Goal: Transaction & Acquisition: Purchase product/service

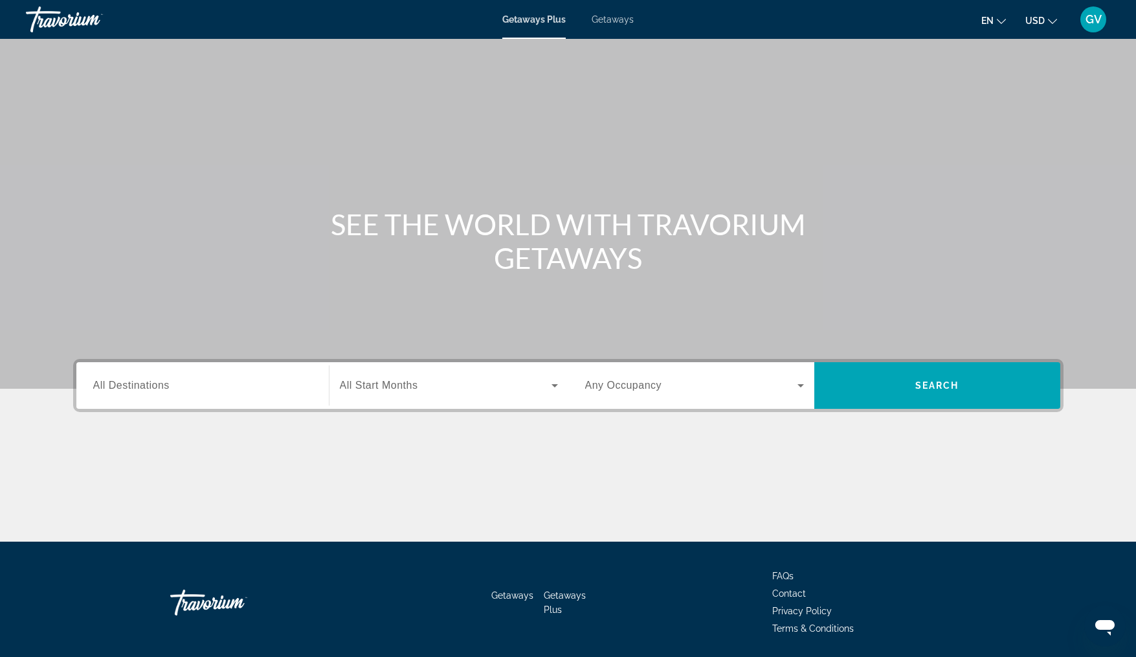
click at [620, 17] on span "Getaways" at bounding box center [613, 19] width 42 height 10
click at [113, 387] on span "All Destinations" at bounding box center [131, 384] width 76 height 11
click at [113, 387] on input "Destination All Destinations" at bounding box center [202, 386] width 219 height 16
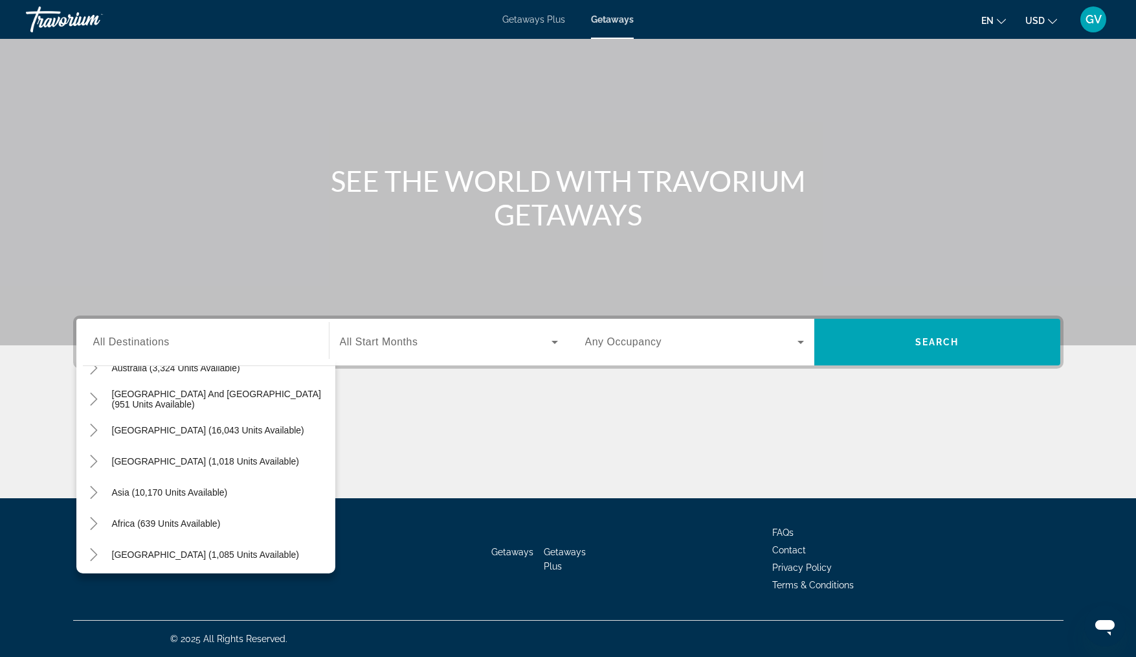
scroll to position [210, 0]
click at [98, 490] on icon "Toggle Asia (10,170 units available)" at bounding box center [93, 488] width 13 height 13
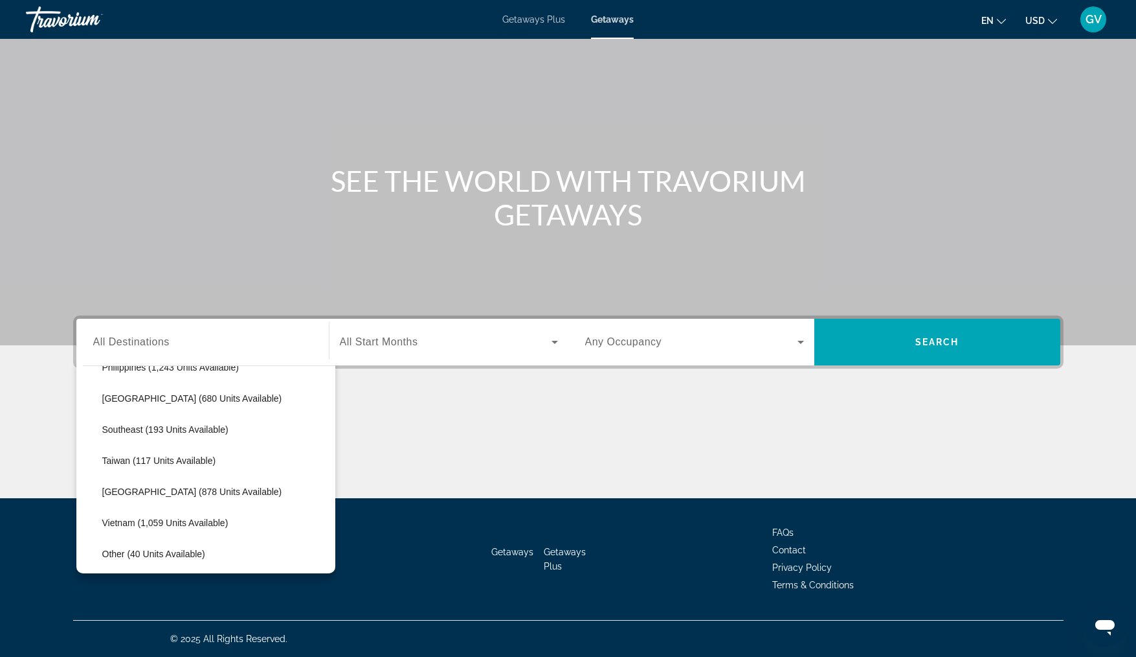
scroll to position [650, 0]
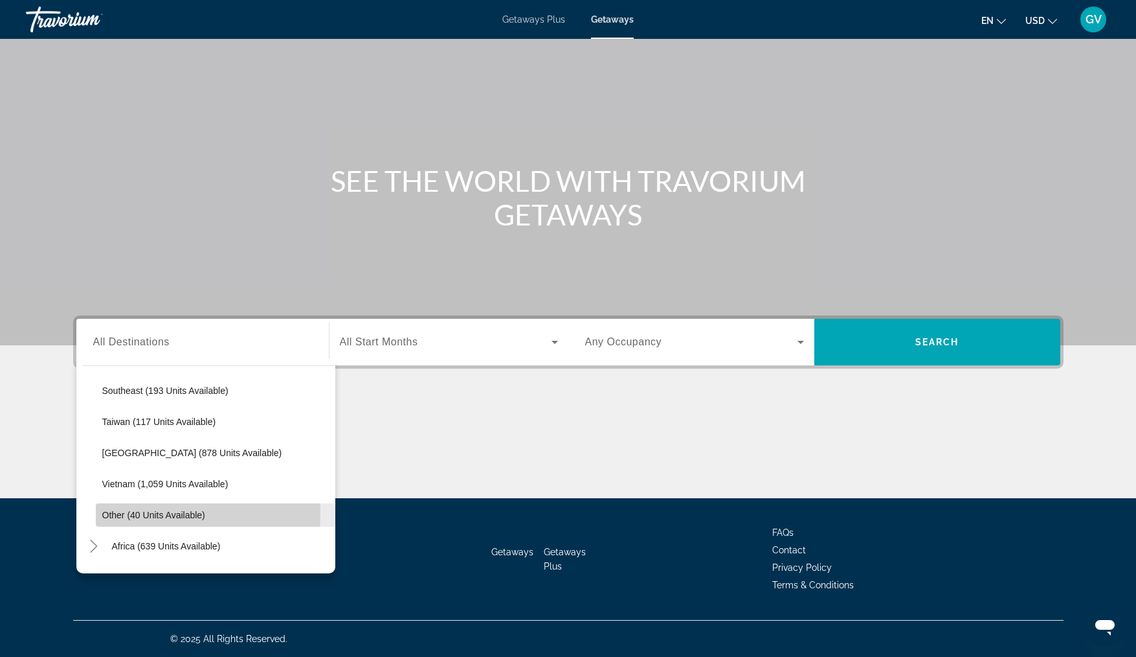
click at [122, 512] on span "Other (40 units available)" at bounding box center [153, 515] width 103 height 10
type input "**********"
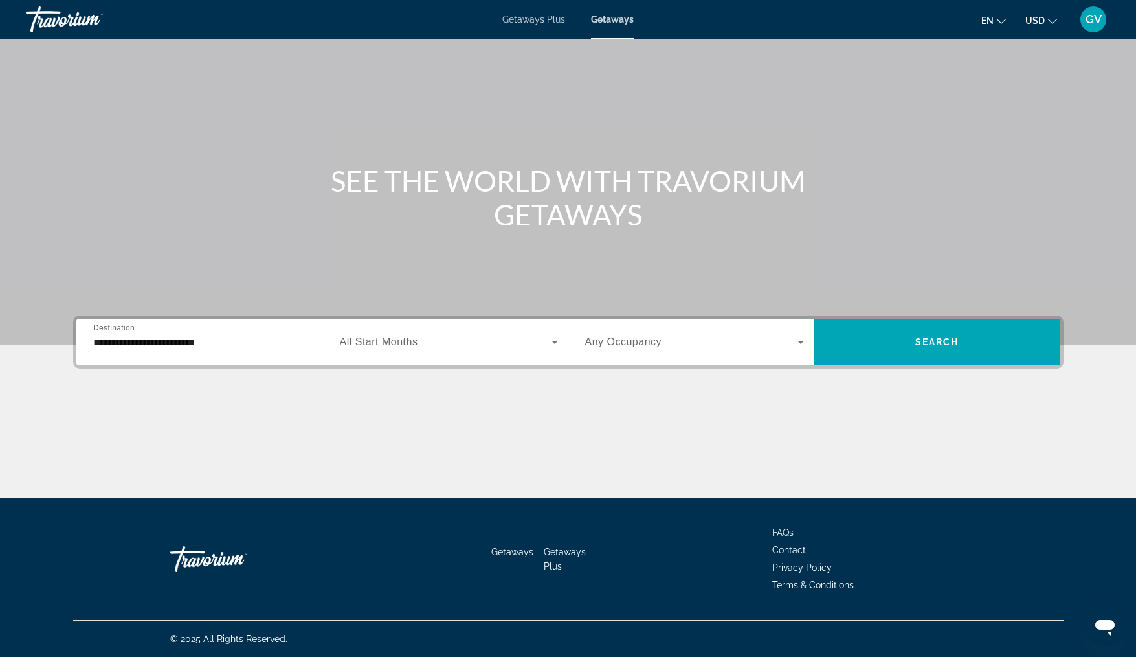
click at [411, 341] on span "All Start Months" at bounding box center [379, 341] width 78 height 11
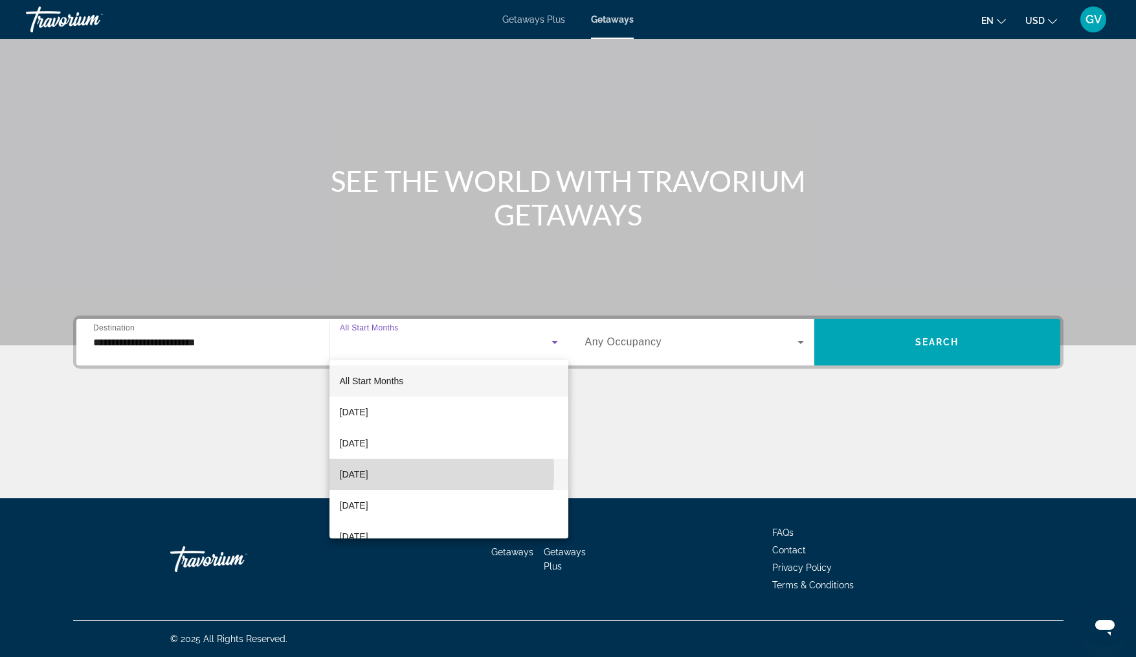
click at [359, 473] on span "[DATE]" at bounding box center [354, 474] width 28 height 16
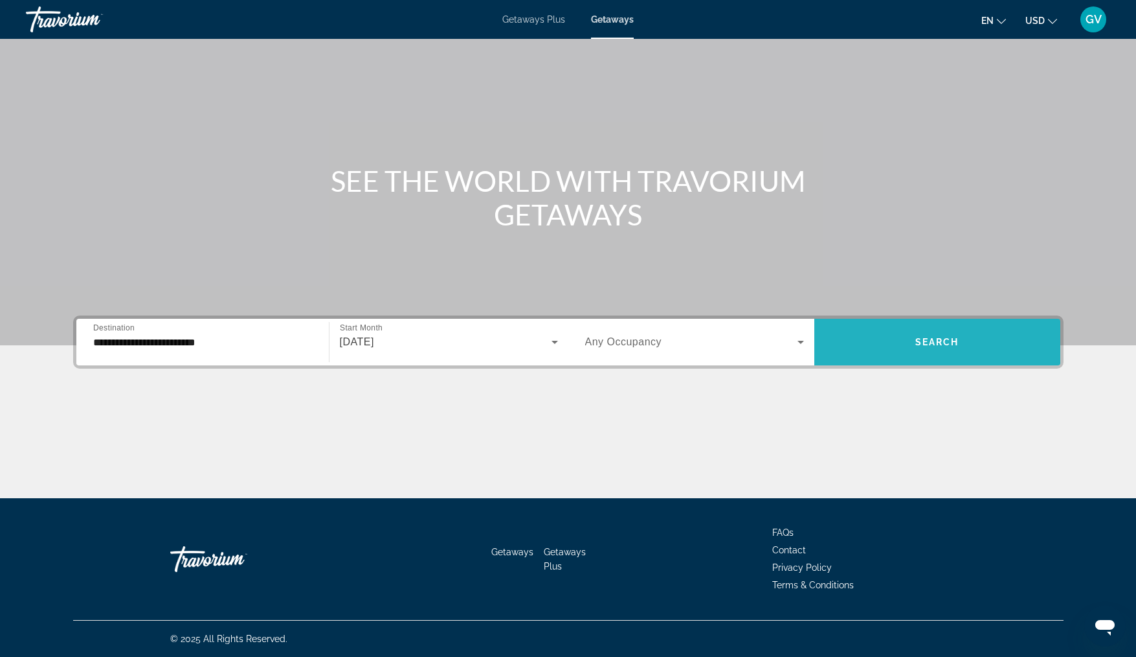
click at [918, 338] on span "Search" at bounding box center [938, 342] width 44 height 10
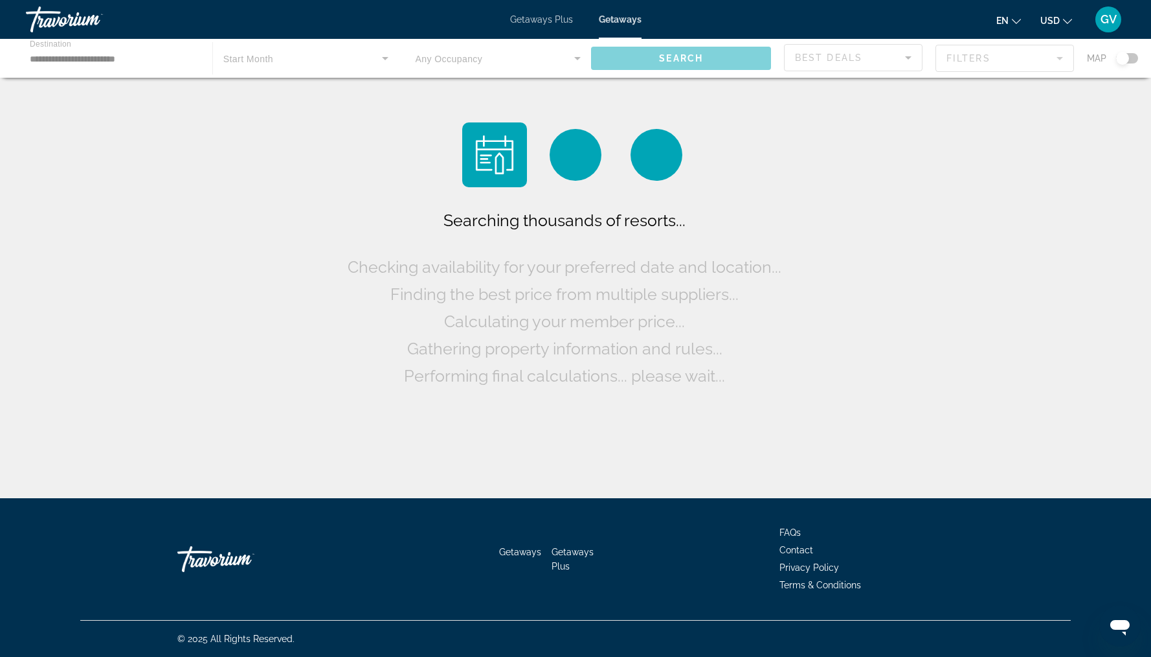
click at [918, 338] on div "Searching thousands of resorts... Checking availability for your preferred date…" at bounding box center [575, 252] width 1151 height 504
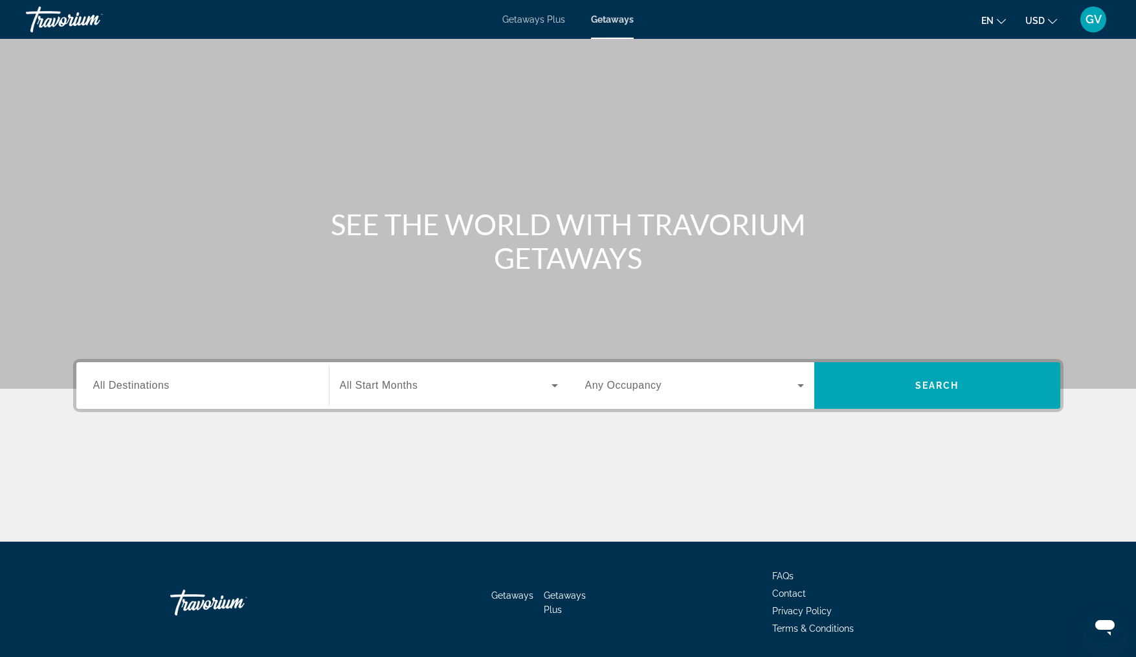
click at [155, 385] on span "All Destinations" at bounding box center [131, 384] width 76 height 11
click at [155, 385] on input "Destination All Destinations" at bounding box center [202, 386] width 219 height 16
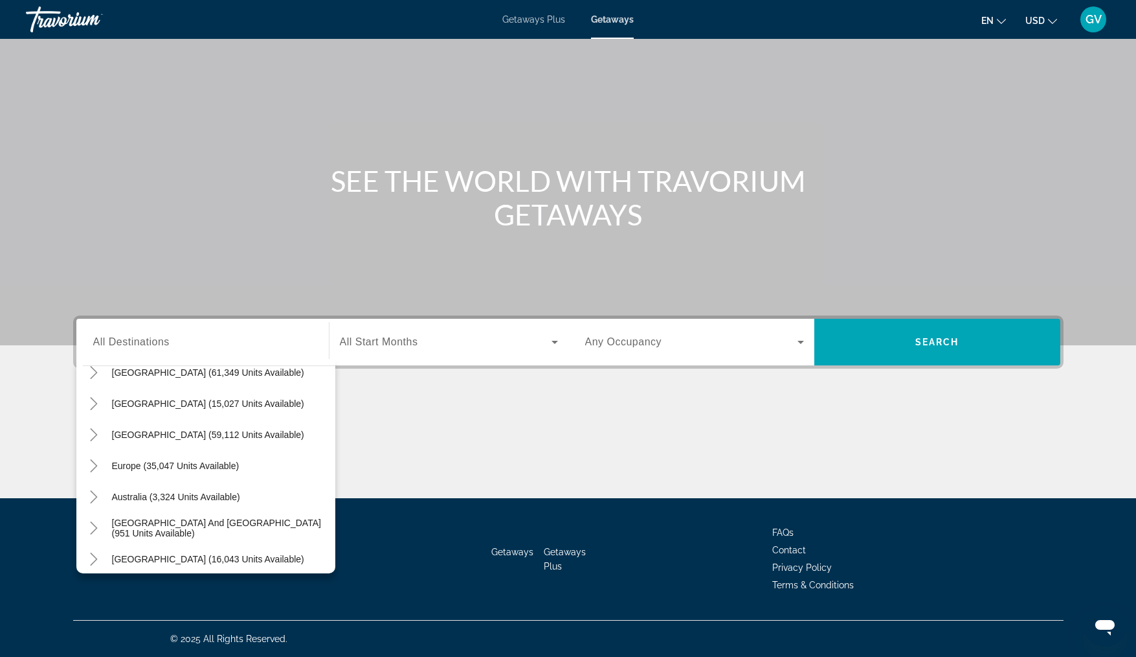
scroll to position [117, 0]
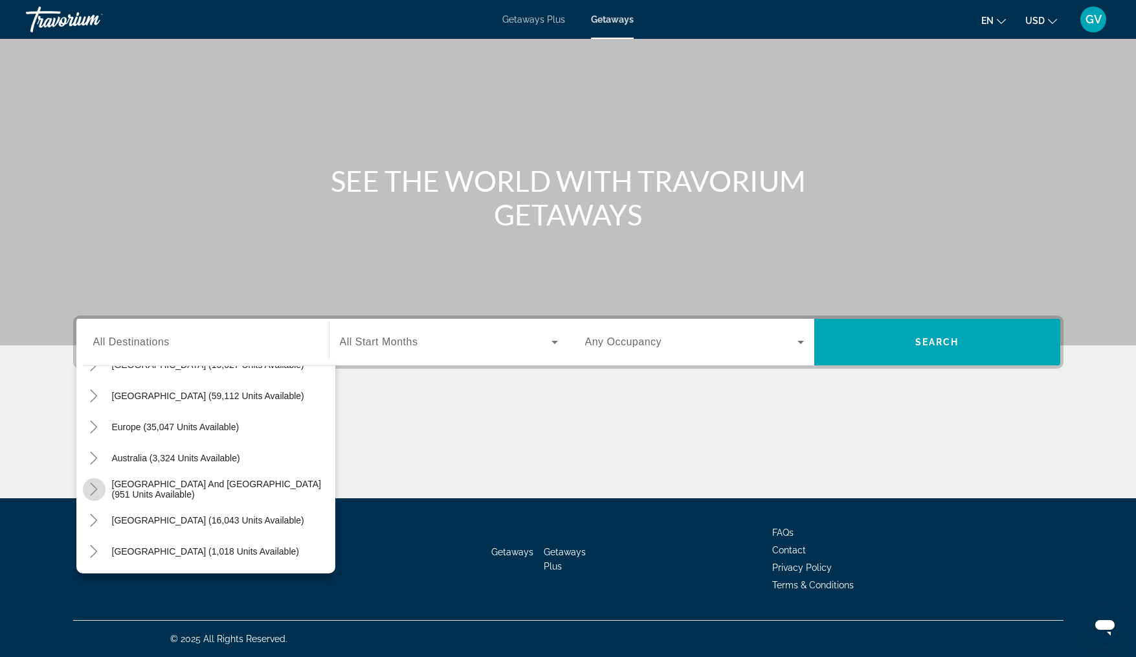
click at [96, 490] on icon "Toggle South Pacific and Oceania (951 units available)" at bounding box center [94, 488] width 7 height 13
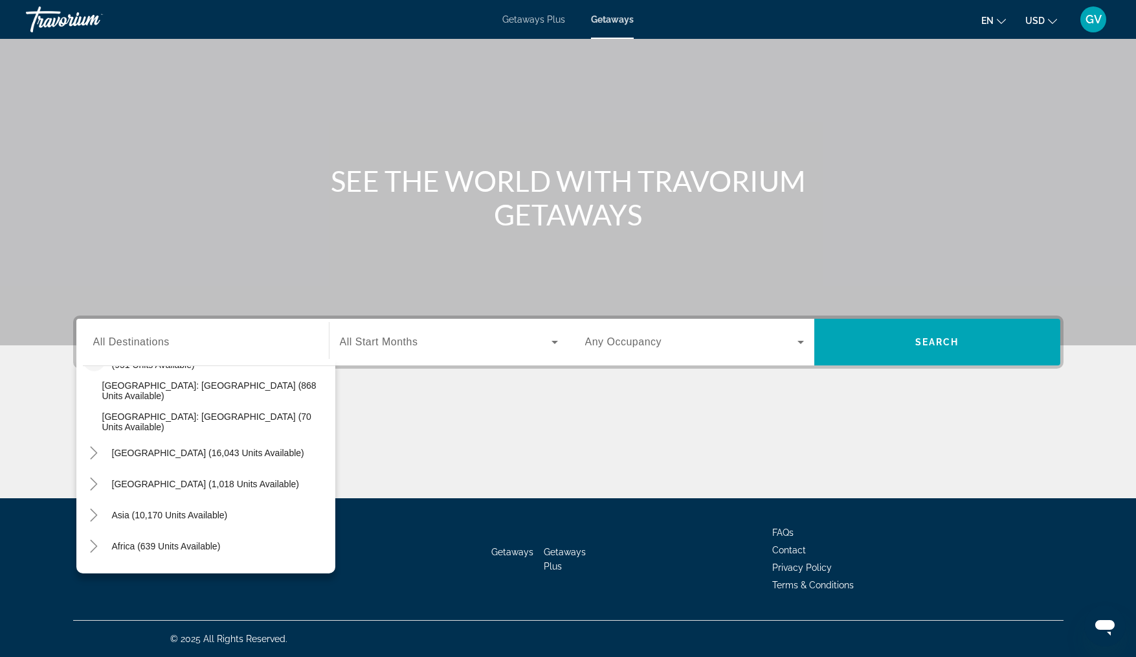
scroll to position [272, 0]
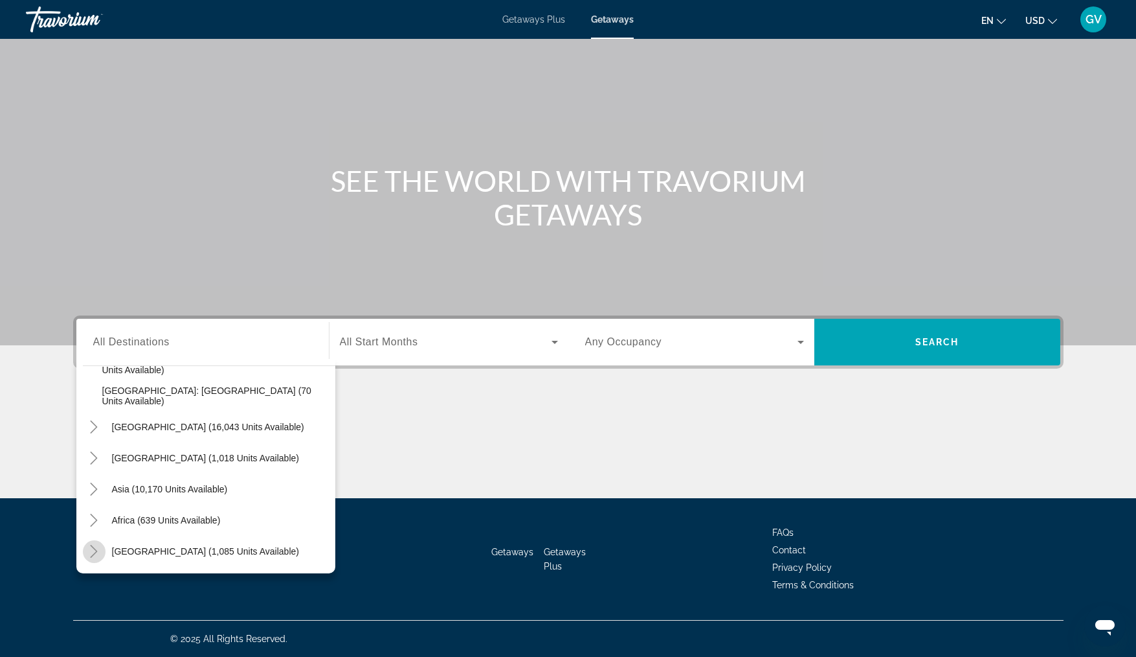
click at [95, 551] on icon "Toggle Middle East (1,085 units available)" at bounding box center [93, 551] width 13 height 13
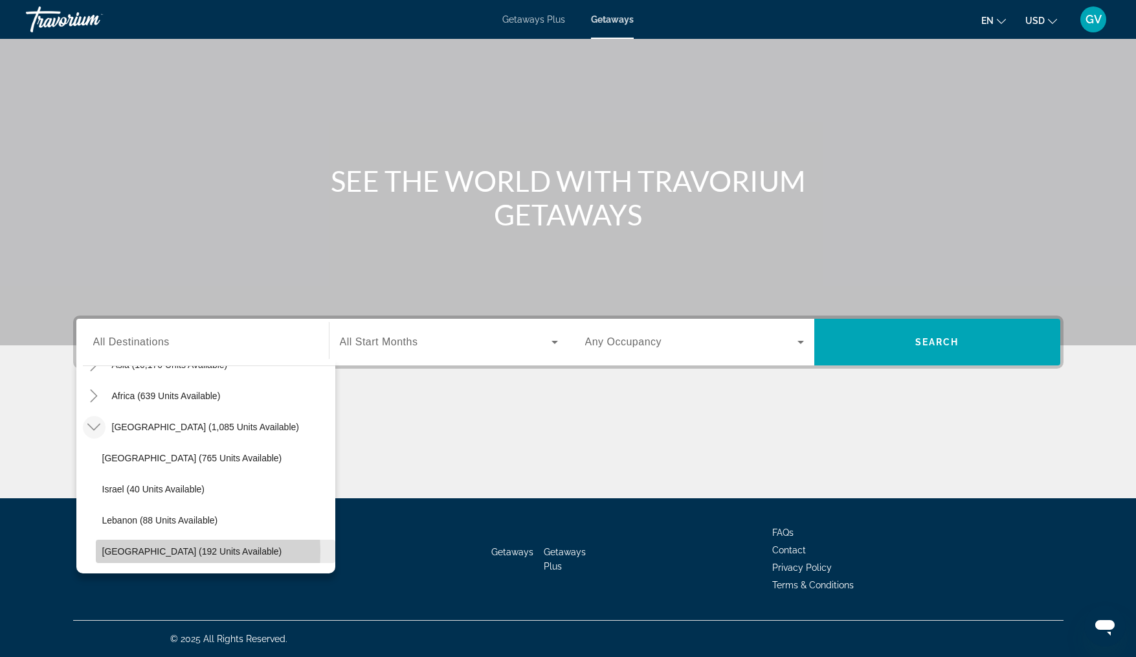
click at [152, 552] on span "[GEOGRAPHIC_DATA] (192 units available)" at bounding box center [192, 551] width 180 height 10
type input "**********"
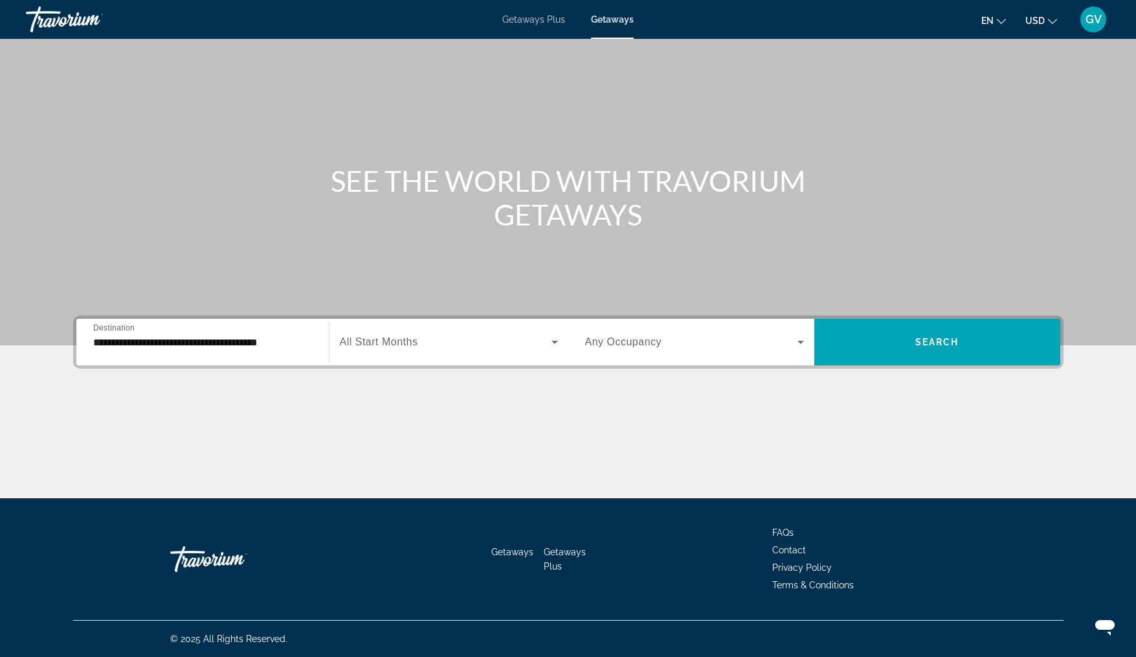
click at [409, 344] on span "All Start Months" at bounding box center [379, 341] width 78 height 11
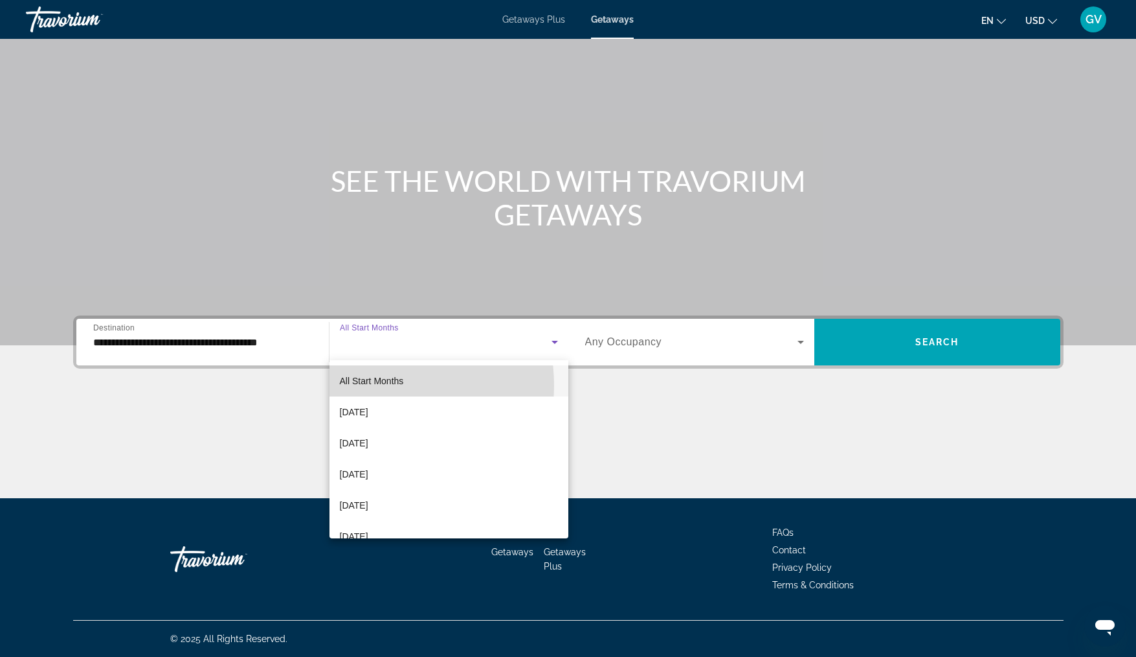
click at [367, 385] on span "All Start Months" at bounding box center [372, 381] width 64 height 10
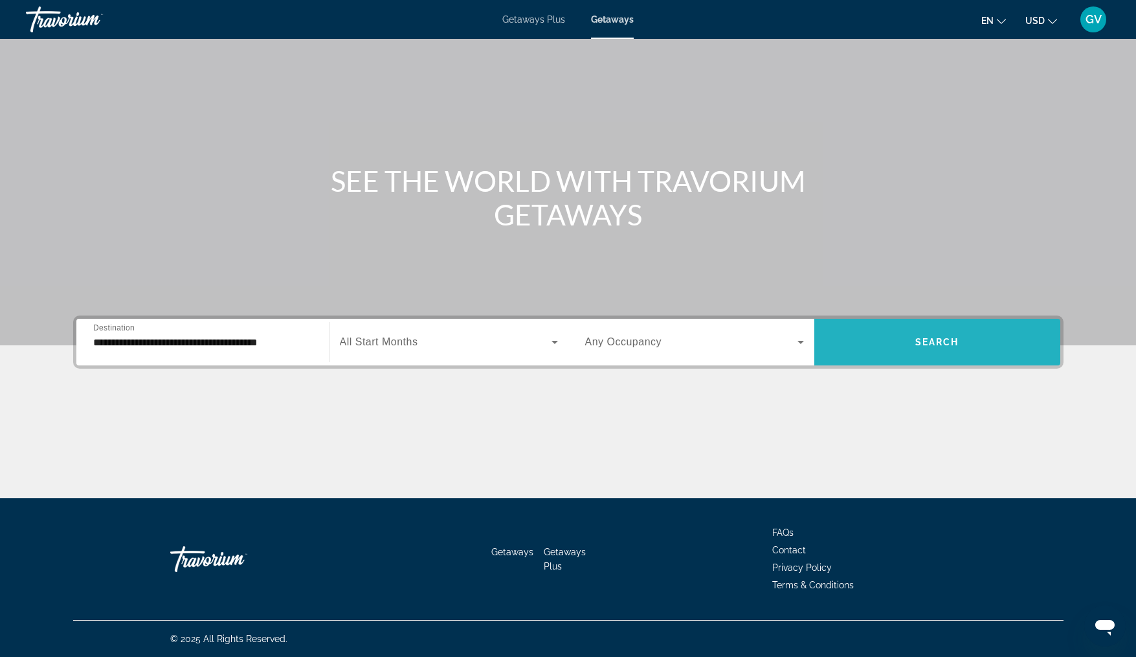
click at [914, 341] on span "Search widget" at bounding box center [938, 341] width 246 height 31
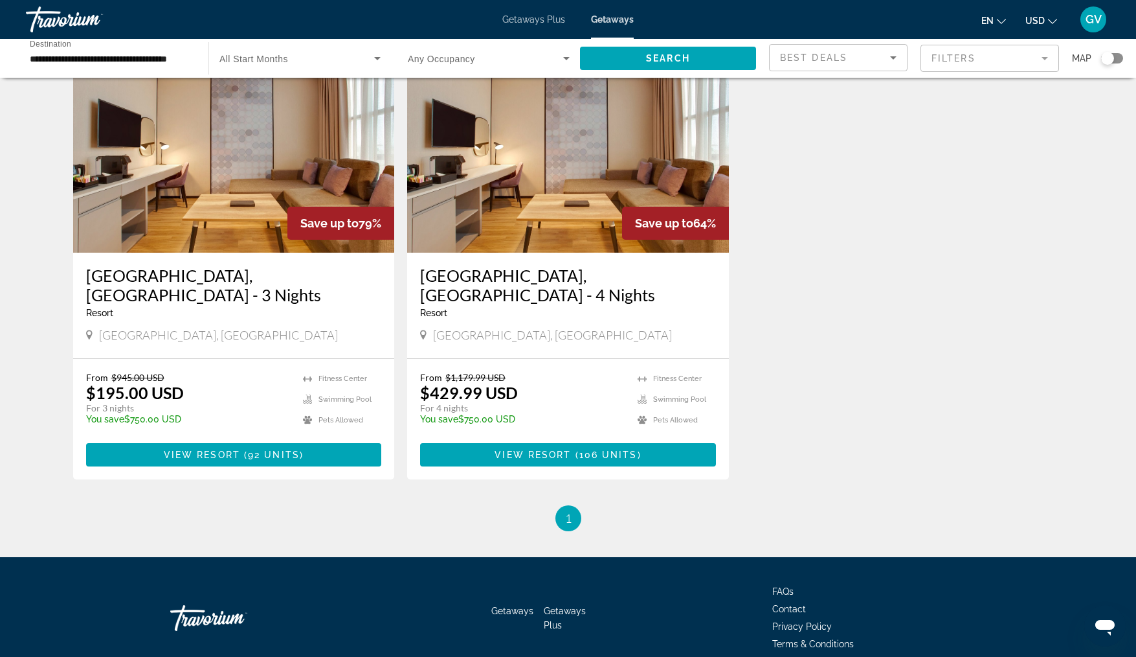
scroll to position [117, 0]
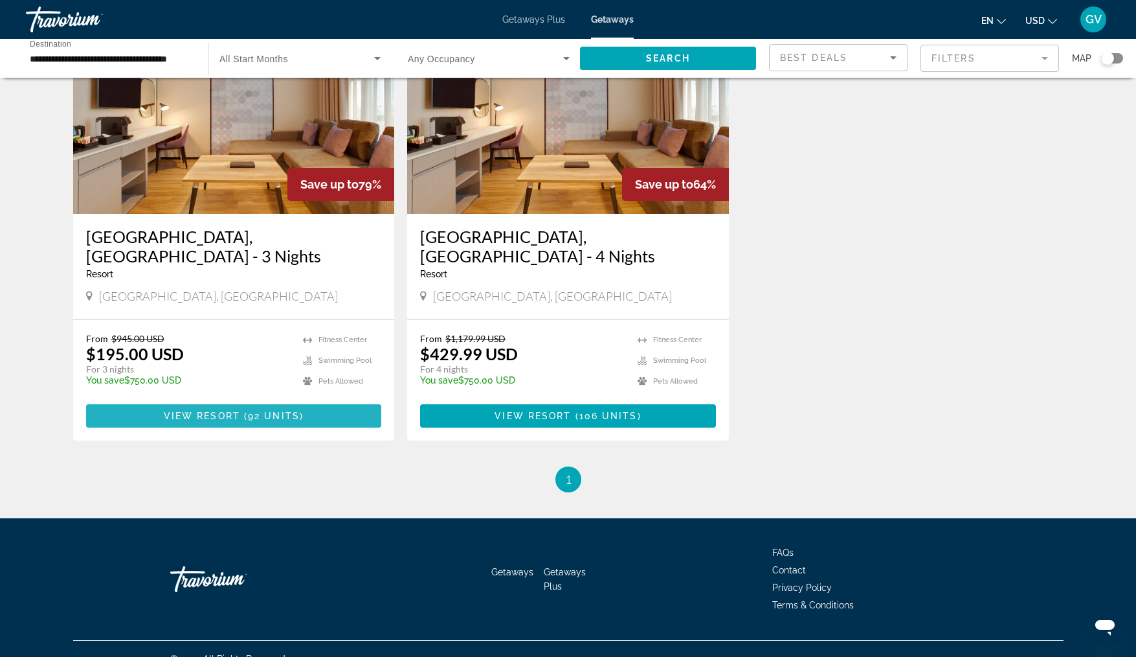
click at [253, 411] on span "92 units" at bounding box center [274, 416] width 52 height 10
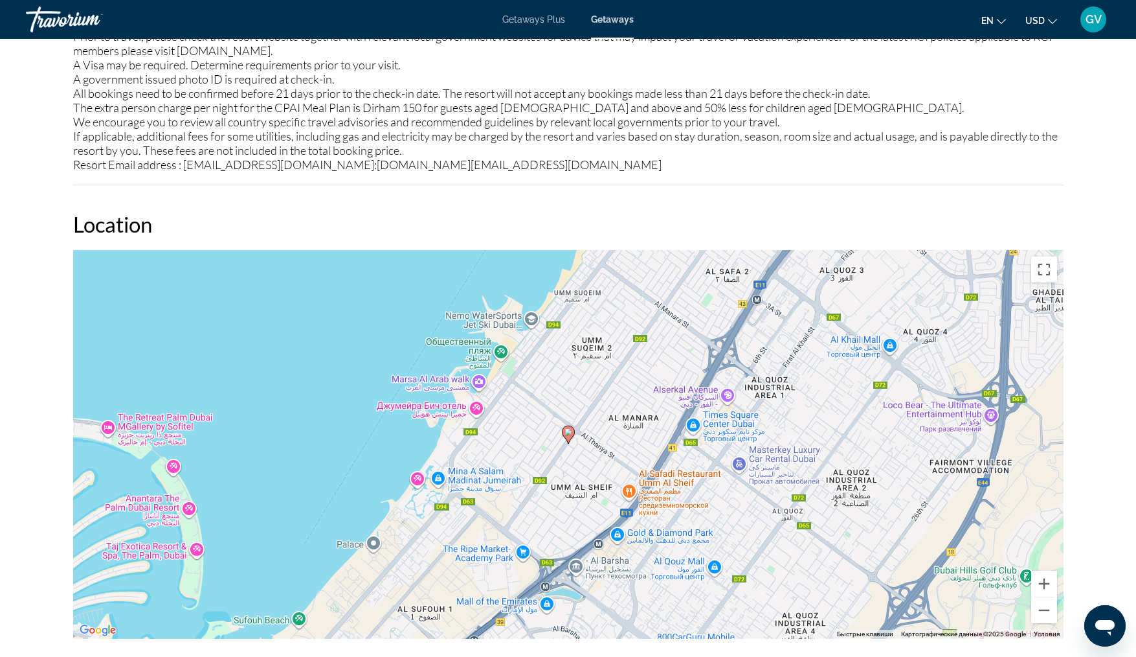
scroll to position [1630, 0]
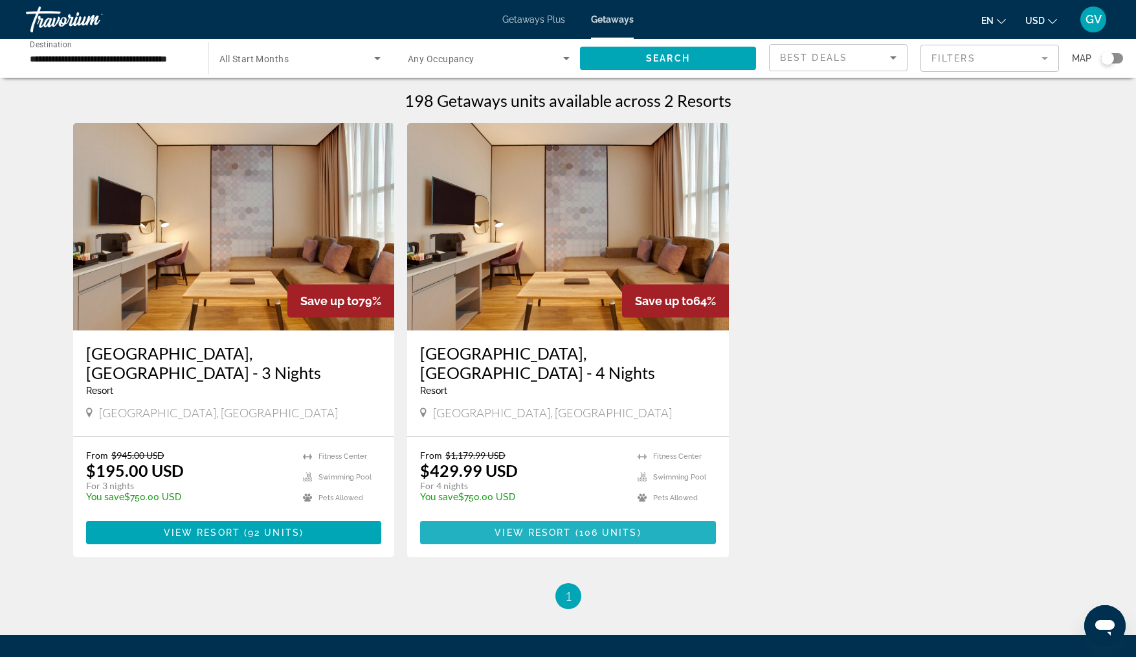
click at [506, 527] on span "View Resort" at bounding box center [533, 532] width 76 height 10
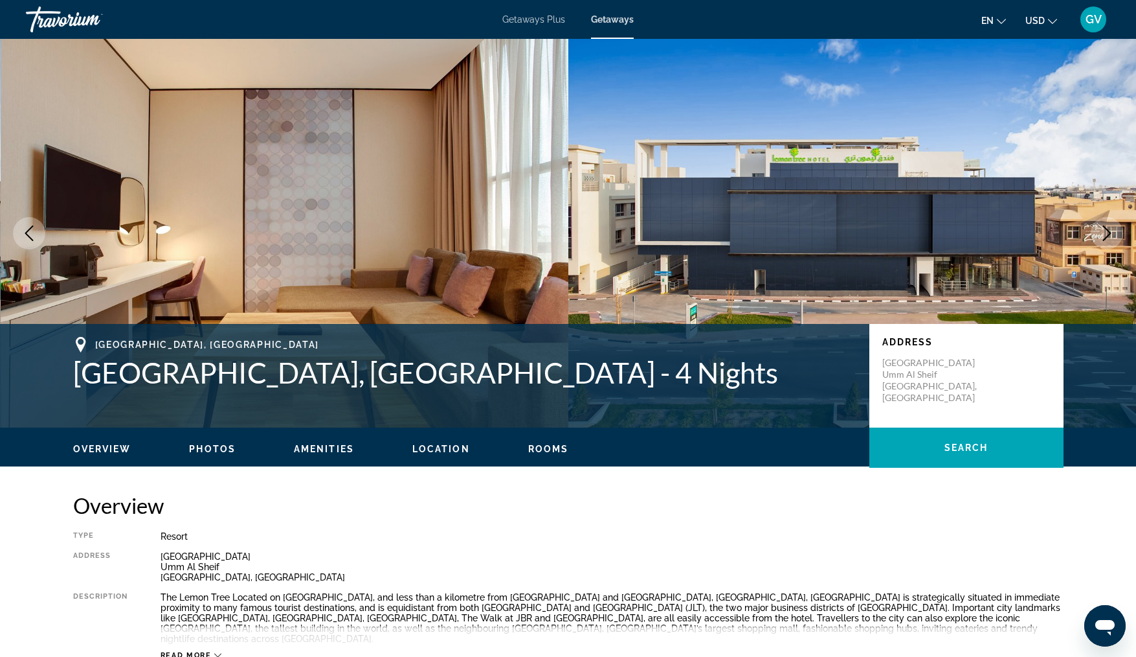
click at [536, 23] on span "Getaways Plus" at bounding box center [533, 19] width 63 height 10
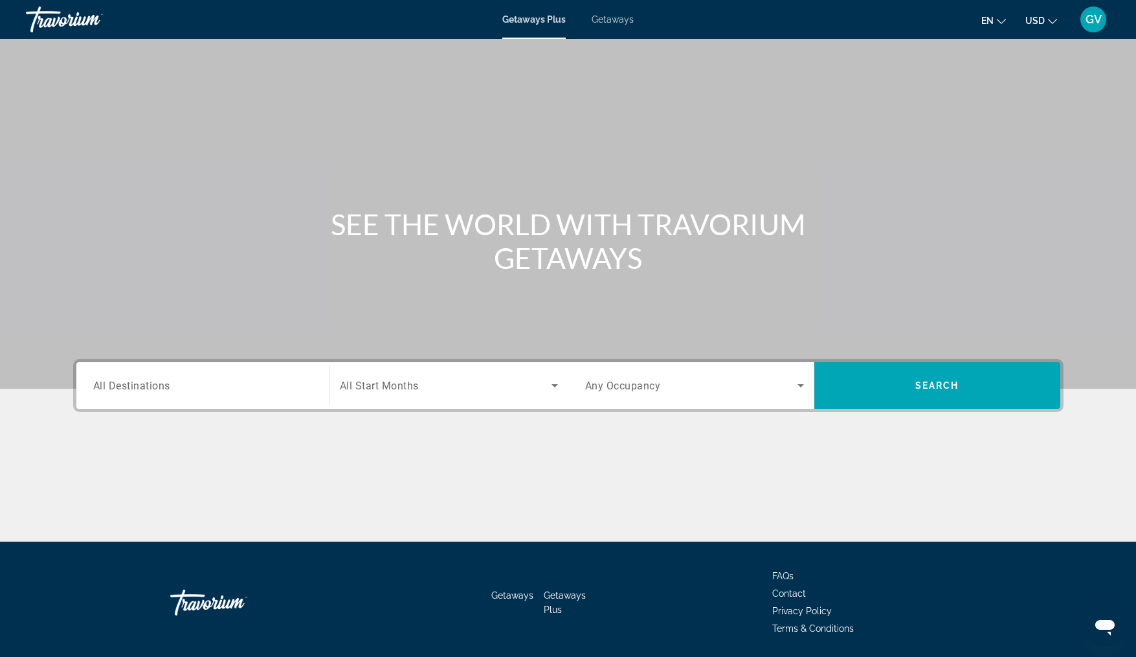
click at [536, 23] on span "Getaways Plus" at bounding box center [533, 19] width 63 height 10
click at [130, 389] on span "All Destinations" at bounding box center [131, 385] width 77 height 12
click at [130, 389] on input "Destination All Destinations" at bounding box center [202, 386] width 219 height 16
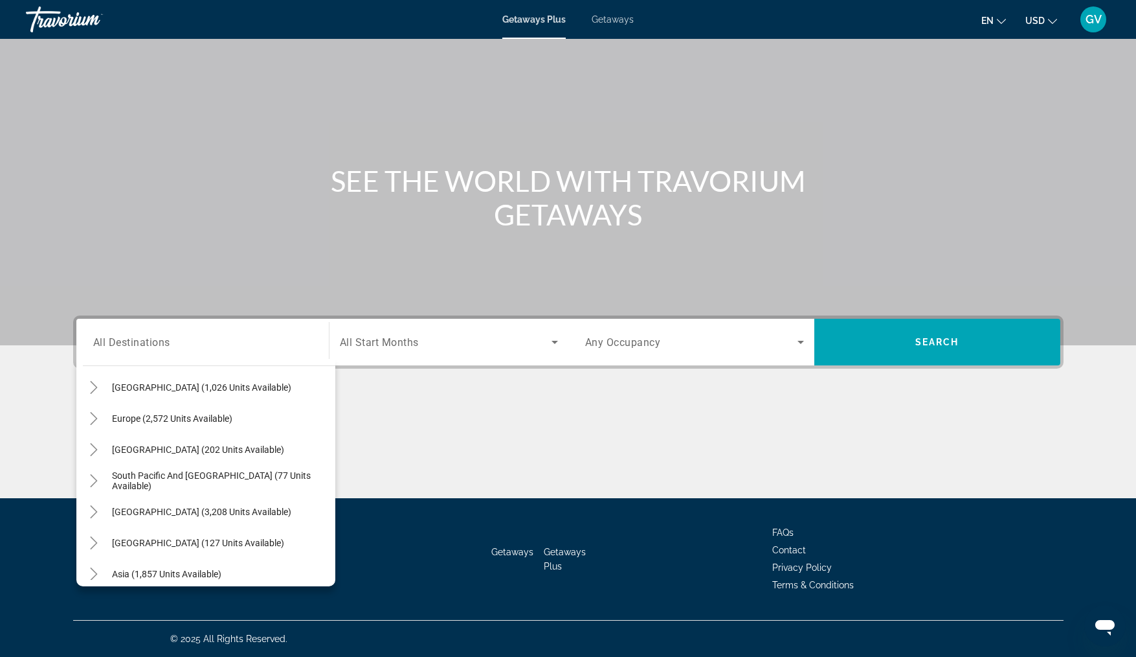
scroll to position [155, 0]
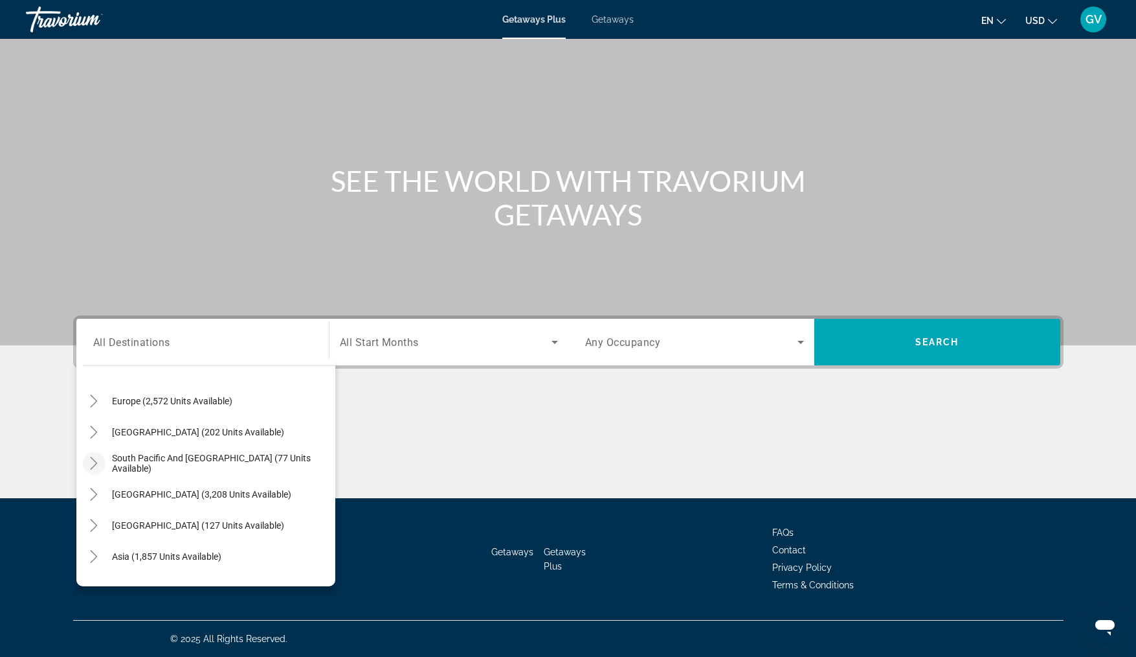
click at [91, 458] on icon "Toggle South Pacific and Oceania (77 units available)" at bounding box center [94, 463] width 7 height 13
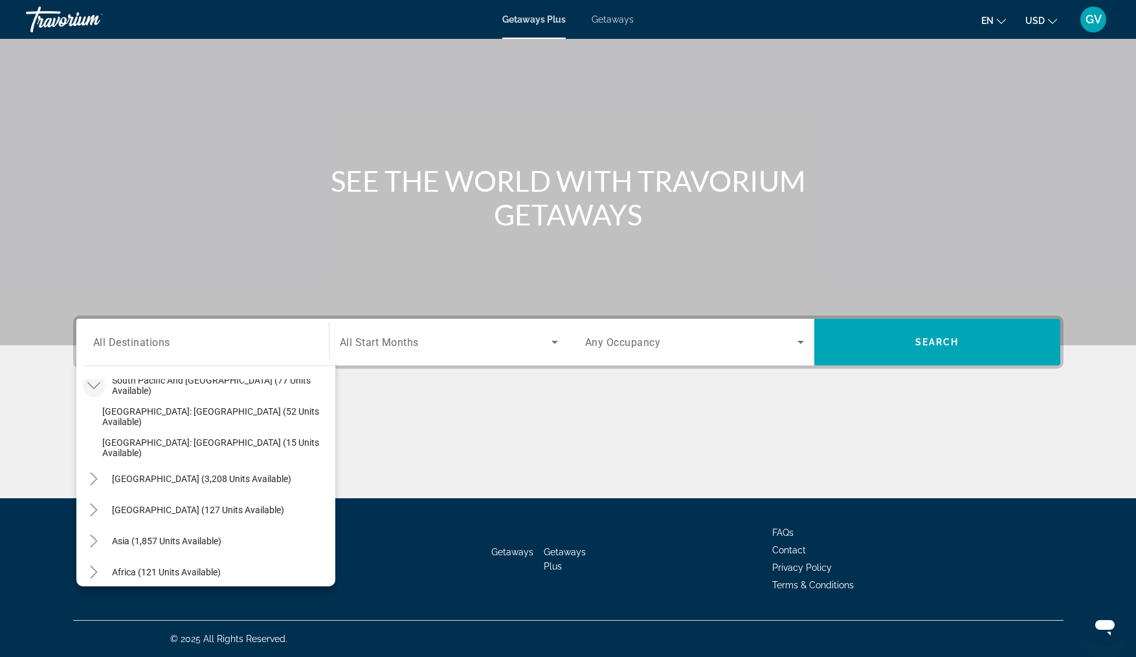
scroll to position [272, 0]
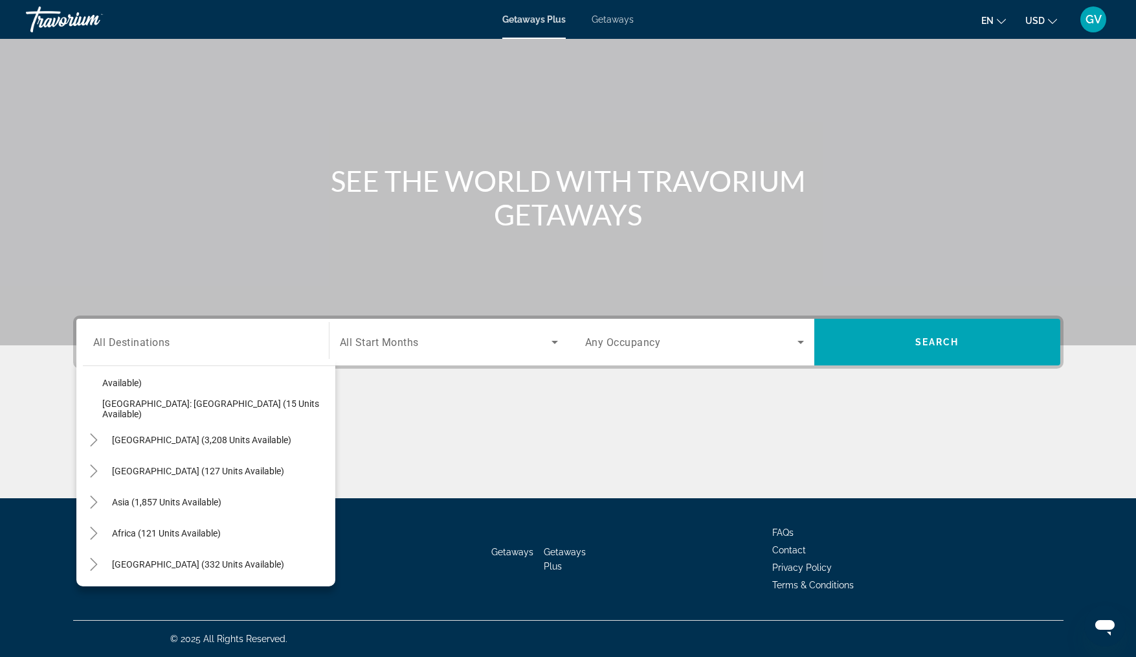
click at [337, 375] on div "Destination All Destinations All destinations [GEOGRAPHIC_DATA] (30,378 units a…" at bounding box center [568, 406] width 1043 height 183
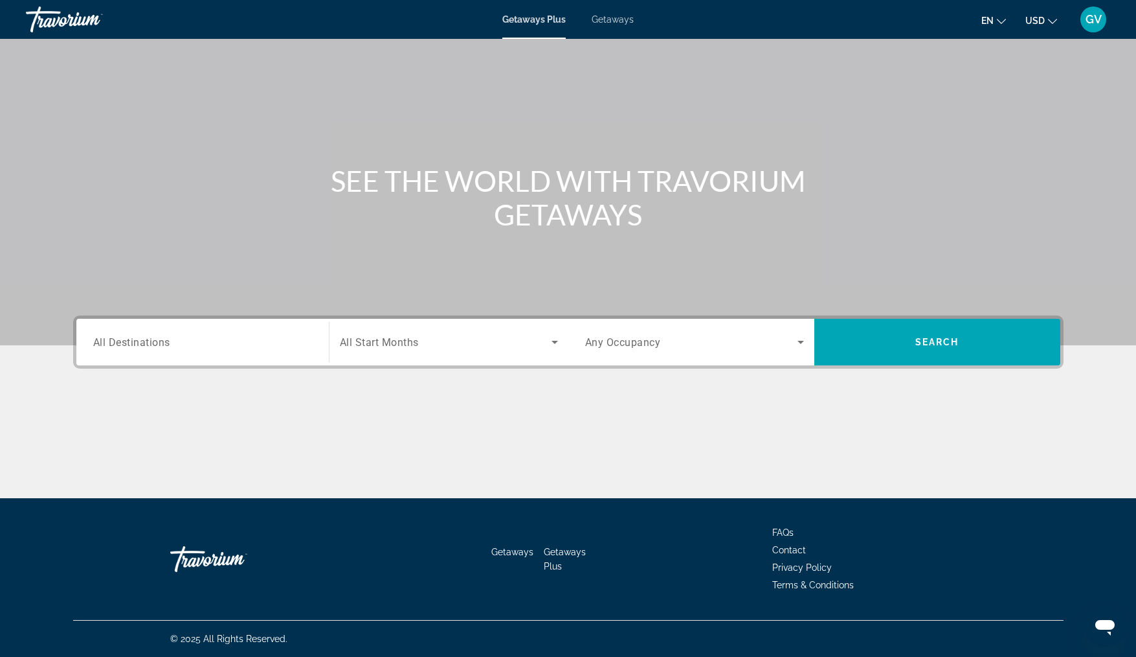
click at [166, 343] on span "All Destinations" at bounding box center [131, 341] width 77 height 12
click at [166, 343] on input "Destination All Destinations" at bounding box center [202, 343] width 219 height 16
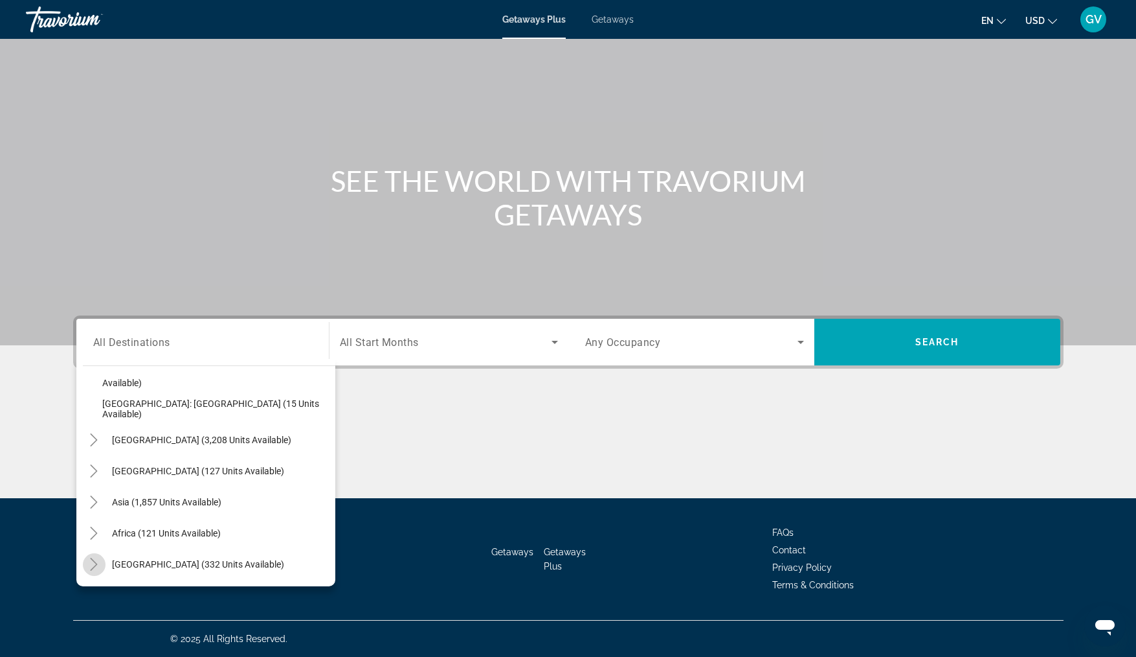
click at [93, 563] on icon "Toggle Middle East (332 units available)" at bounding box center [93, 564] width 13 height 13
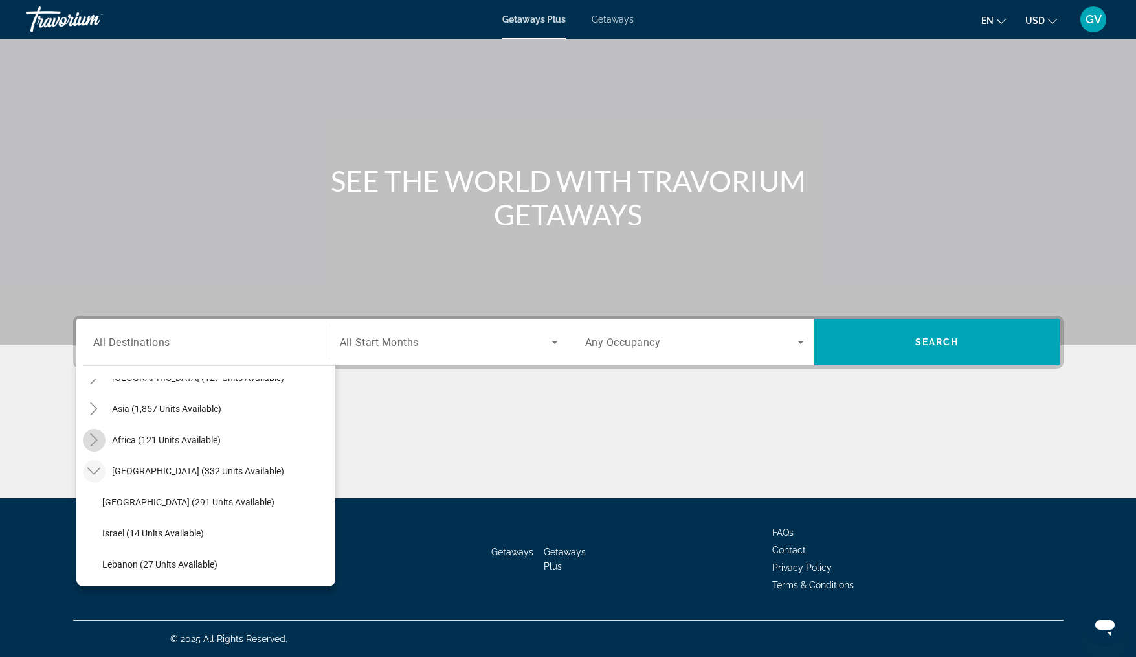
click at [91, 434] on icon "Toggle Africa (121 units available)" at bounding box center [94, 439] width 7 height 13
click at [89, 403] on icon "Toggle Asia (1,857 units available)" at bounding box center [93, 408] width 13 height 13
click at [148, 469] on span "[GEOGRAPHIC_DATA] (332 units available)" at bounding box center [198, 471] width 172 height 10
type input "**********"
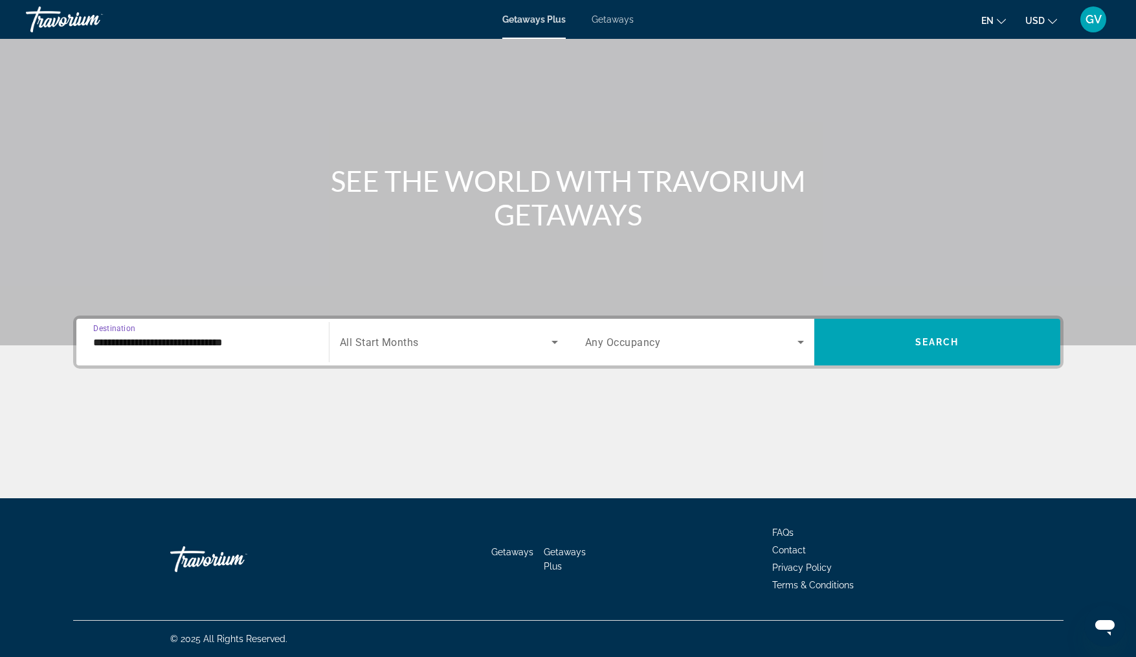
click at [179, 343] on input "**********" at bounding box center [202, 343] width 219 height 16
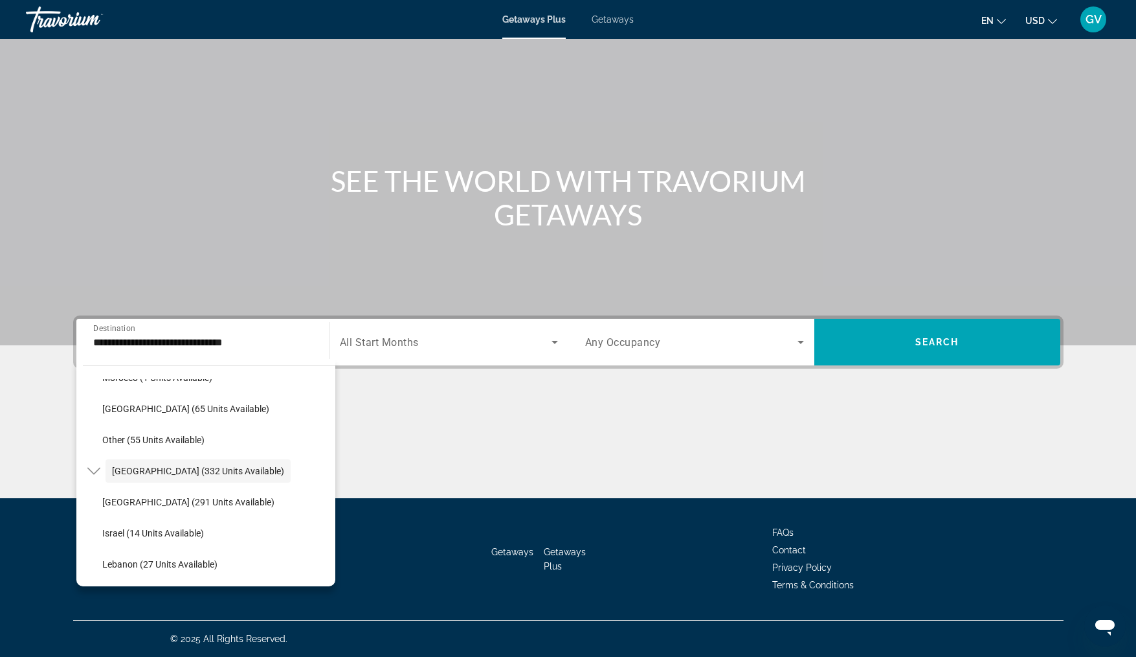
scroll to position [0, 0]
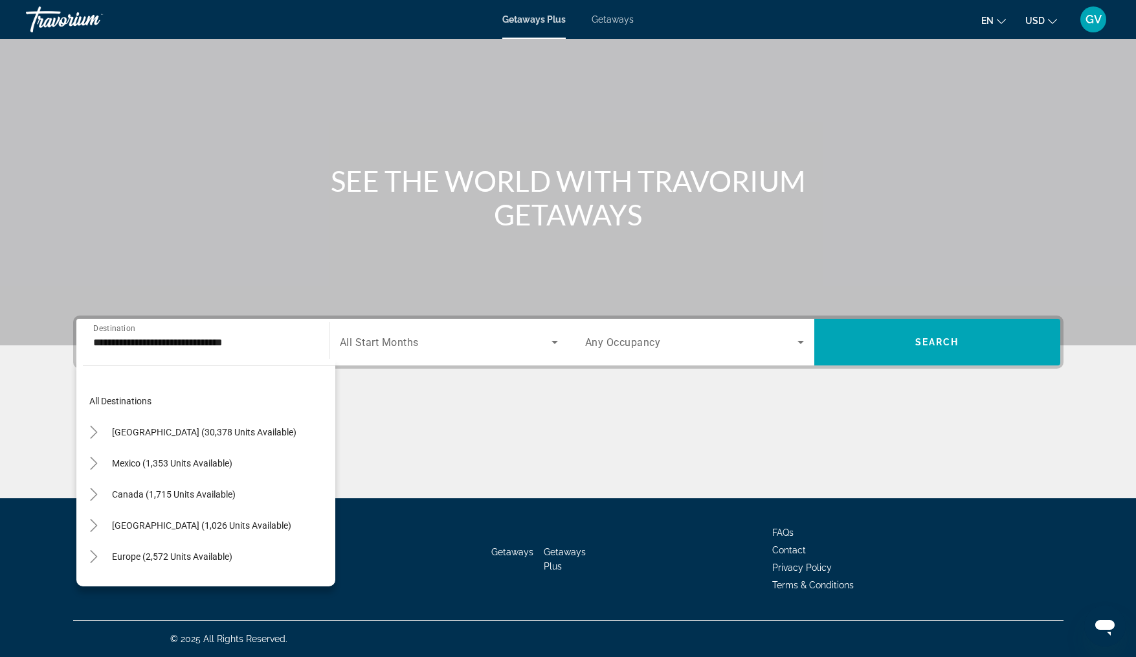
click at [372, 268] on div "Main content" at bounding box center [568, 151] width 1136 height 389
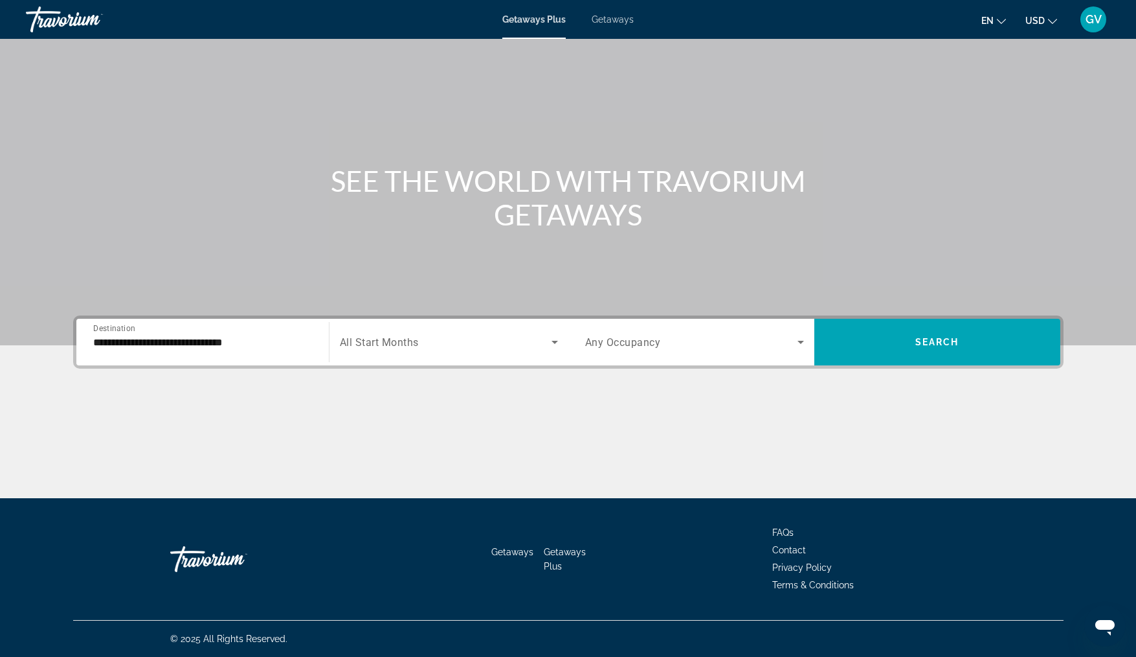
click at [613, 19] on span "Getaways" at bounding box center [613, 19] width 42 height 10
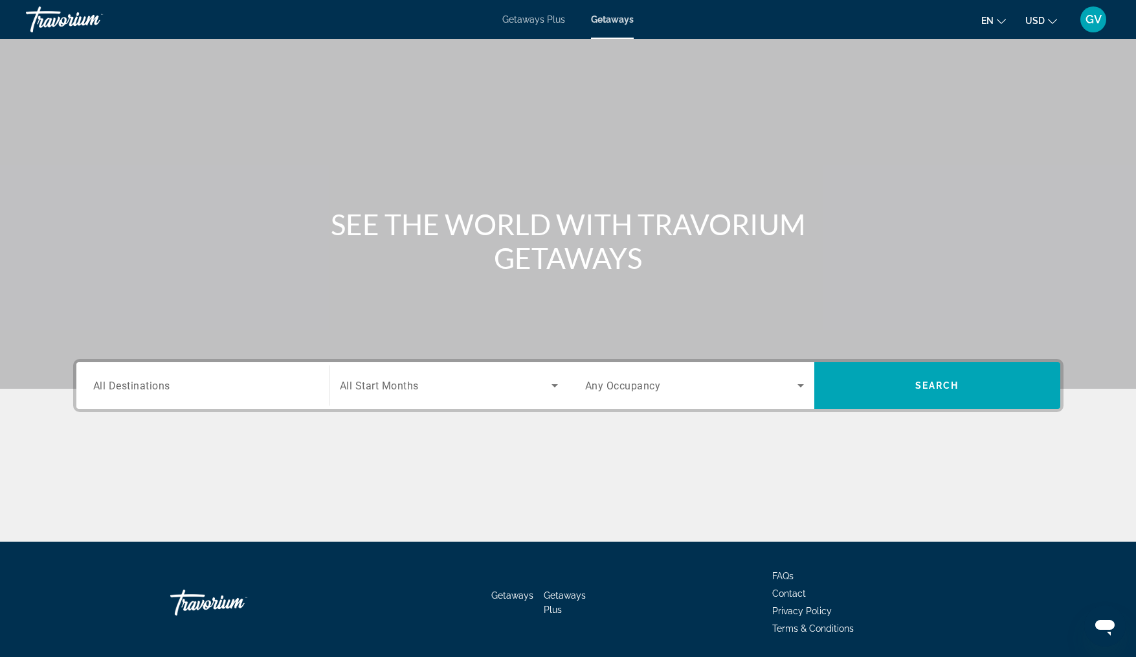
click at [116, 398] on div "Search widget" at bounding box center [202, 385] width 219 height 37
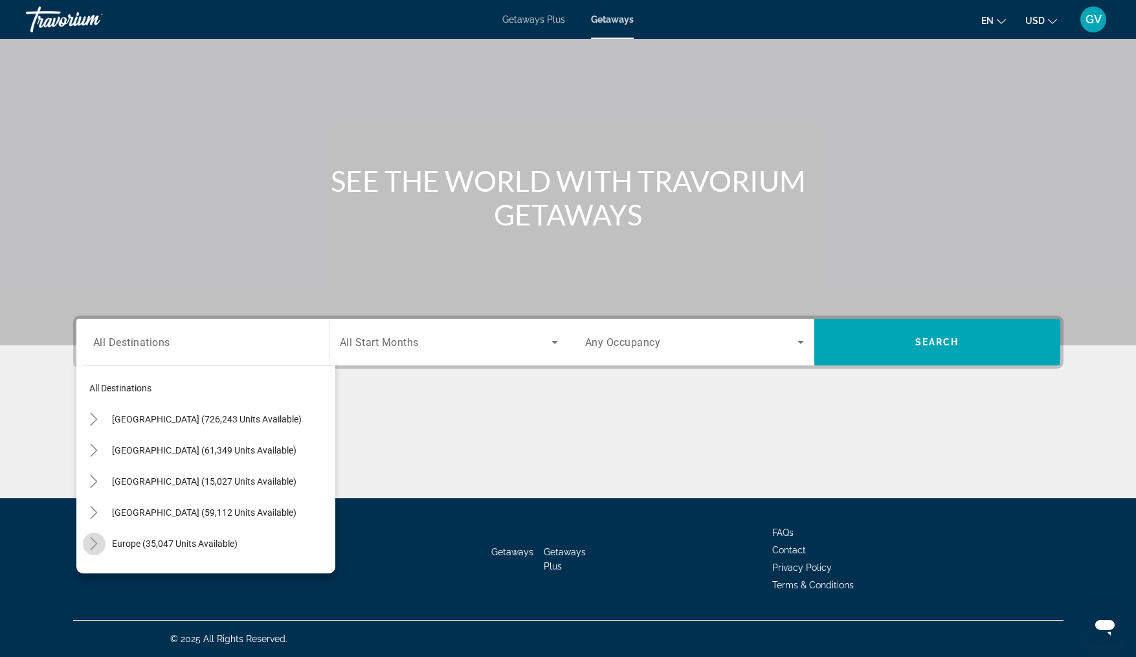
click at [100, 540] on icon "Toggle Europe (35,047 units available)" at bounding box center [93, 543] width 13 height 13
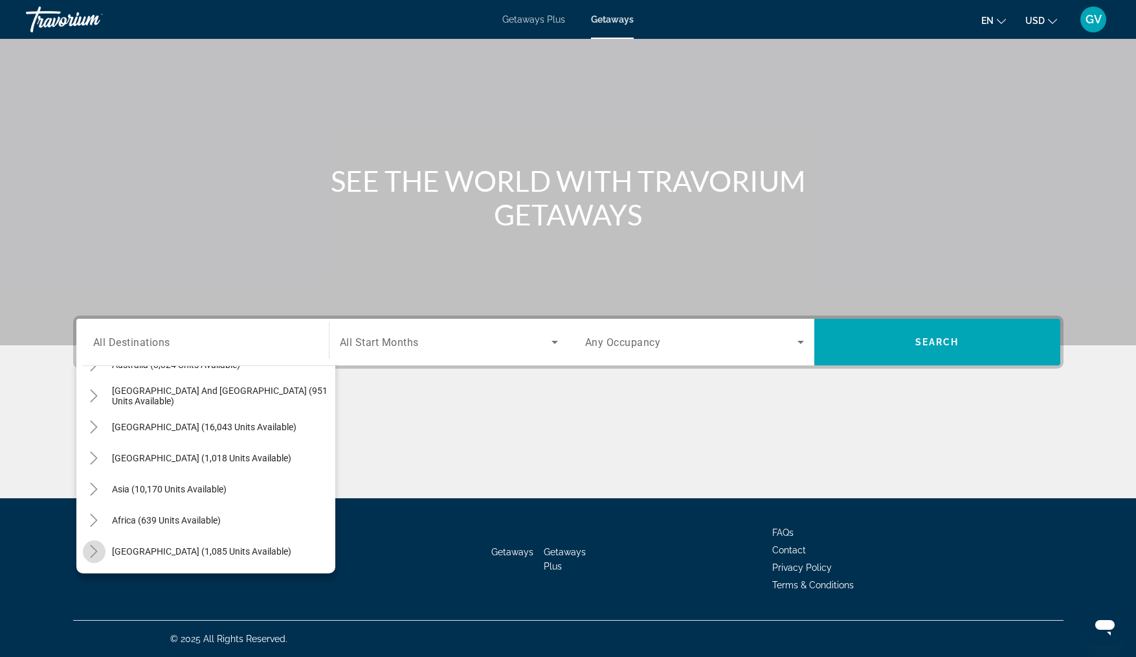
click at [93, 548] on icon "Toggle Middle East (1,085 units available)" at bounding box center [94, 551] width 7 height 13
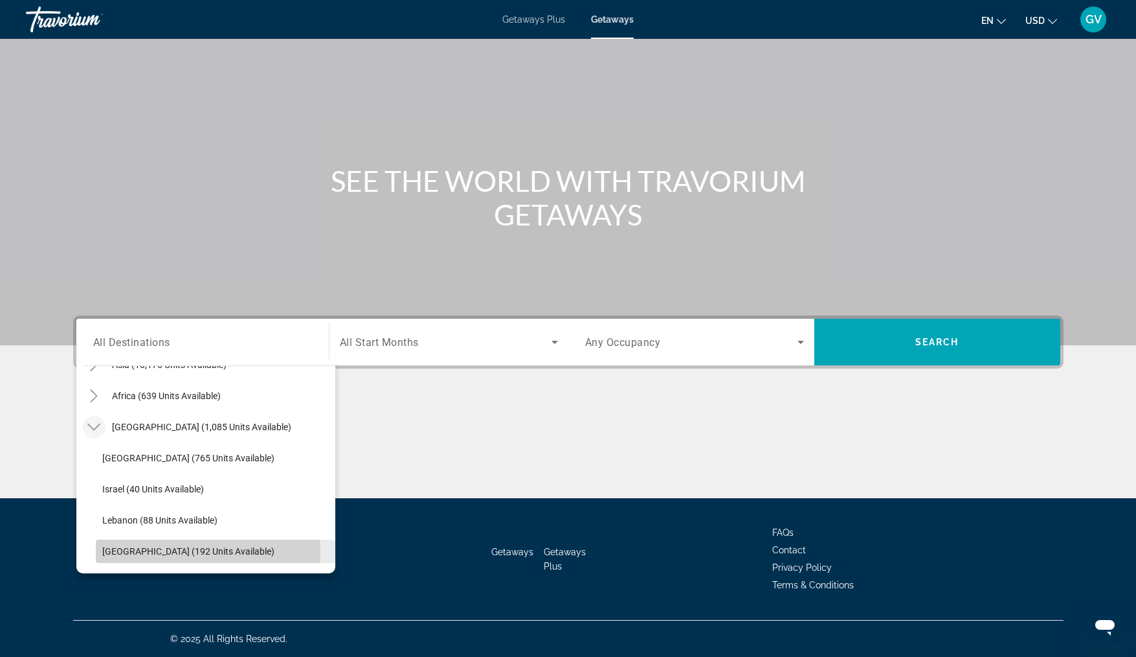
click at [123, 552] on span "[GEOGRAPHIC_DATA] (192 units available)" at bounding box center [188, 551] width 172 height 10
type input "**********"
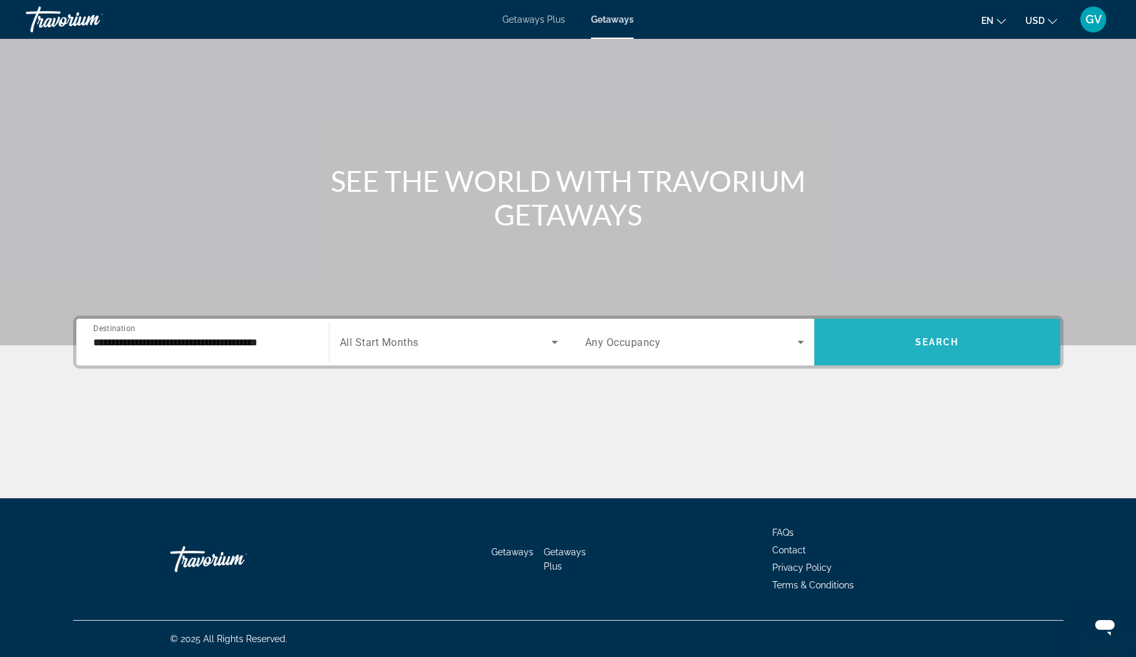
click at [927, 343] on span "Search" at bounding box center [938, 342] width 44 height 10
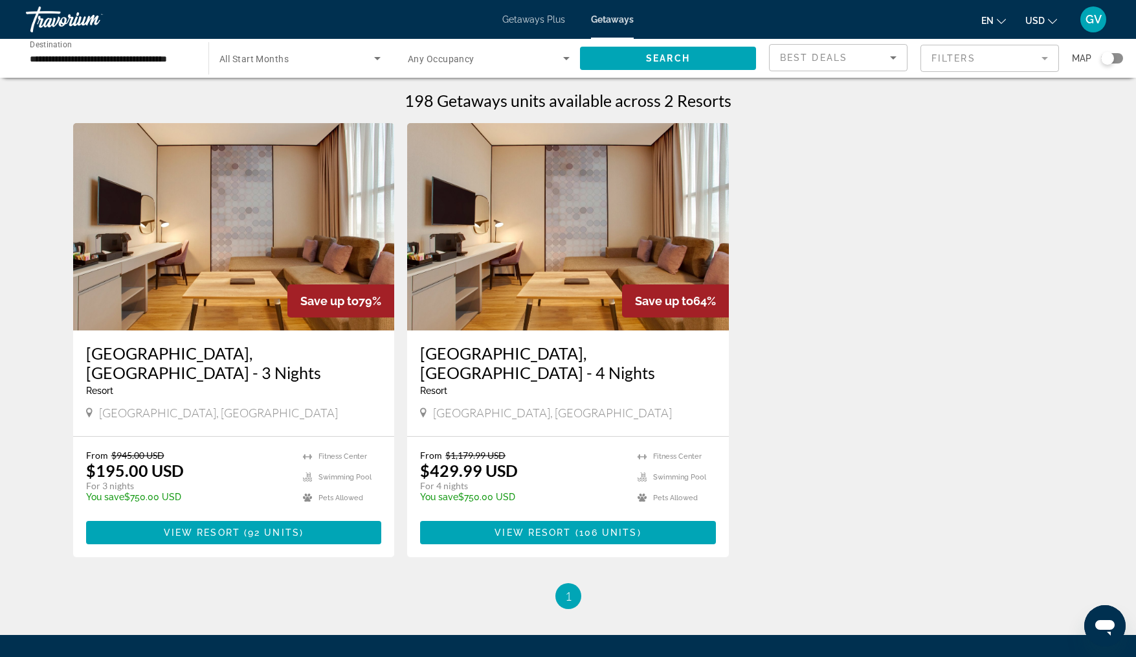
click at [291, 259] on img "Main content" at bounding box center [234, 226] width 322 height 207
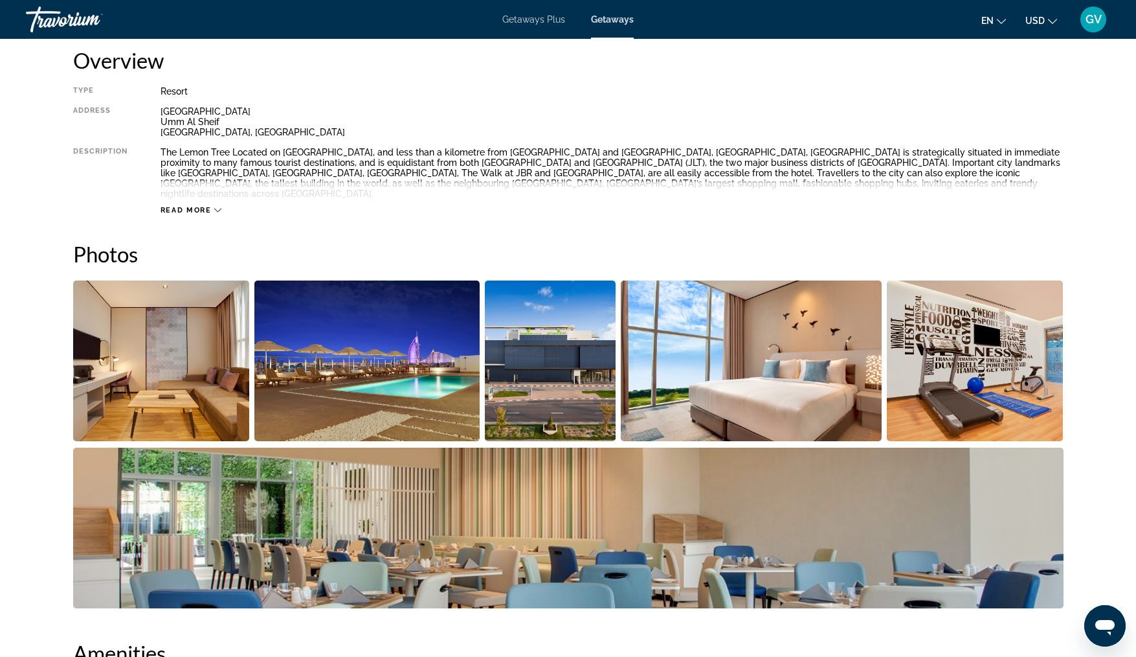
scroll to position [442, 0]
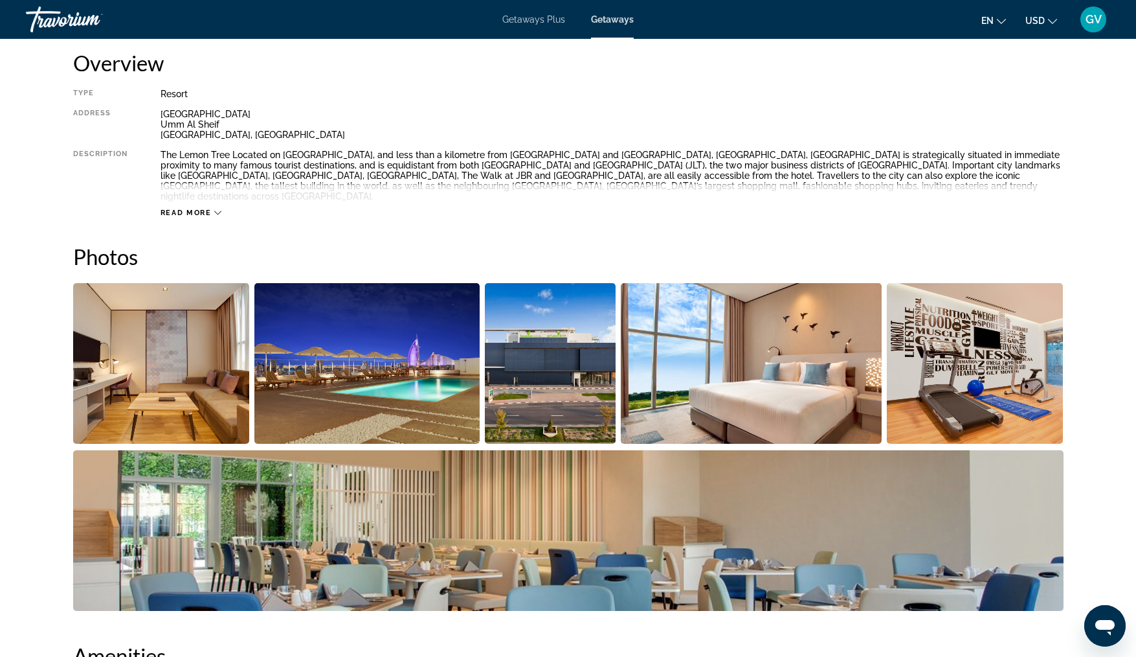
click at [235, 344] on img "Open full-screen image slider" at bounding box center [161, 363] width 177 height 161
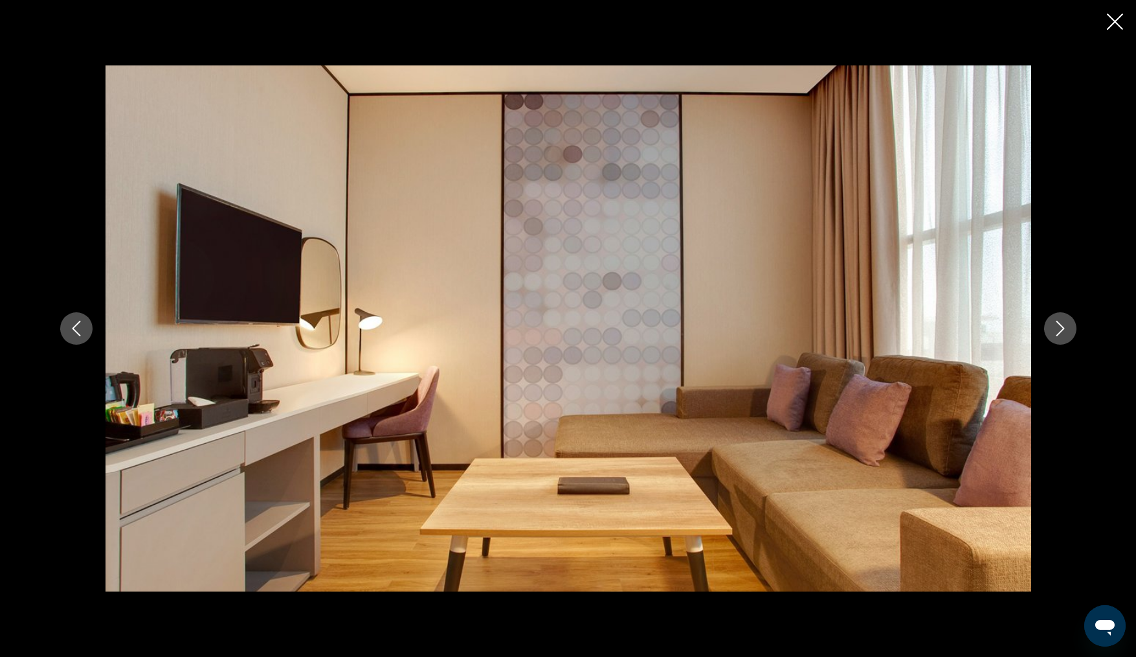
click at [1065, 322] on icon "Next image" at bounding box center [1061, 329] width 16 height 16
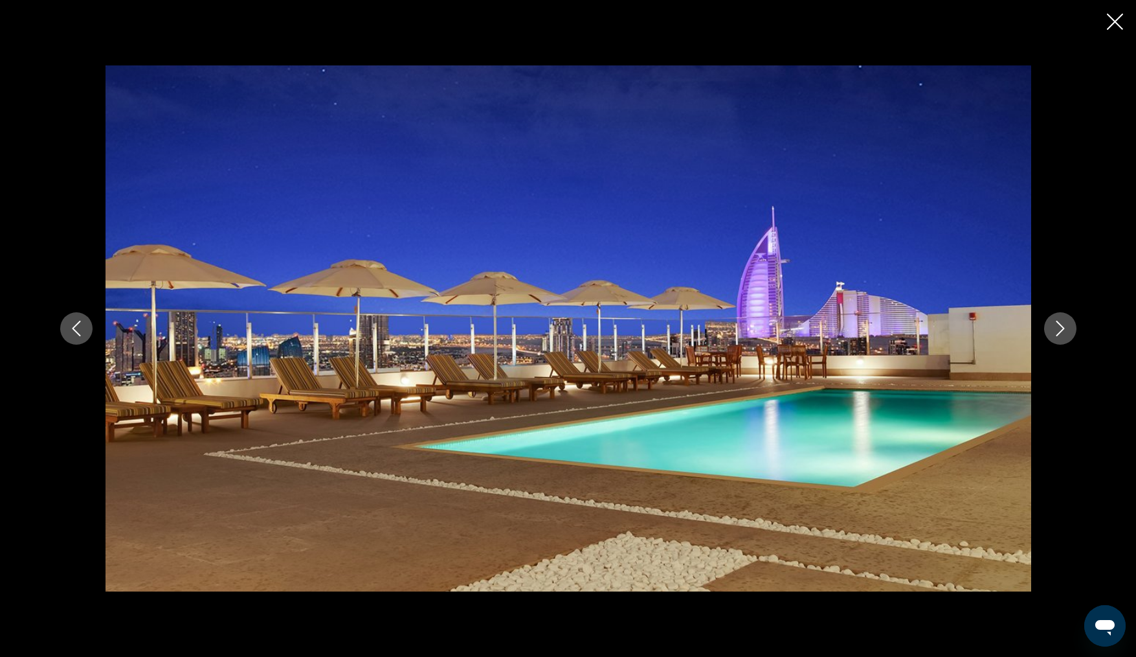
click at [1065, 322] on icon "Next image" at bounding box center [1061, 329] width 16 height 16
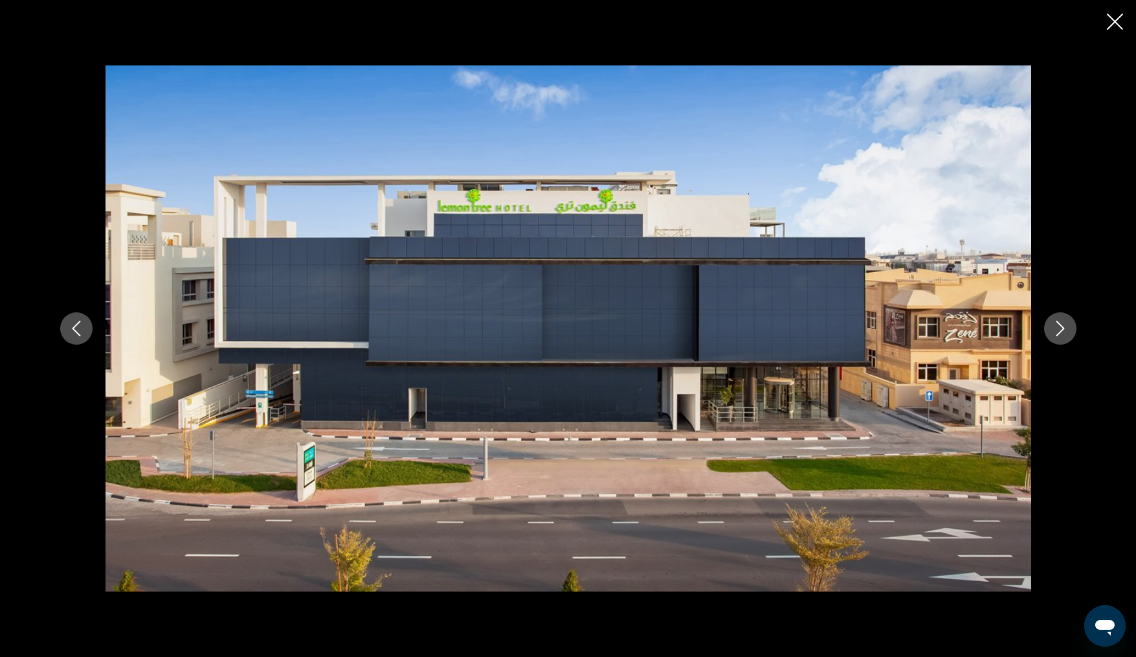
click at [1065, 322] on icon "Next image" at bounding box center [1061, 329] width 16 height 16
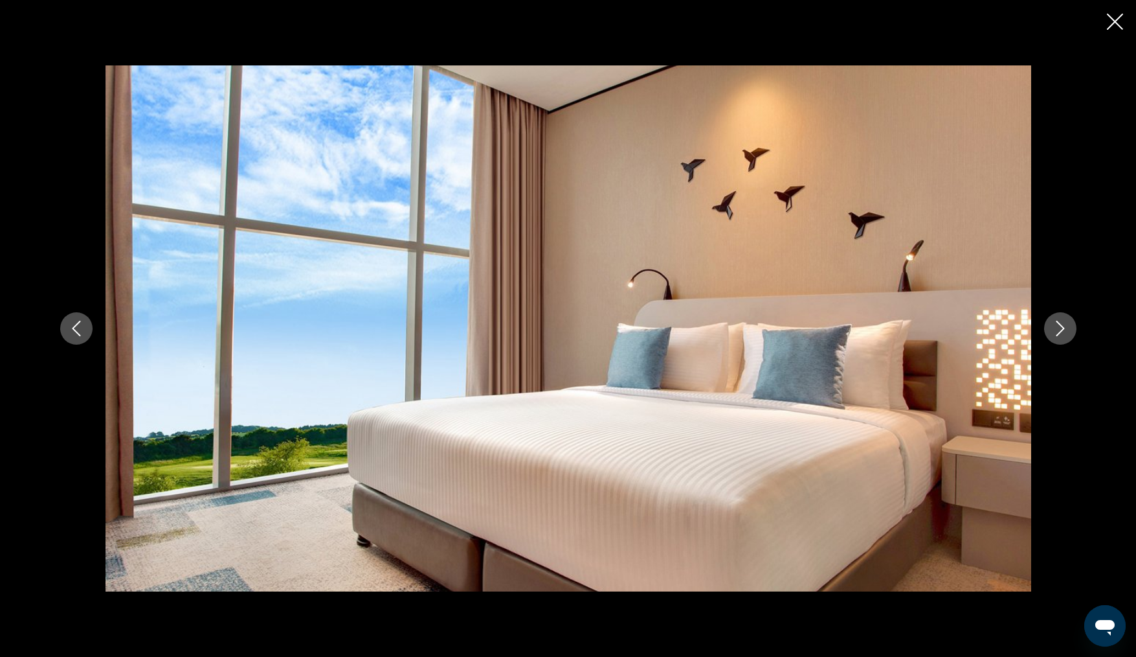
click at [1063, 323] on icon "Next image" at bounding box center [1061, 329] width 16 height 16
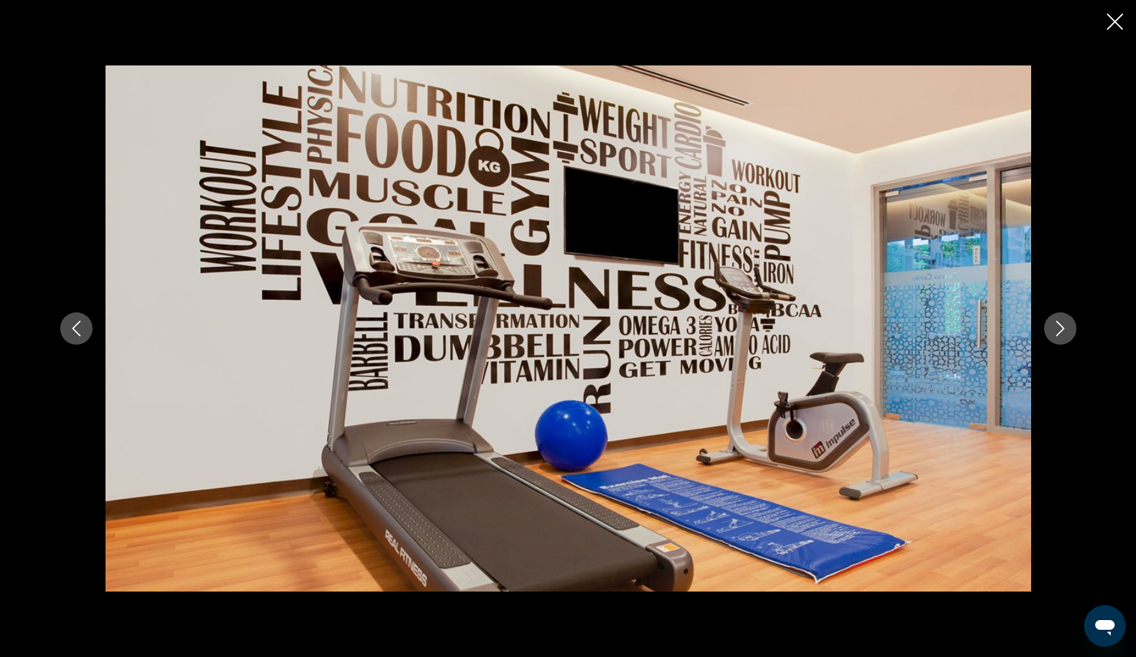
click at [1063, 321] on icon "Next image" at bounding box center [1061, 329] width 16 height 16
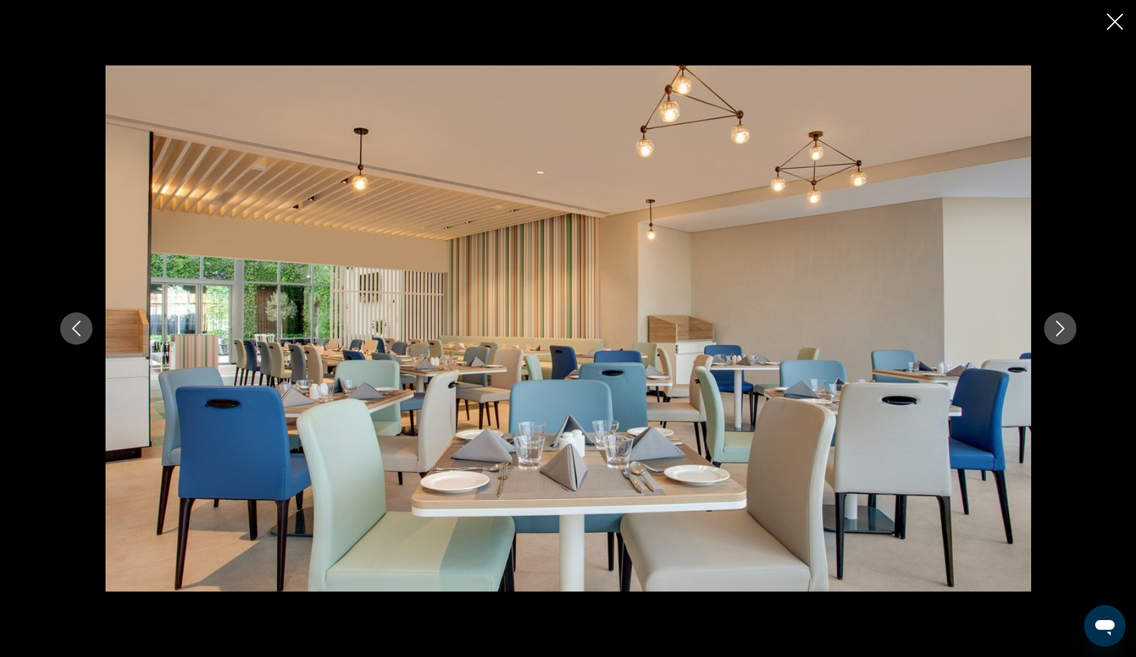
click at [1063, 321] on icon "Next image" at bounding box center [1061, 329] width 16 height 16
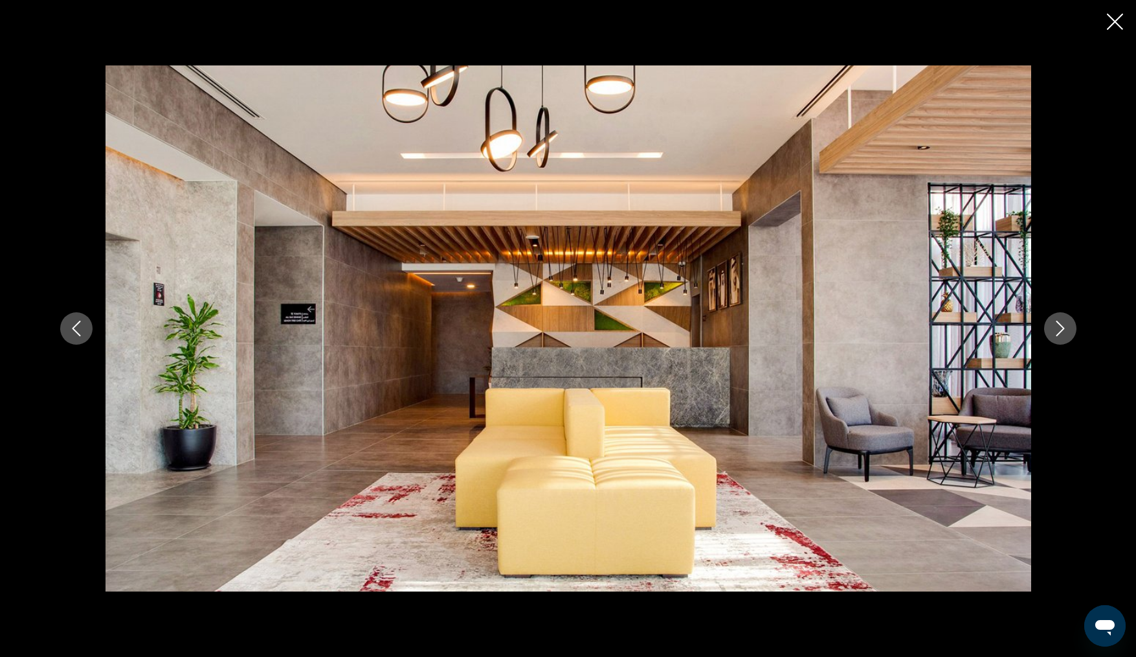
click at [1063, 321] on icon "Next image" at bounding box center [1061, 329] width 16 height 16
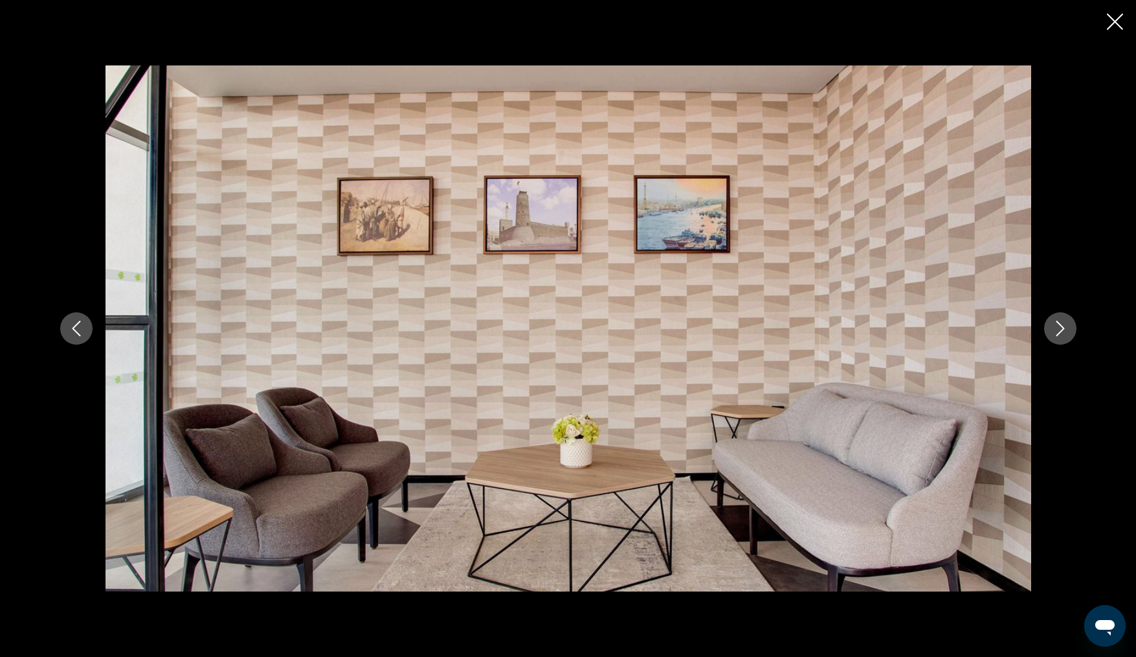
click at [1063, 321] on icon "Next image" at bounding box center [1061, 329] width 16 height 16
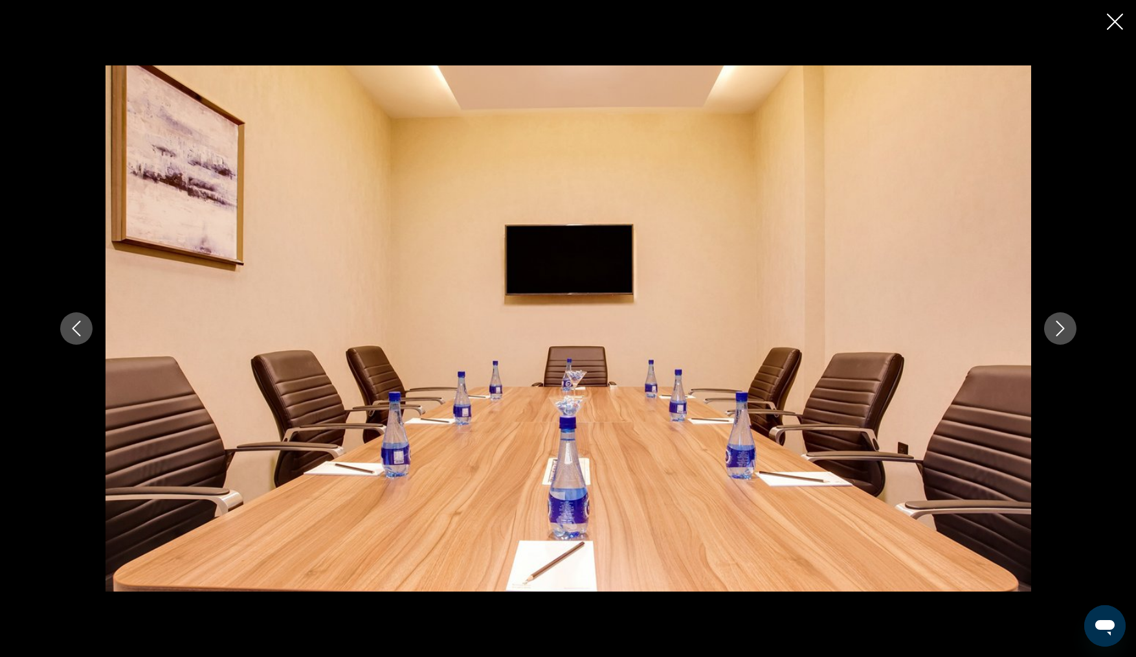
click at [1063, 321] on icon "Next image" at bounding box center [1061, 329] width 16 height 16
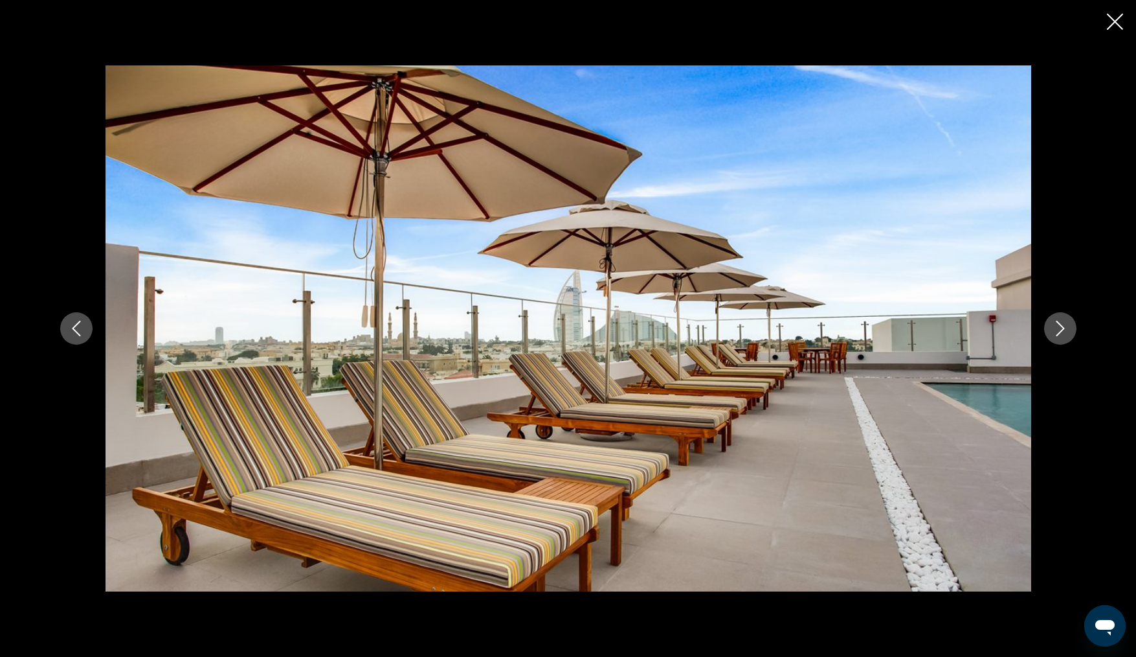
click at [1063, 321] on icon "Next image" at bounding box center [1061, 329] width 16 height 16
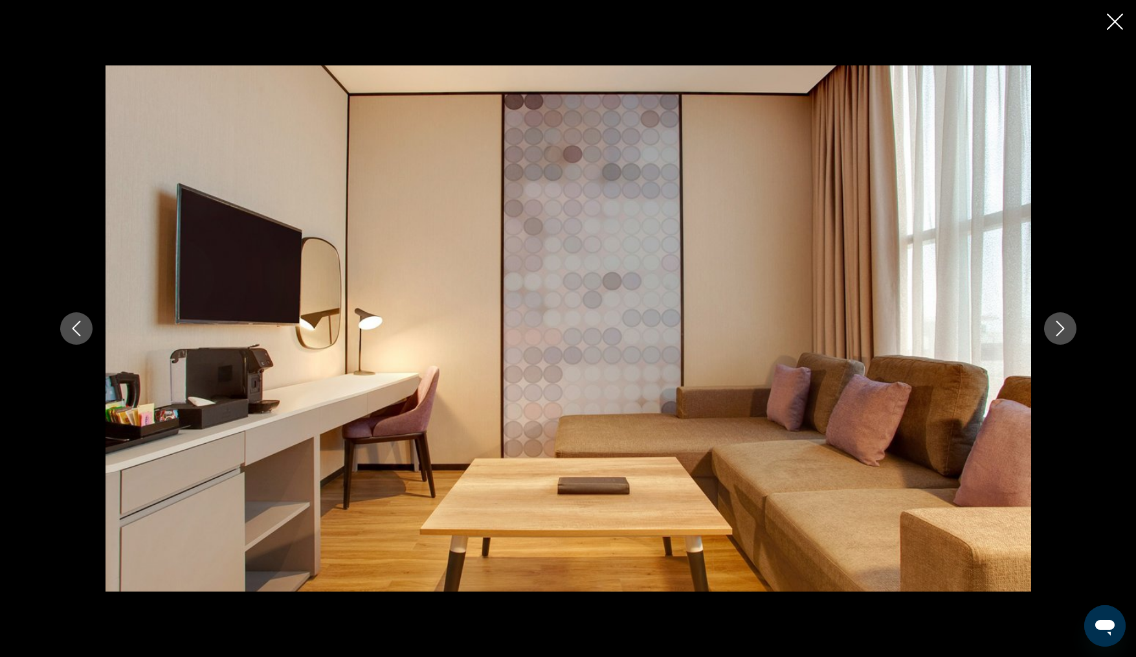
click at [1063, 321] on icon "Next image" at bounding box center [1061, 329] width 16 height 16
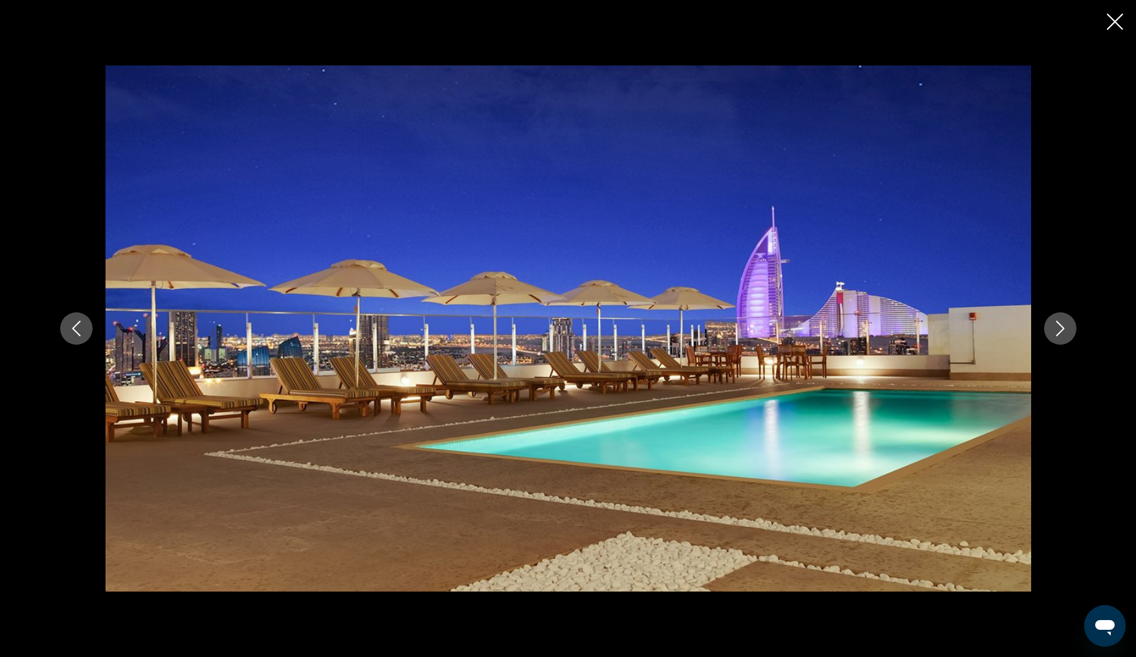
click at [1063, 321] on icon "Next image" at bounding box center [1061, 329] width 16 height 16
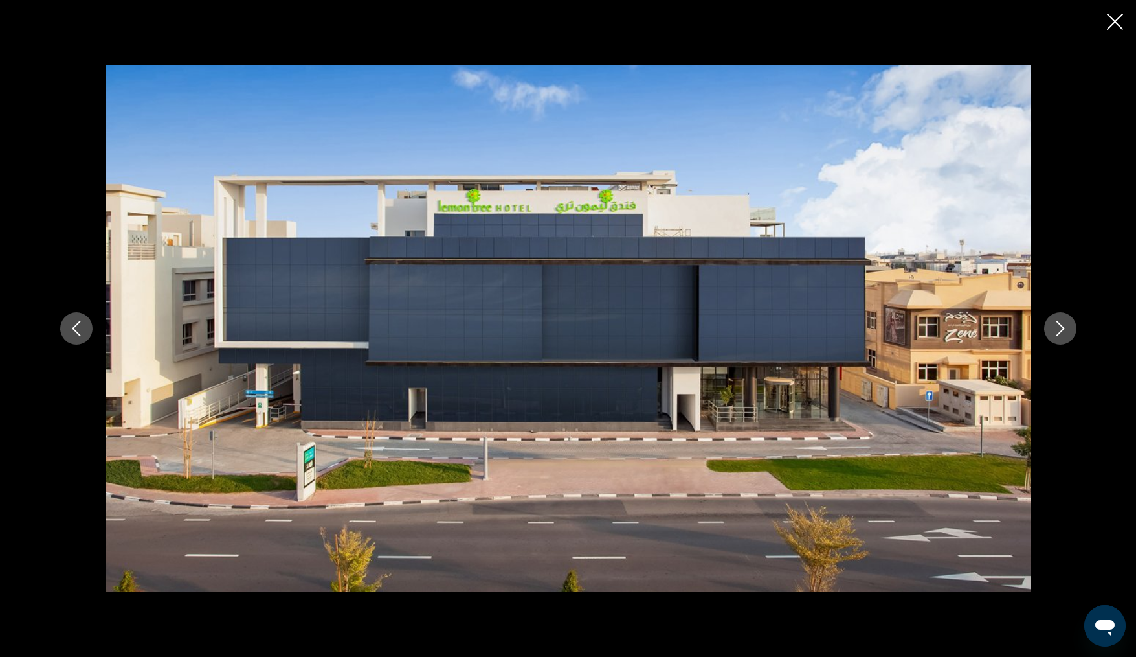
click at [1063, 321] on icon "Next image" at bounding box center [1061, 329] width 16 height 16
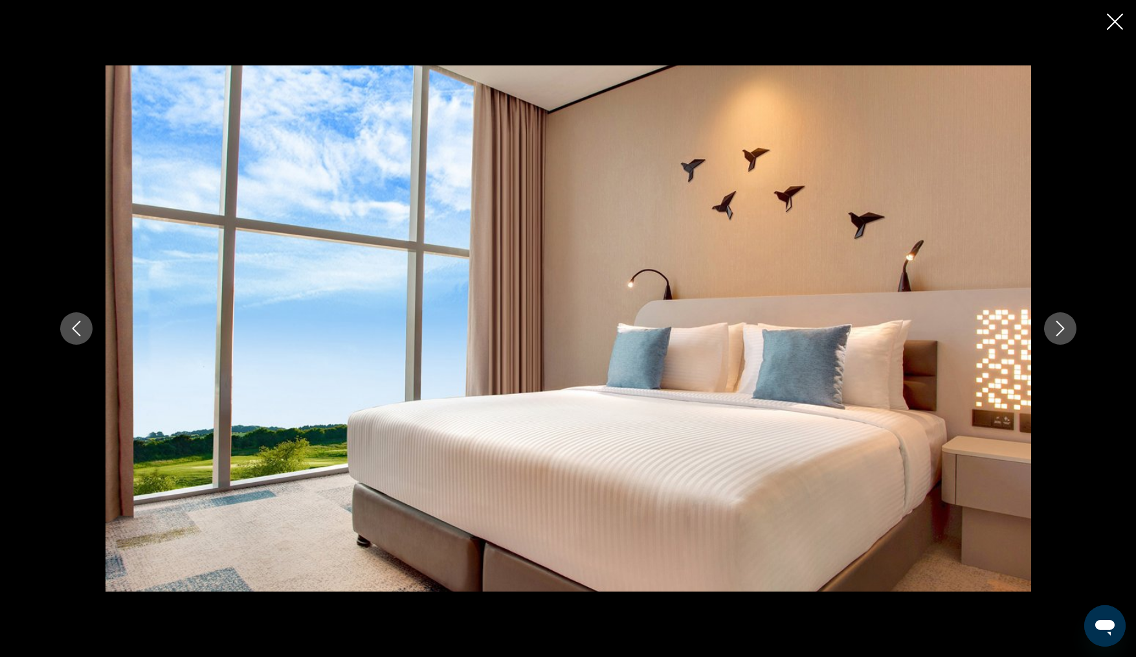
click at [1116, 20] on icon "Close slideshow" at bounding box center [1115, 22] width 16 height 16
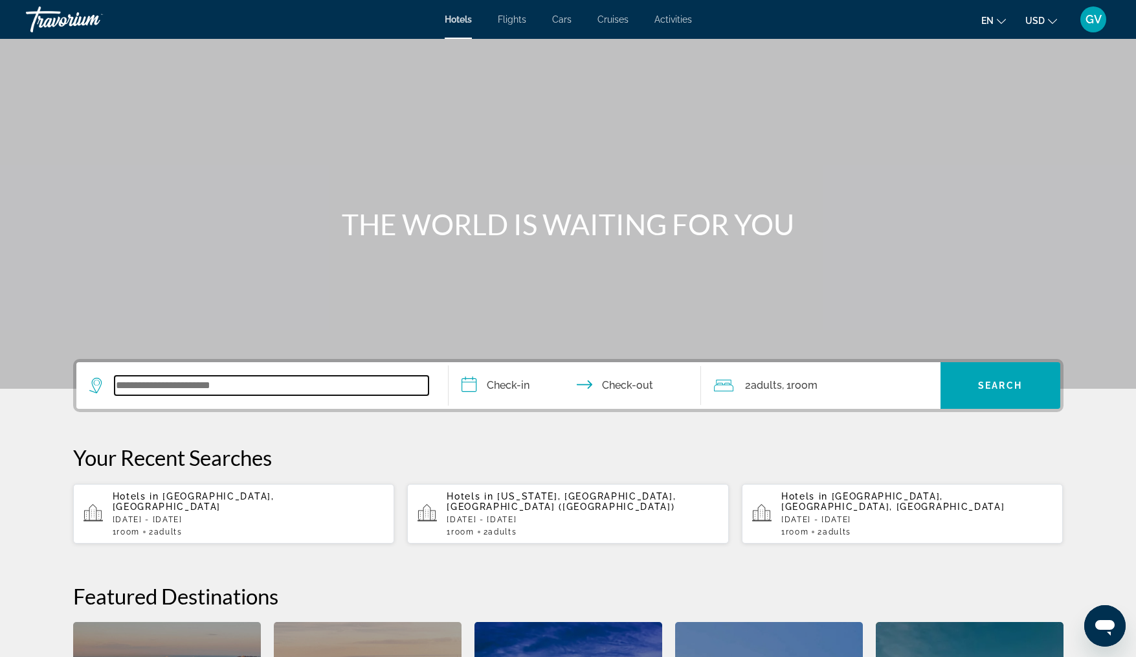
click at [122, 383] on input "Search widget" at bounding box center [272, 385] width 314 height 19
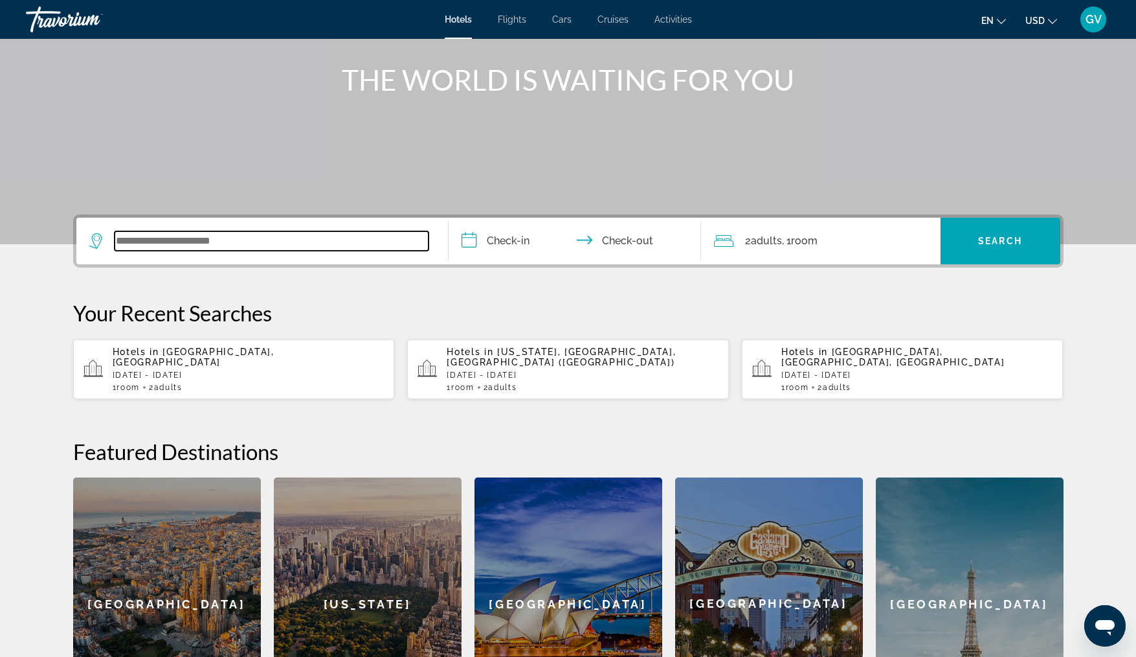
scroll to position [146, 0]
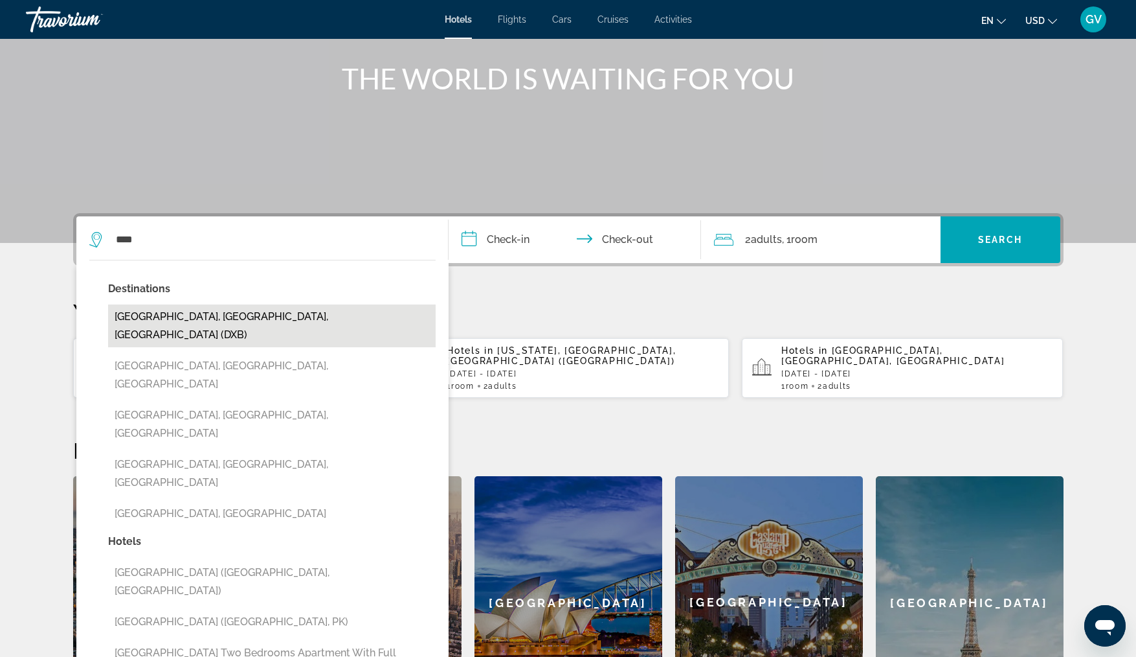
click at [183, 324] on button "[GEOGRAPHIC_DATA], [GEOGRAPHIC_DATA], [GEOGRAPHIC_DATA] (DXB)" at bounding box center [272, 325] width 328 height 43
type input "**********"
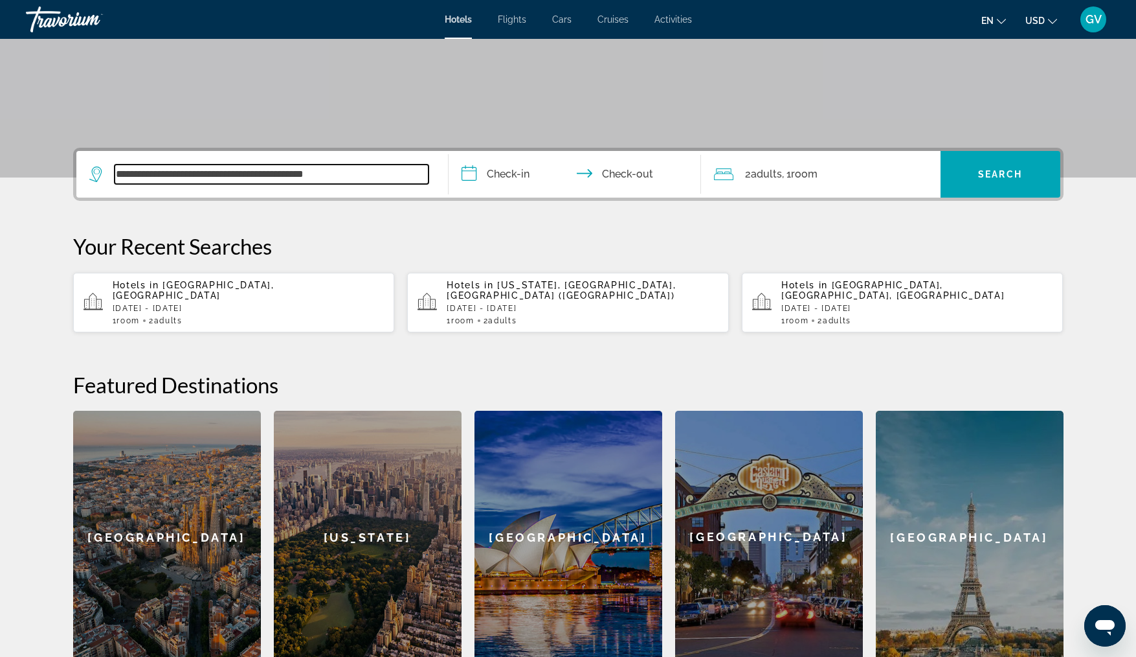
scroll to position [317, 0]
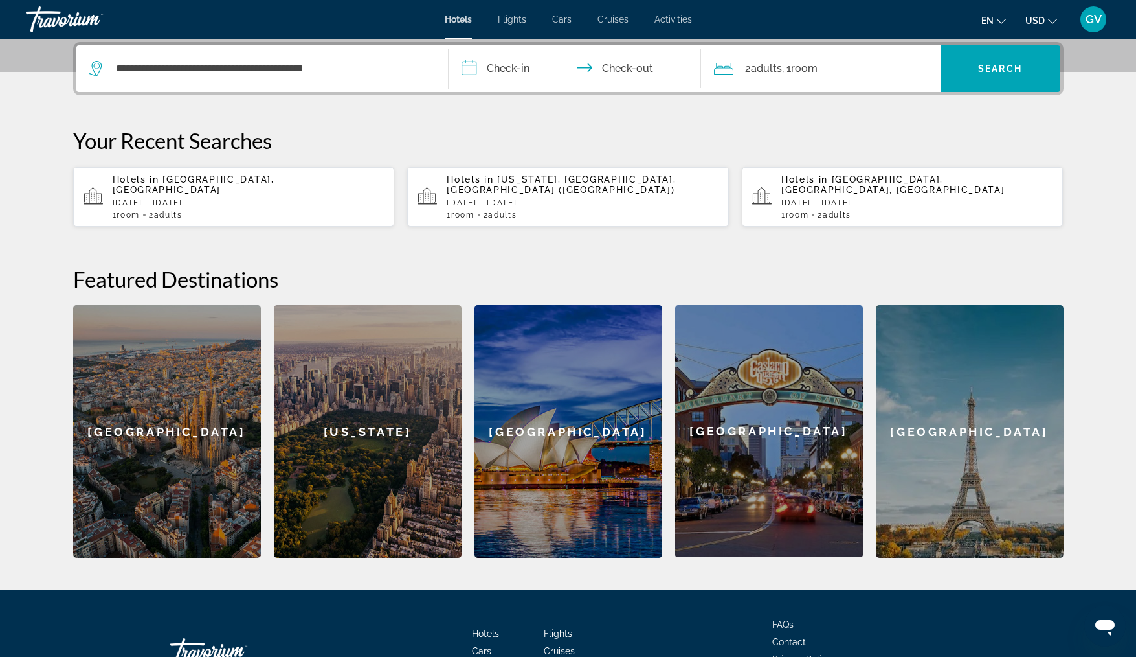
click at [464, 68] on input "**********" at bounding box center [578, 70] width 258 height 51
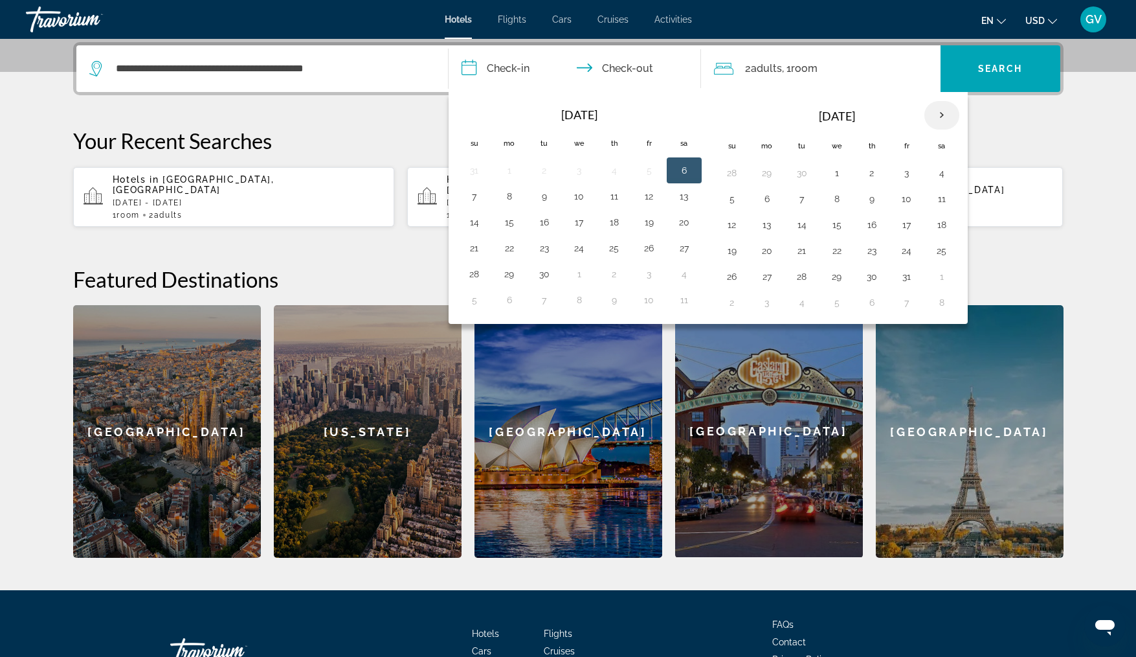
click at [940, 112] on th "Next month" at bounding box center [942, 115] width 35 height 28
click at [726, 199] on button "2" at bounding box center [732, 199] width 21 height 18
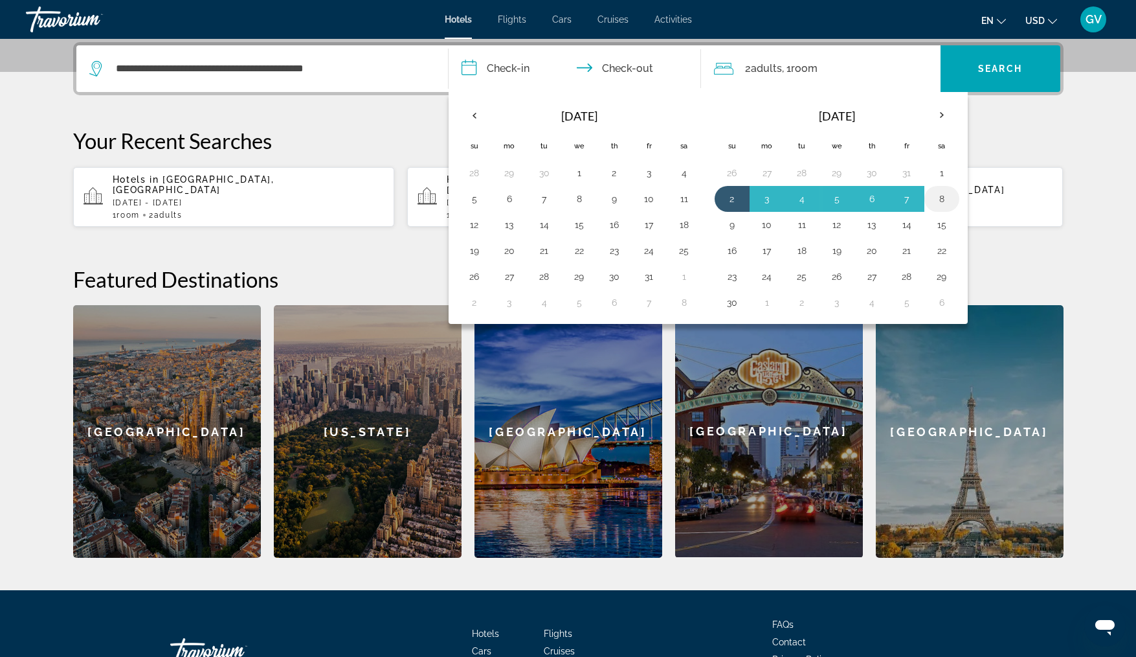
click at [934, 197] on button "8" at bounding box center [942, 199] width 21 height 18
type input "**********"
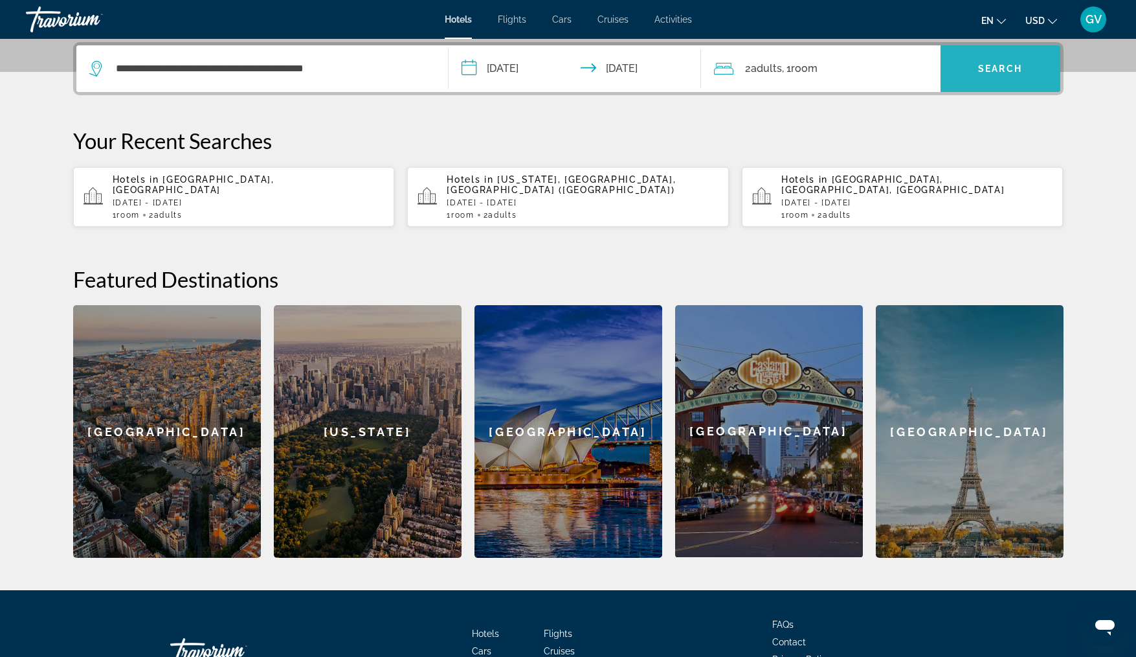
click at [985, 61] on span "Search widget" at bounding box center [1001, 68] width 120 height 31
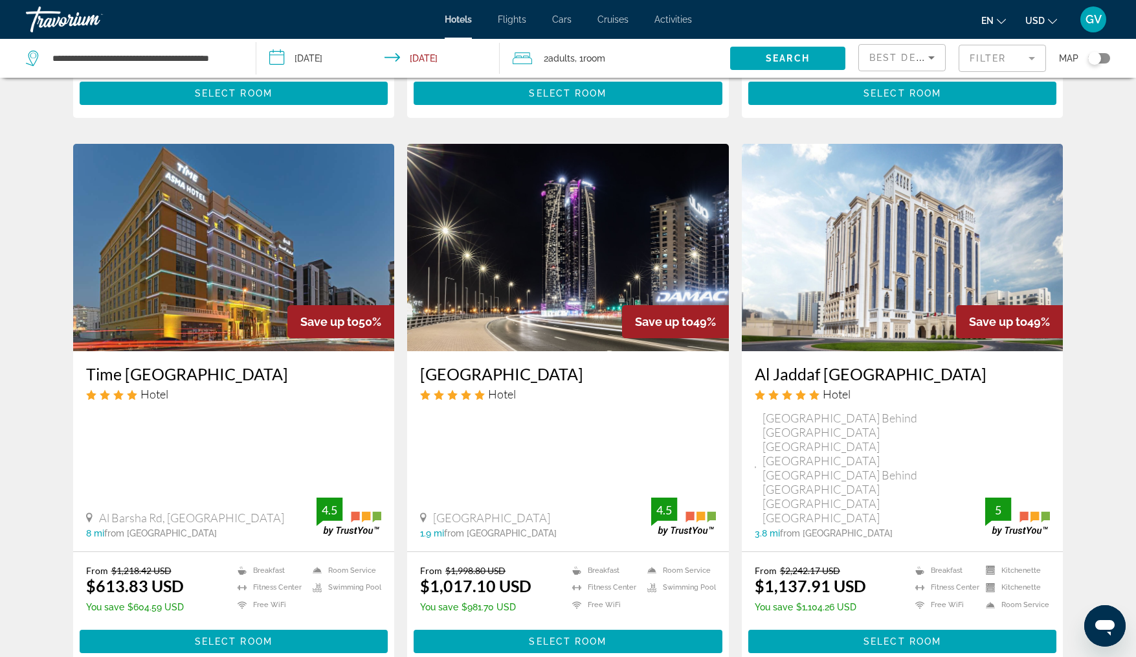
scroll to position [1453, 0]
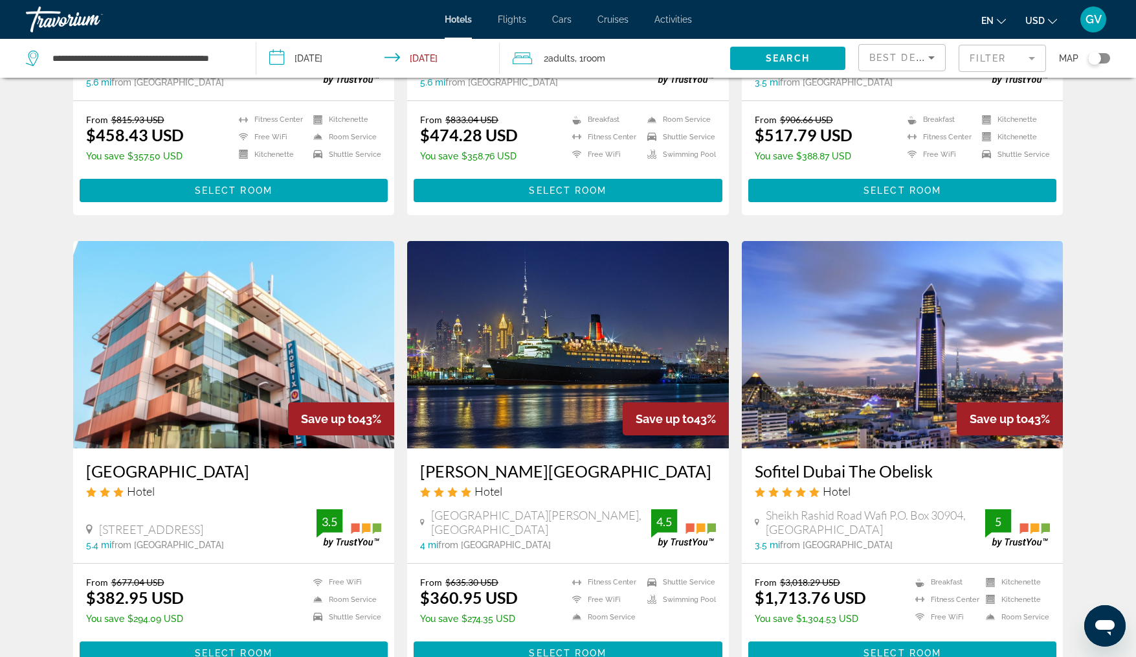
scroll to position [1280, 0]
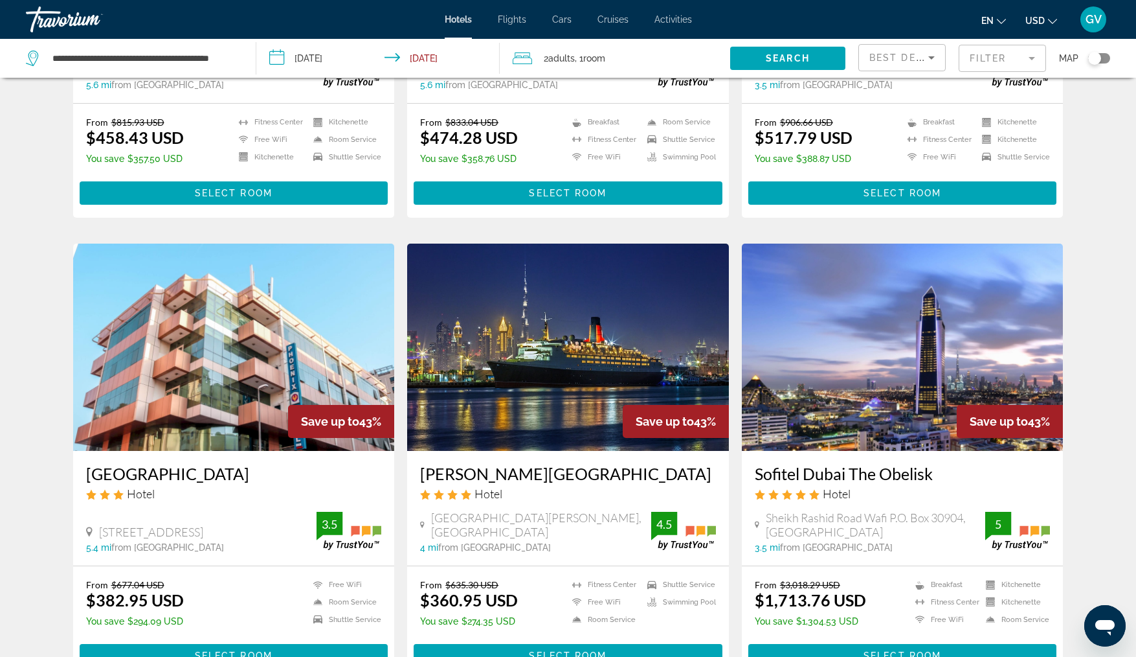
click at [495, 344] on img "Main content" at bounding box center [568, 346] width 322 height 207
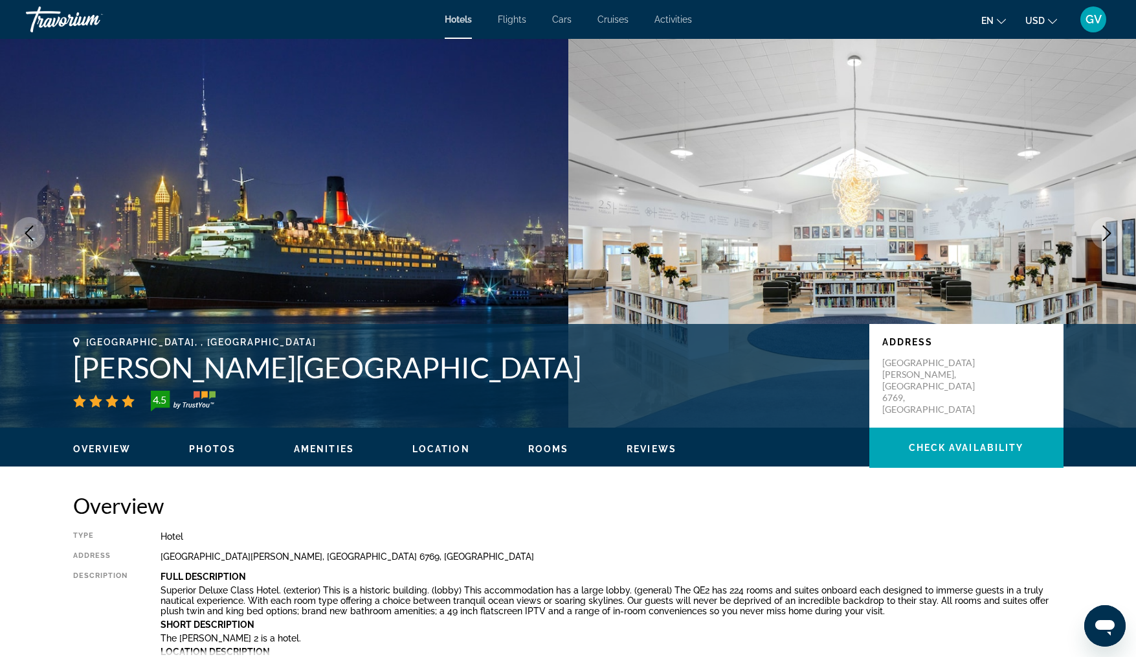
click at [1111, 228] on icon "Next image" at bounding box center [1108, 233] width 16 height 16
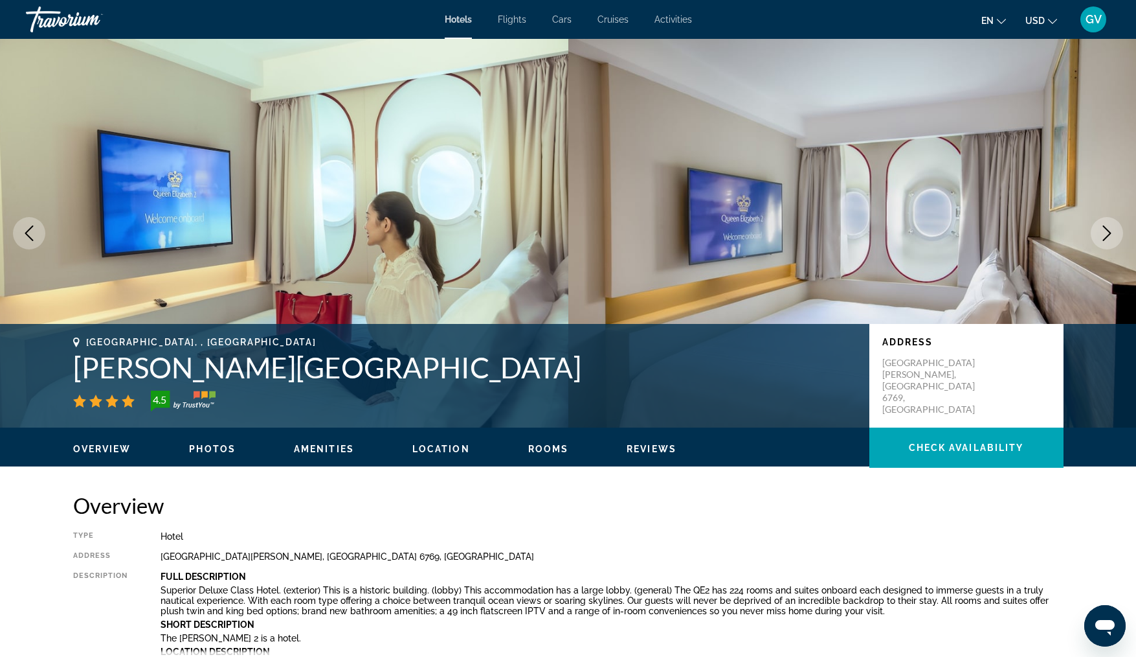
click at [1111, 228] on icon "Next image" at bounding box center [1108, 233] width 16 height 16
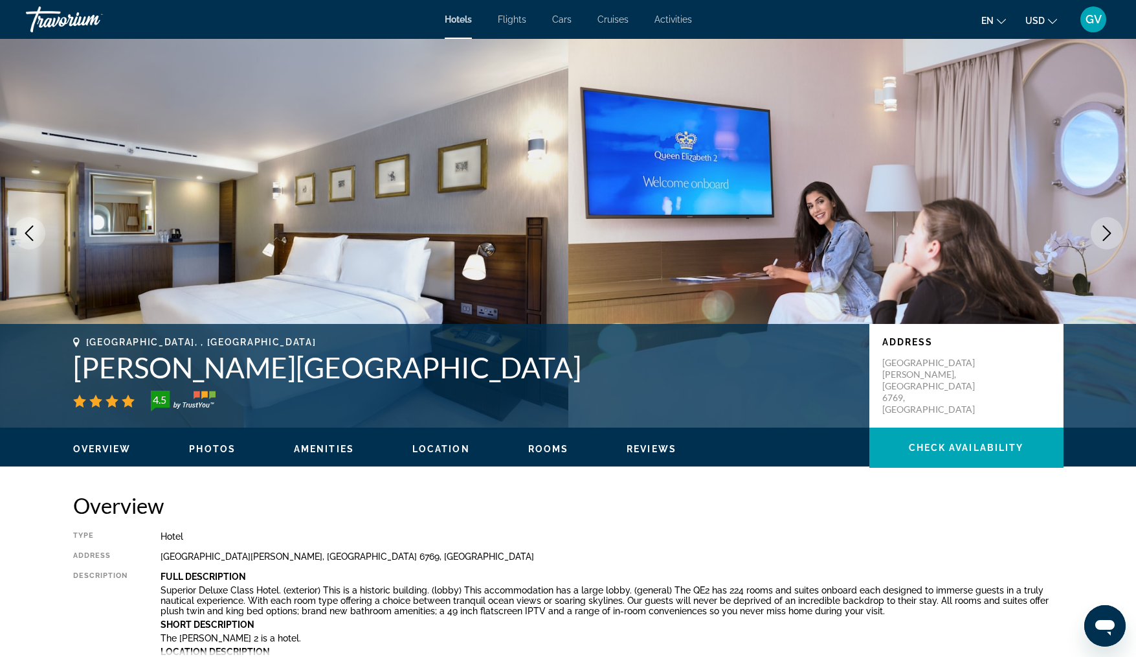
click at [1111, 228] on icon "Next image" at bounding box center [1108, 233] width 16 height 16
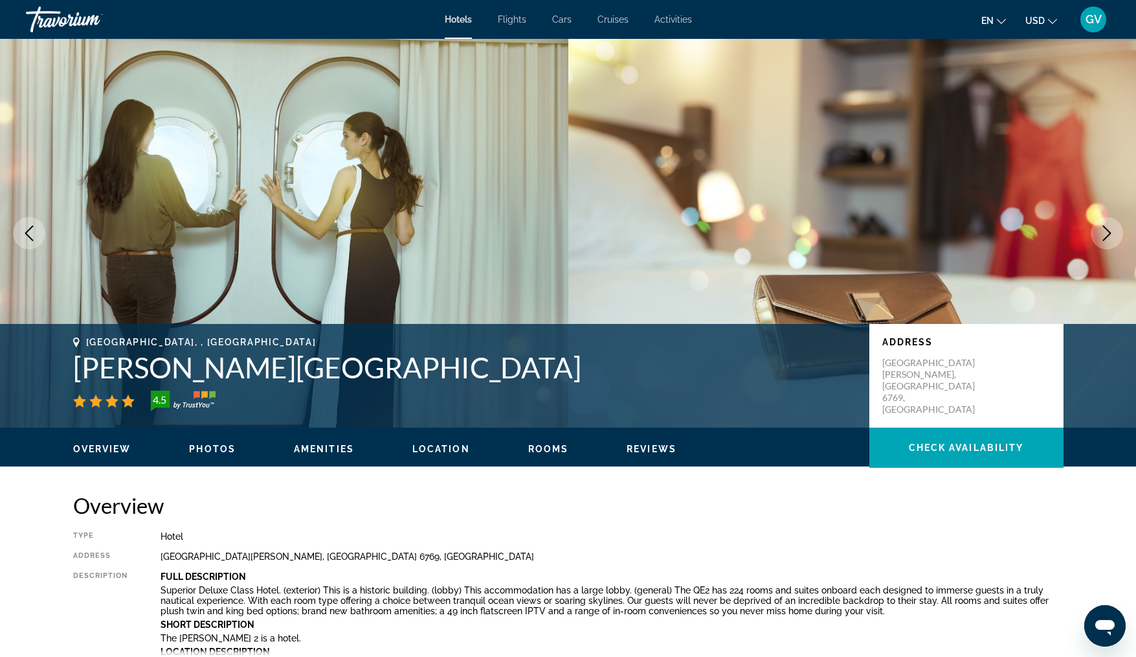
click at [1111, 228] on icon "Next image" at bounding box center [1108, 233] width 16 height 16
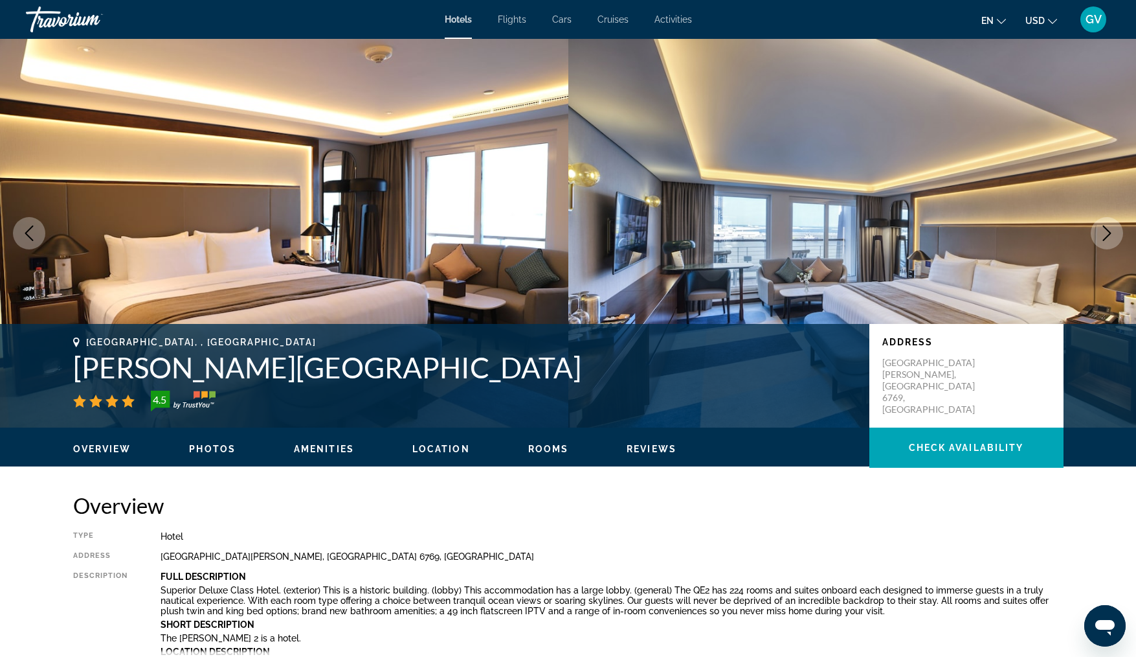
click at [1111, 228] on icon "Next image" at bounding box center [1108, 233] width 16 height 16
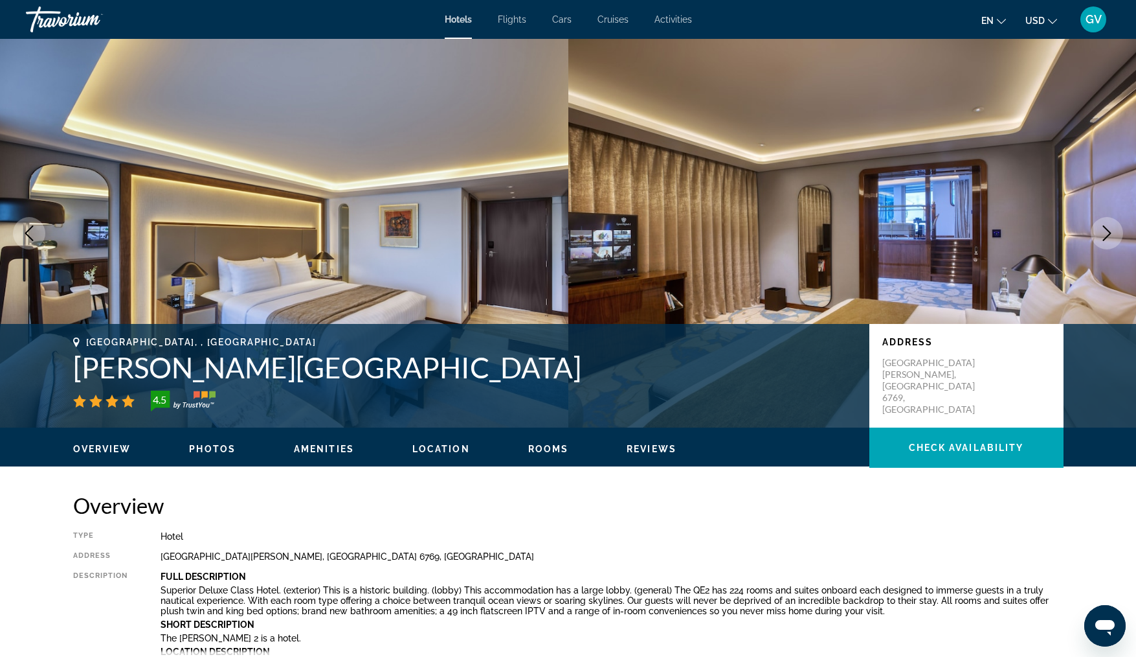
click at [1111, 228] on icon "Next image" at bounding box center [1108, 233] width 16 height 16
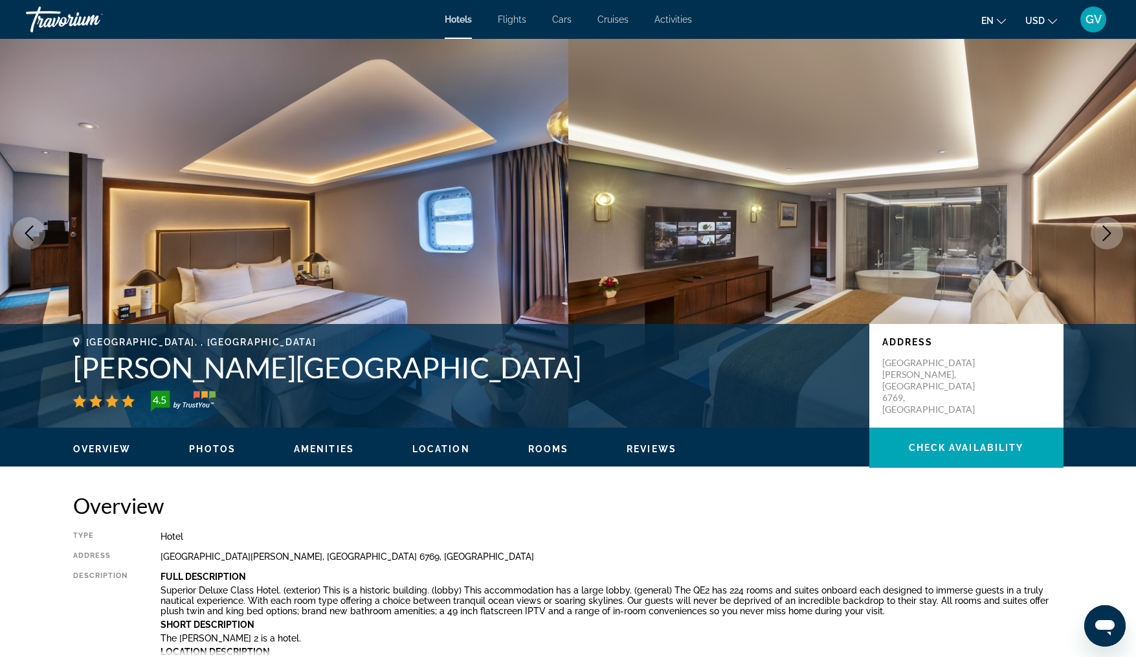
click at [1111, 228] on icon "Next image" at bounding box center [1108, 233] width 16 height 16
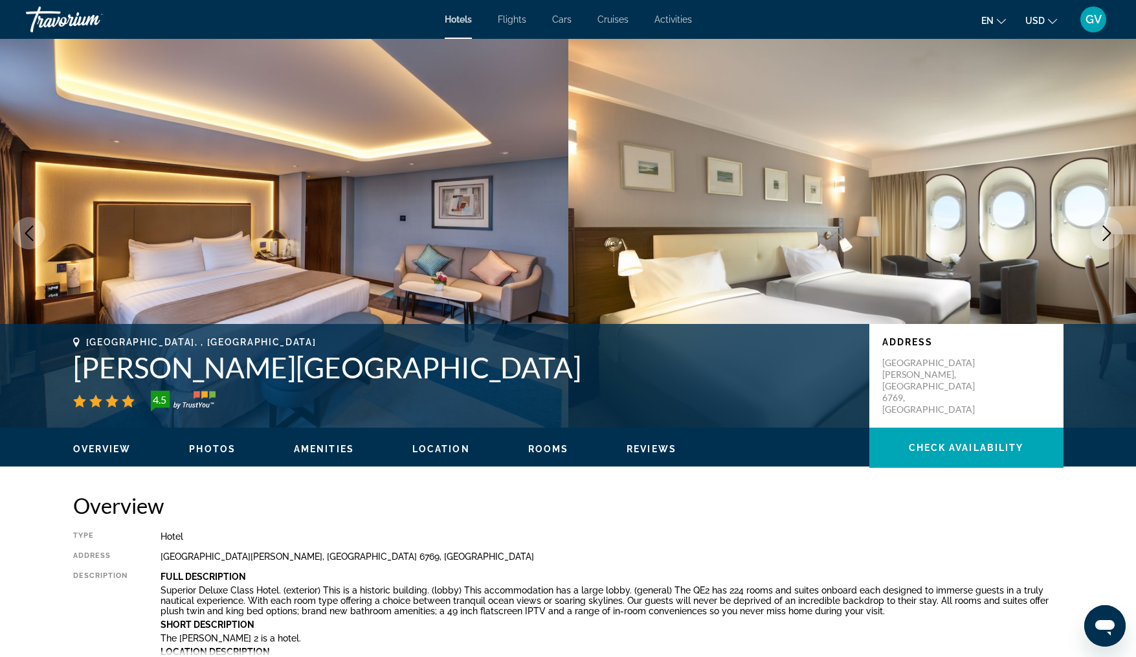
click at [1106, 231] on icon "Next image" at bounding box center [1108, 233] width 16 height 16
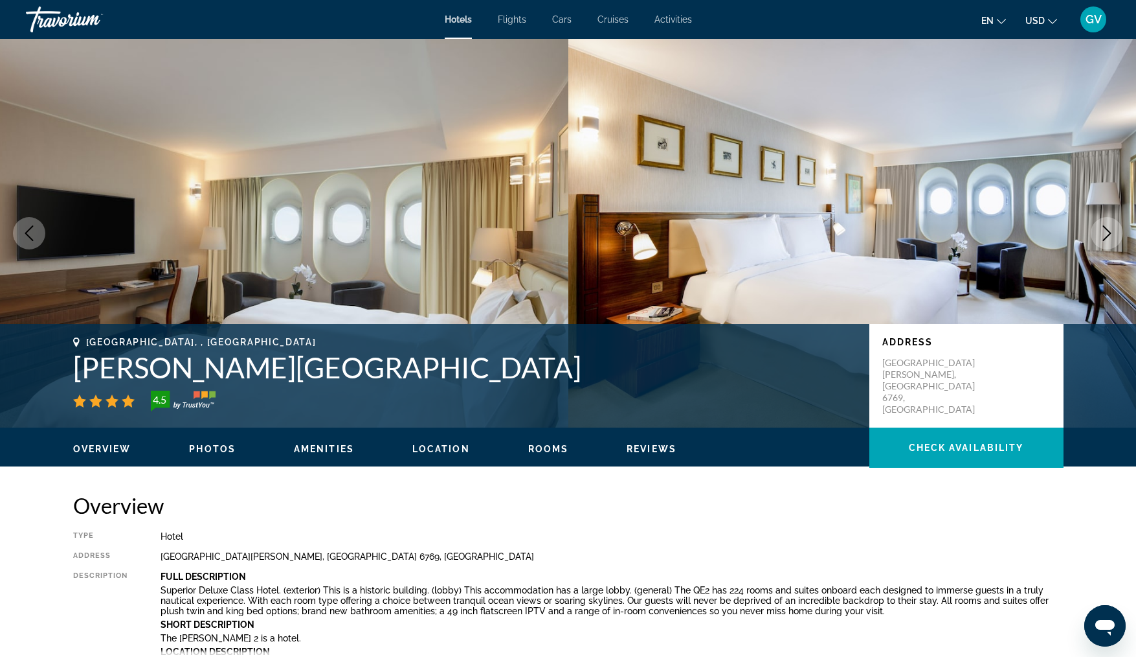
click at [1106, 231] on icon "Next image" at bounding box center [1108, 233] width 16 height 16
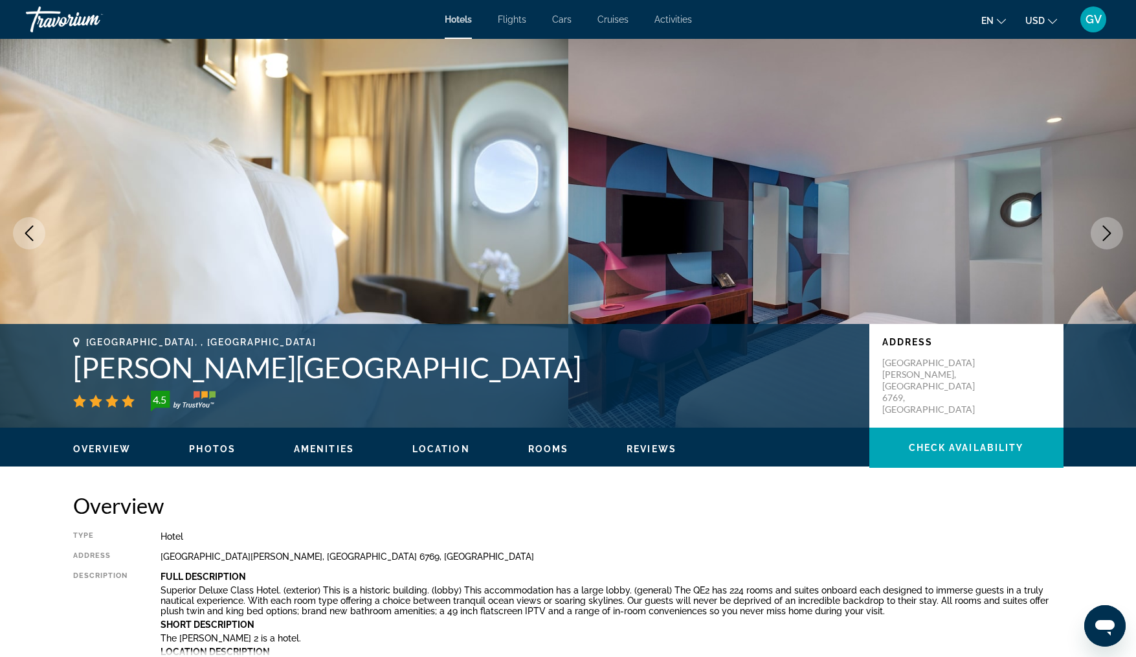
click at [1106, 231] on icon "Next image" at bounding box center [1108, 233] width 16 height 16
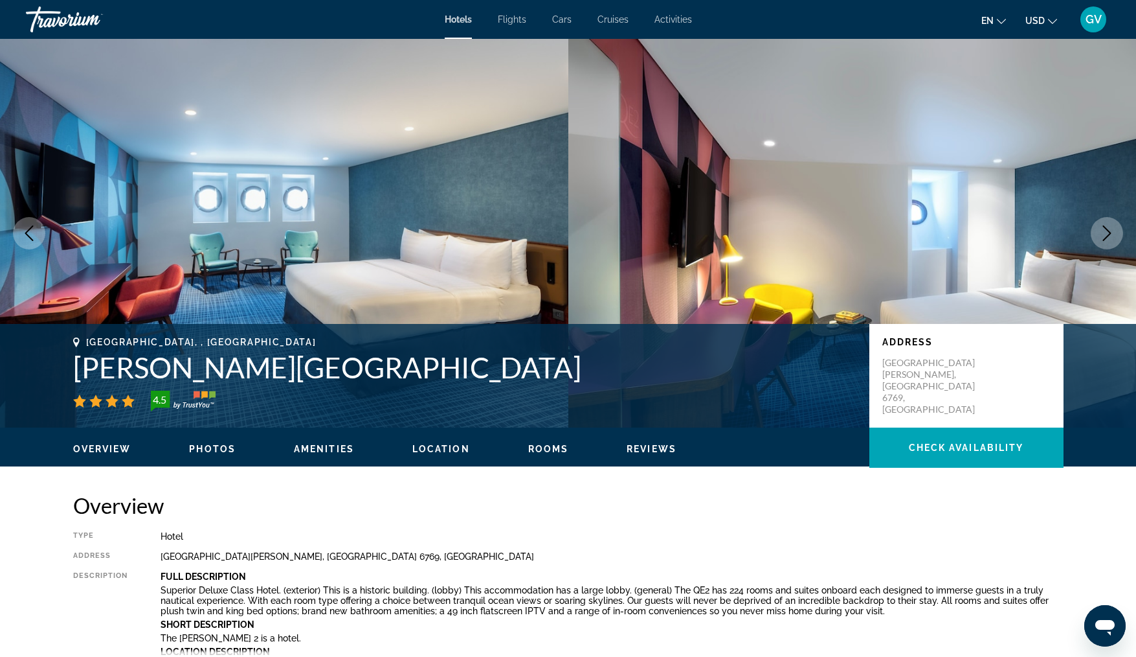
click at [1106, 231] on icon "Next image" at bounding box center [1108, 233] width 16 height 16
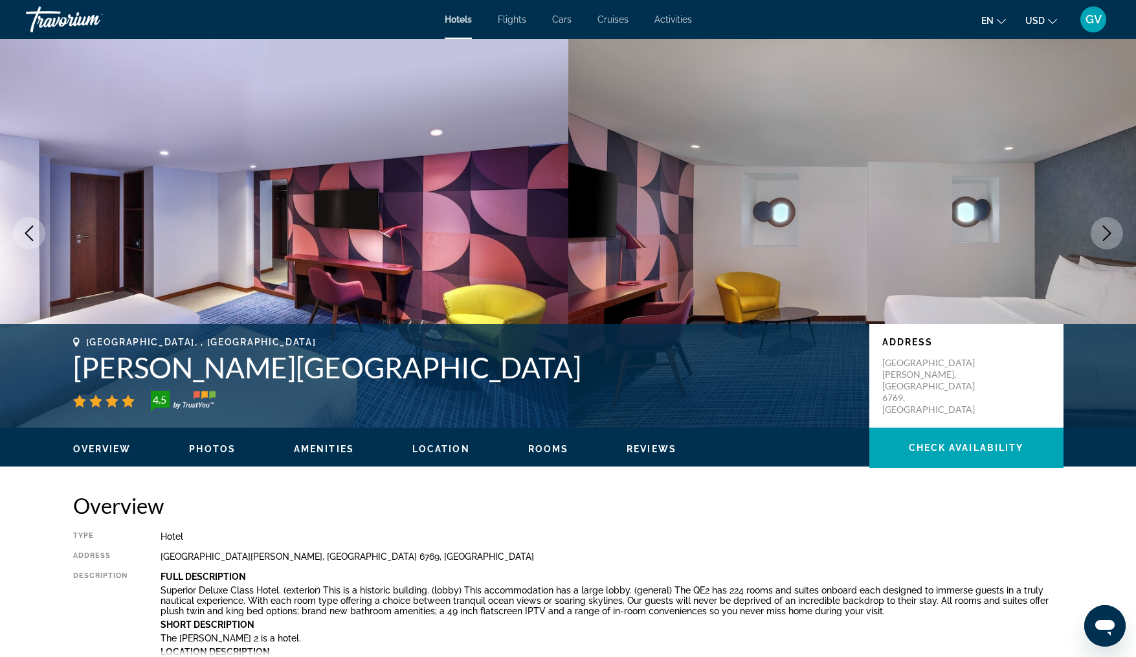
click at [1106, 231] on icon "Next image" at bounding box center [1108, 233] width 16 height 16
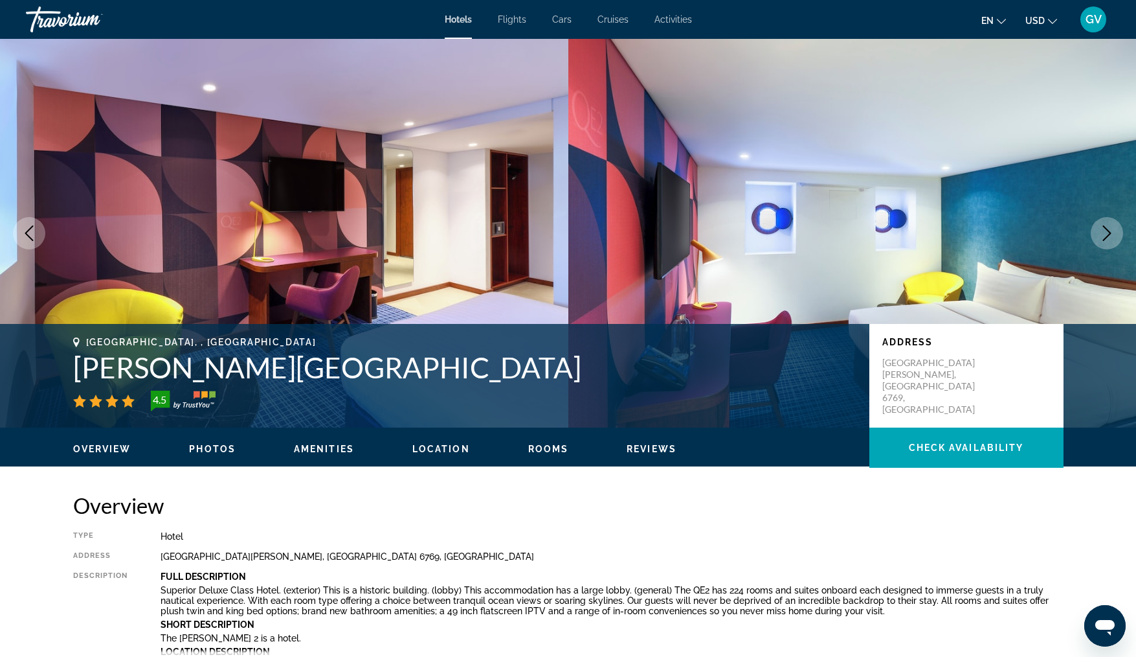
click at [1106, 231] on icon "Next image" at bounding box center [1108, 233] width 16 height 16
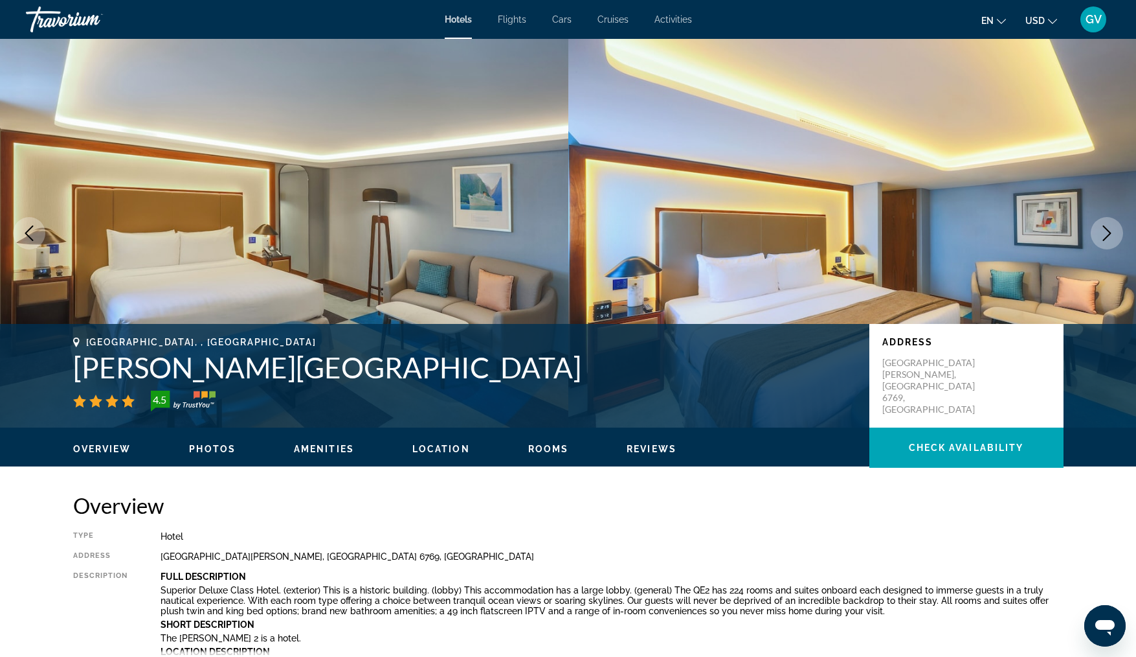
click at [1106, 231] on icon "Next image" at bounding box center [1108, 233] width 16 height 16
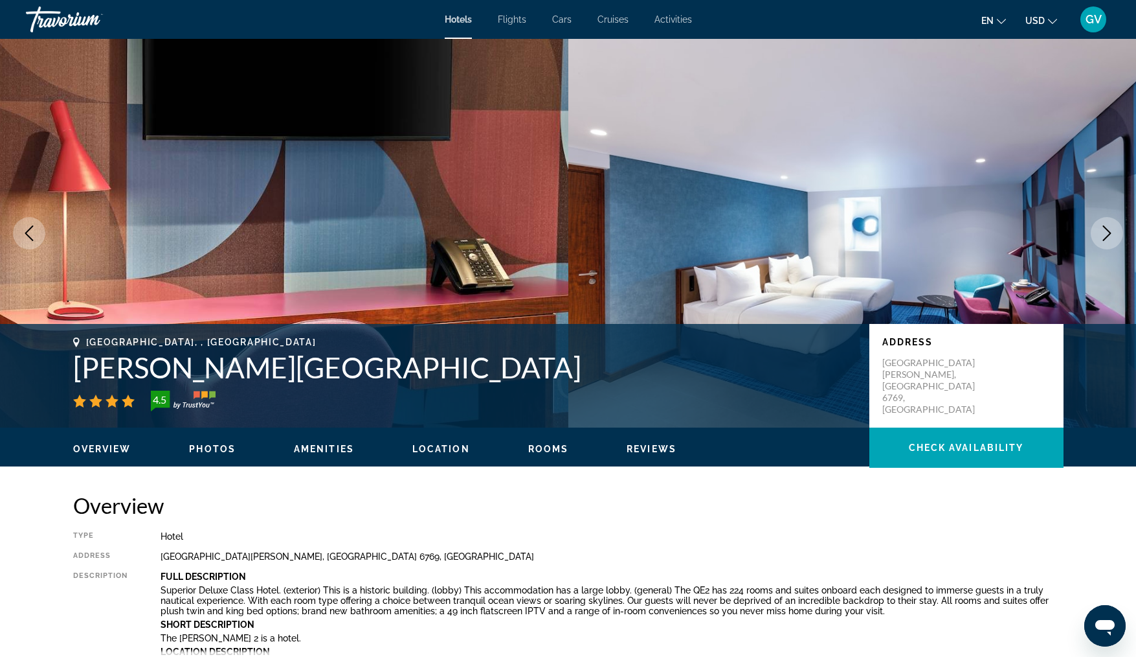
click at [1106, 231] on icon "Next image" at bounding box center [1108, 233] width 16 height 16
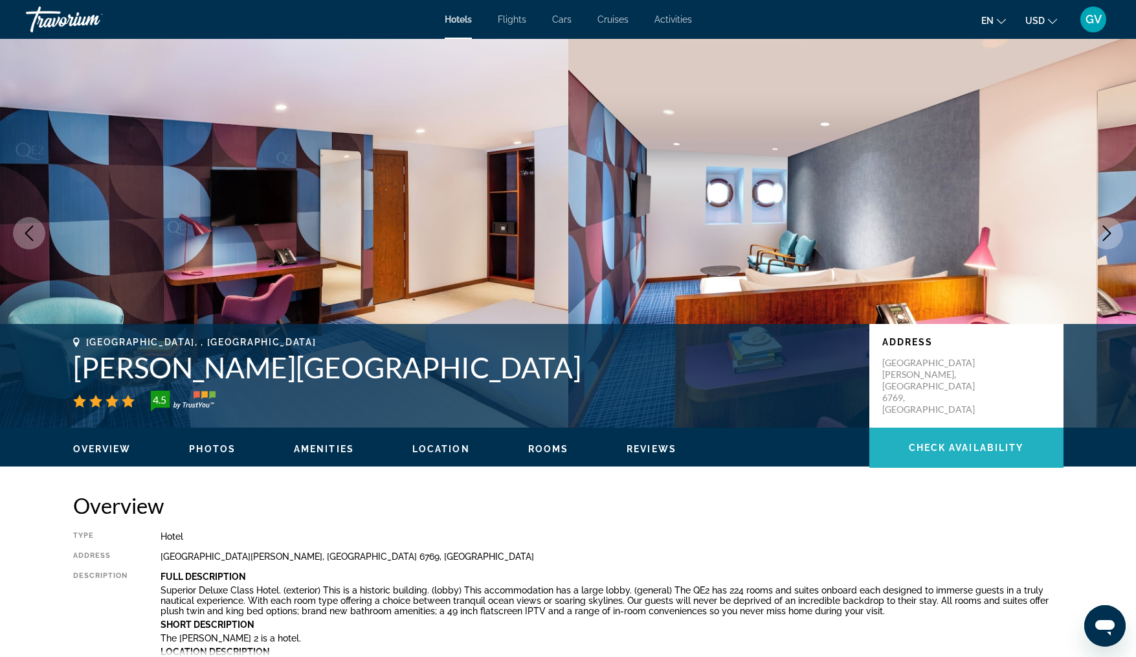
click at [1004, 441] on span "Main content" at bounding box center [967, 447] width 194 height 31
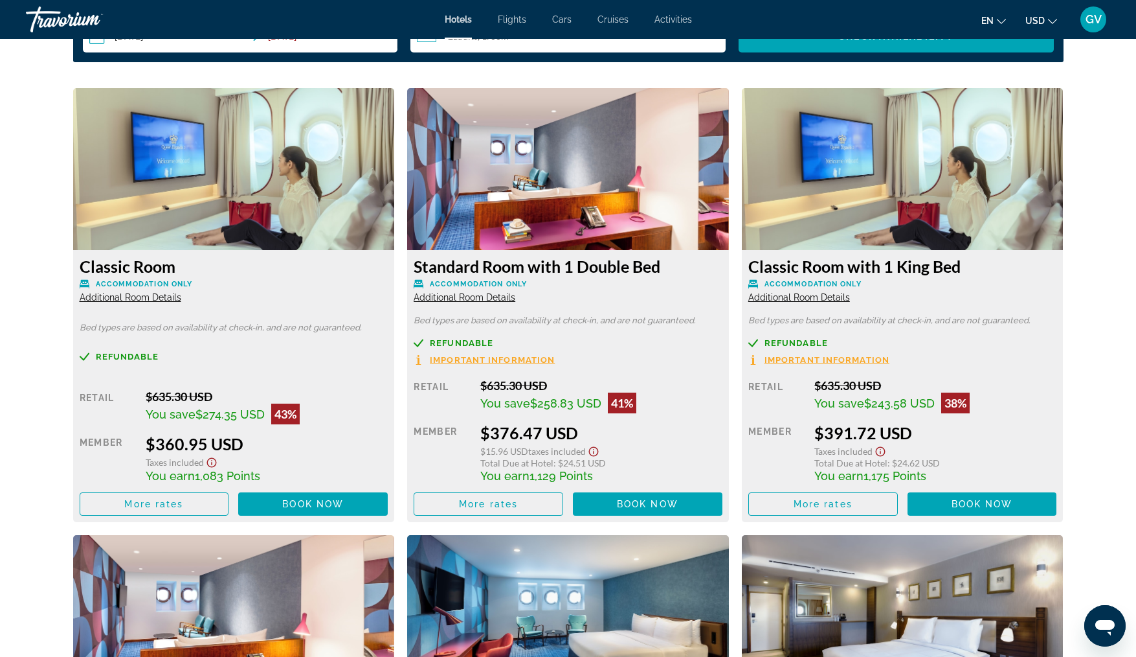
scroll to position [1751, 0]
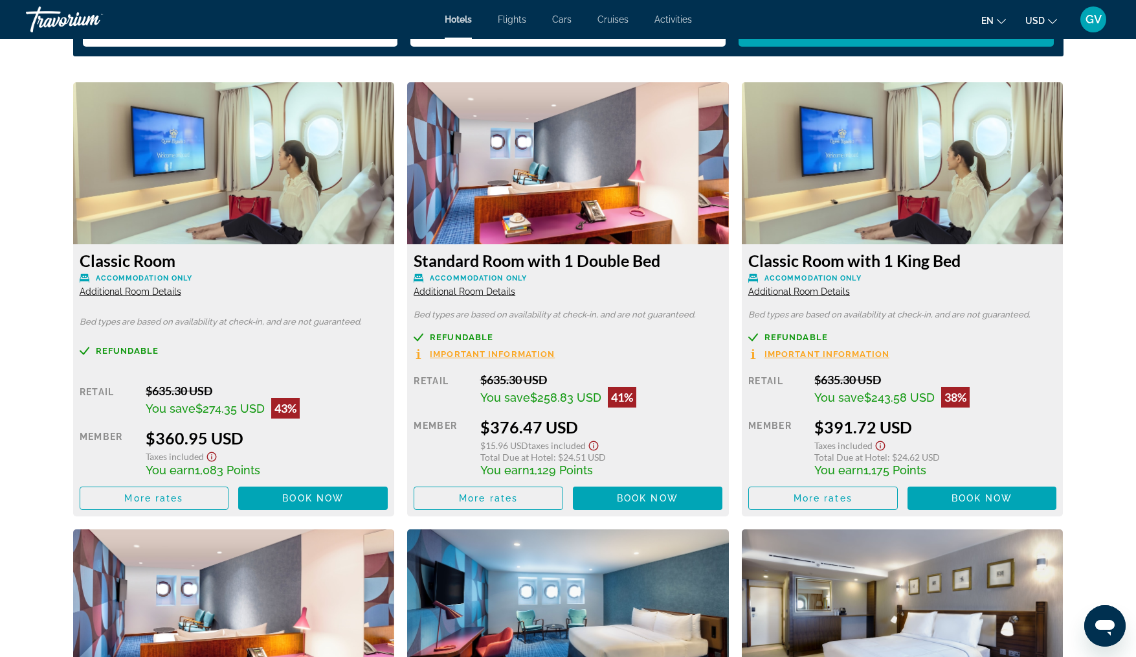
click at [139, 293] on span "Additional Room Details" at bounding box center [131, 291] width 102 height 10
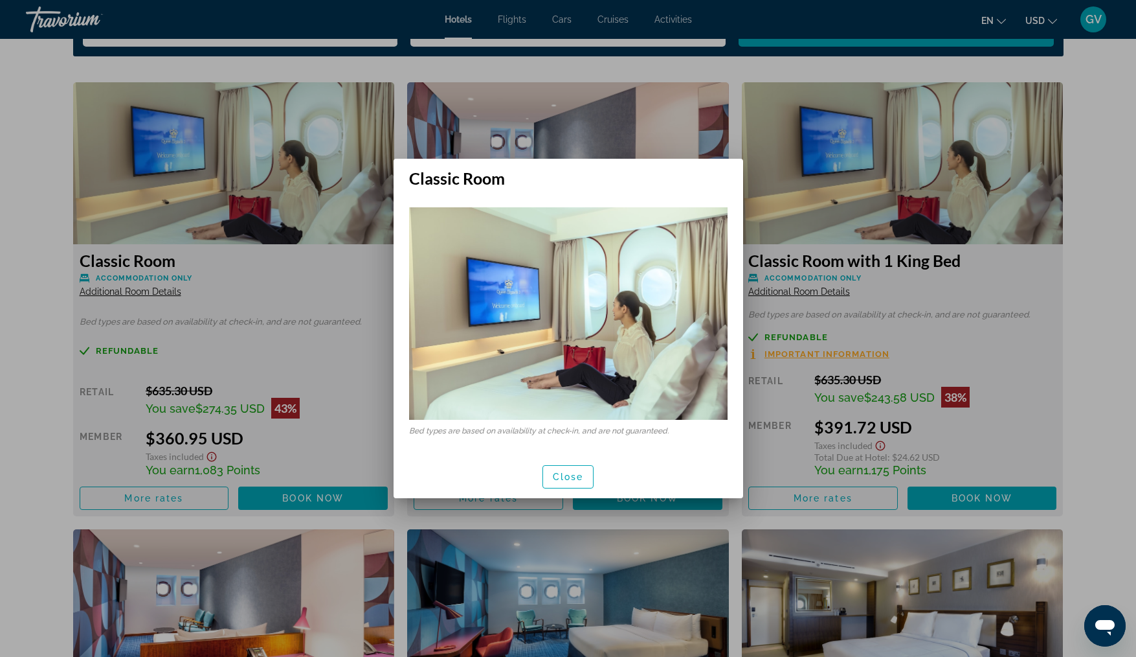
scroll to position [0, 0]
click at [572, 473] on span "Close" at bounding box center [568, 476] width 31 height 10
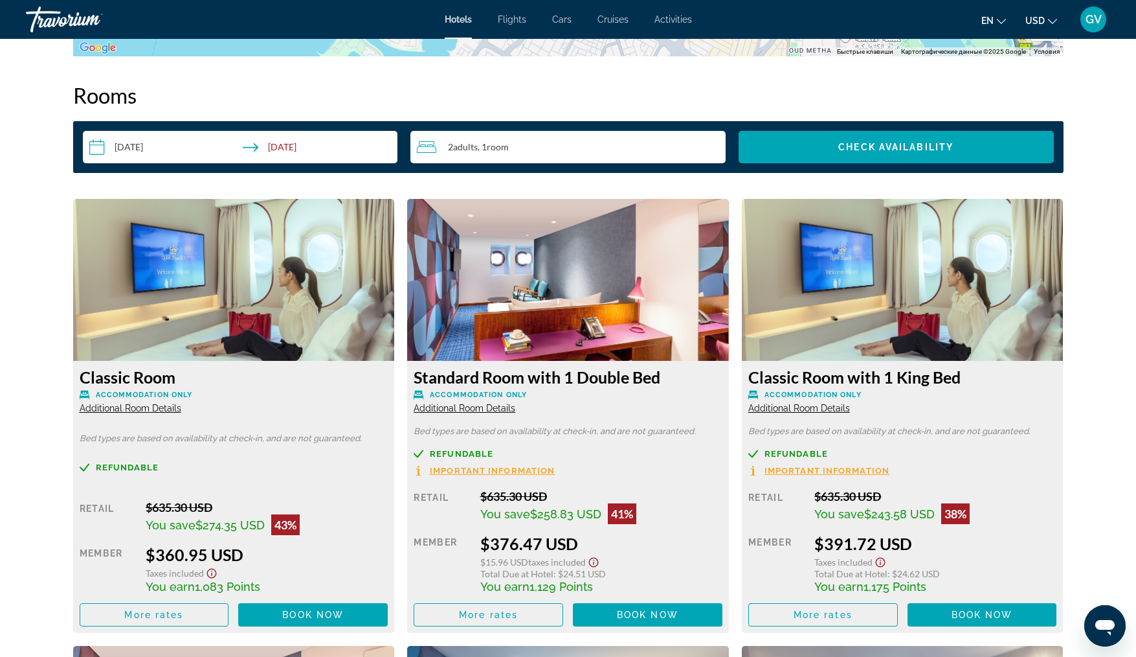
scroll to position [1640, 0]
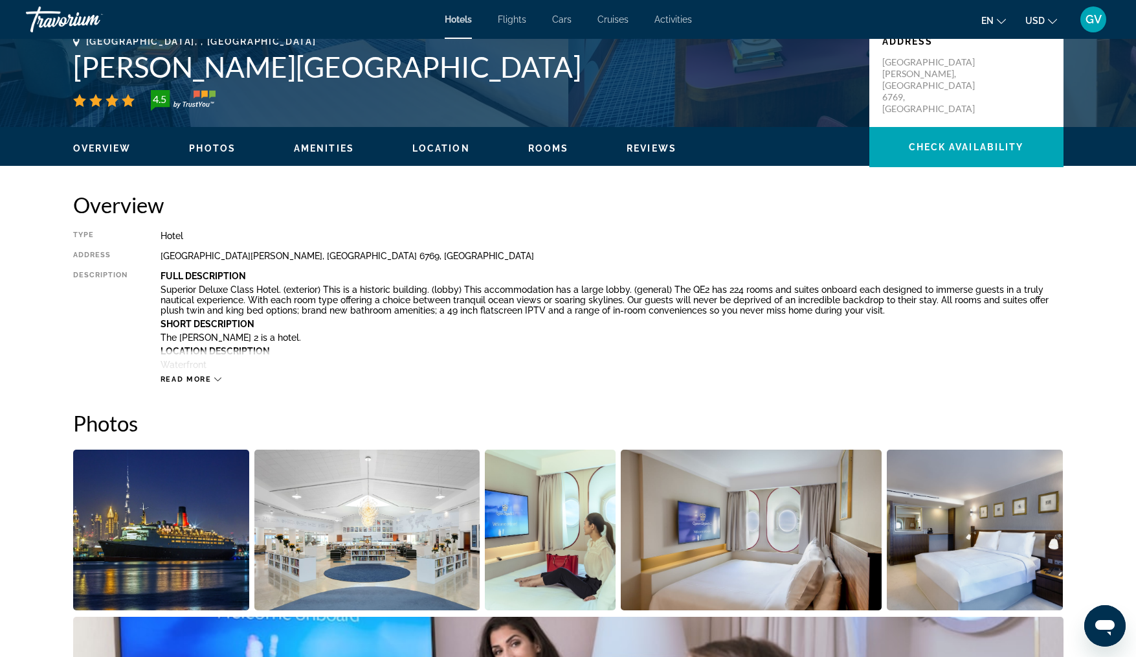
scroll to position [299, 0]
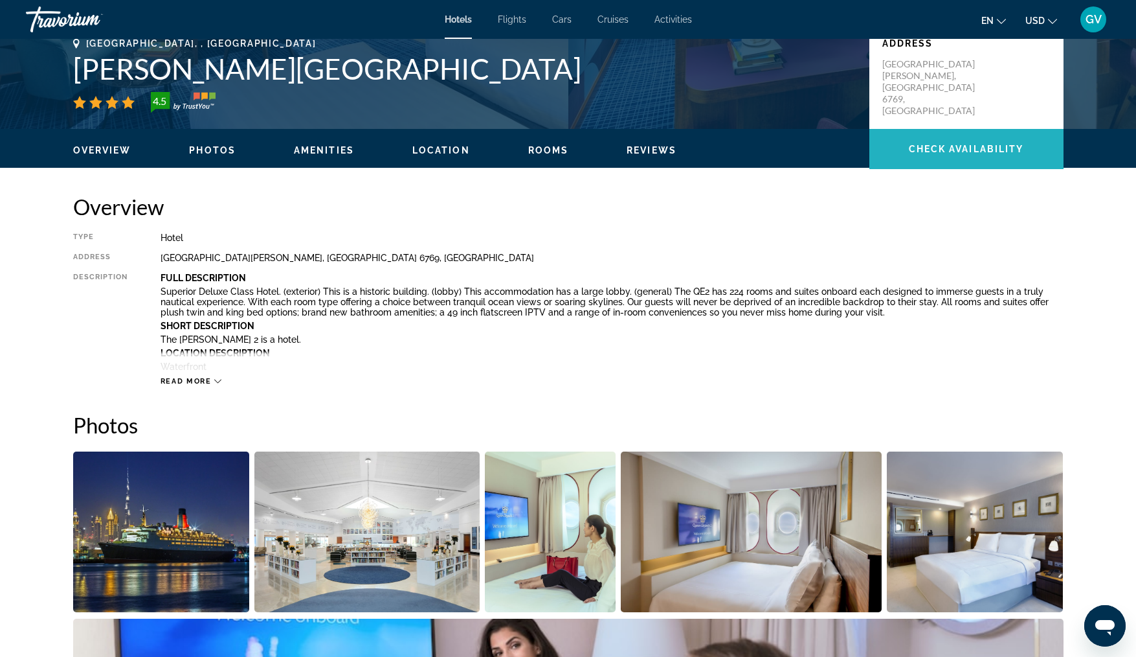
click at [943, 148] on span "Check Availability" at bounding box center [966, 149] width 115 height 10
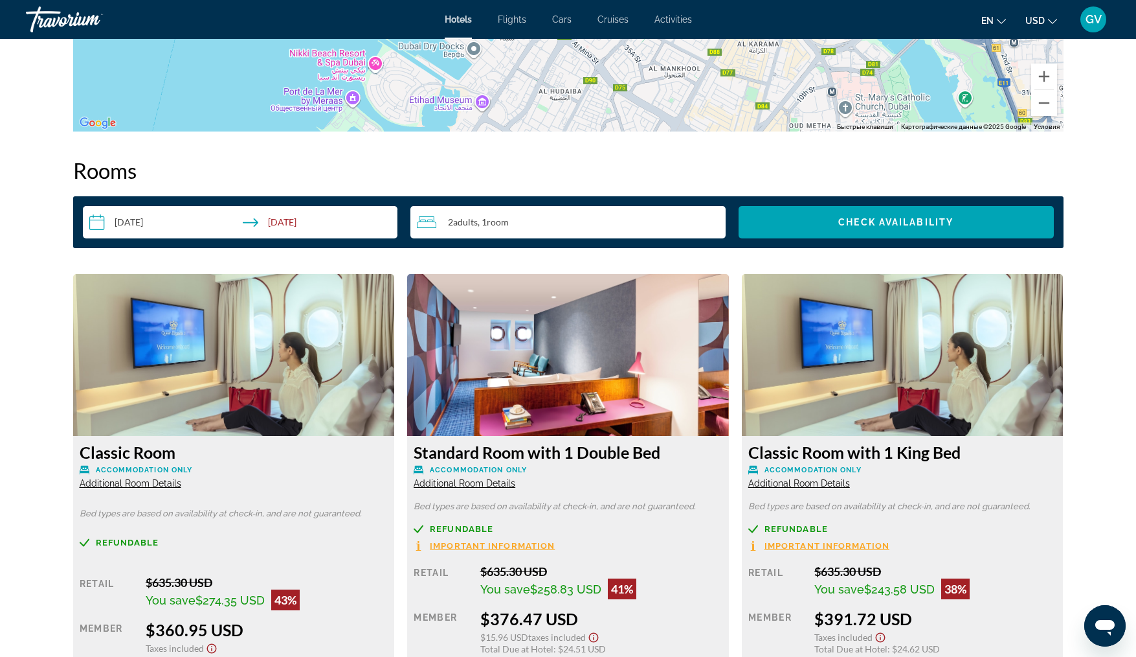
scroll to position [1560, 0]
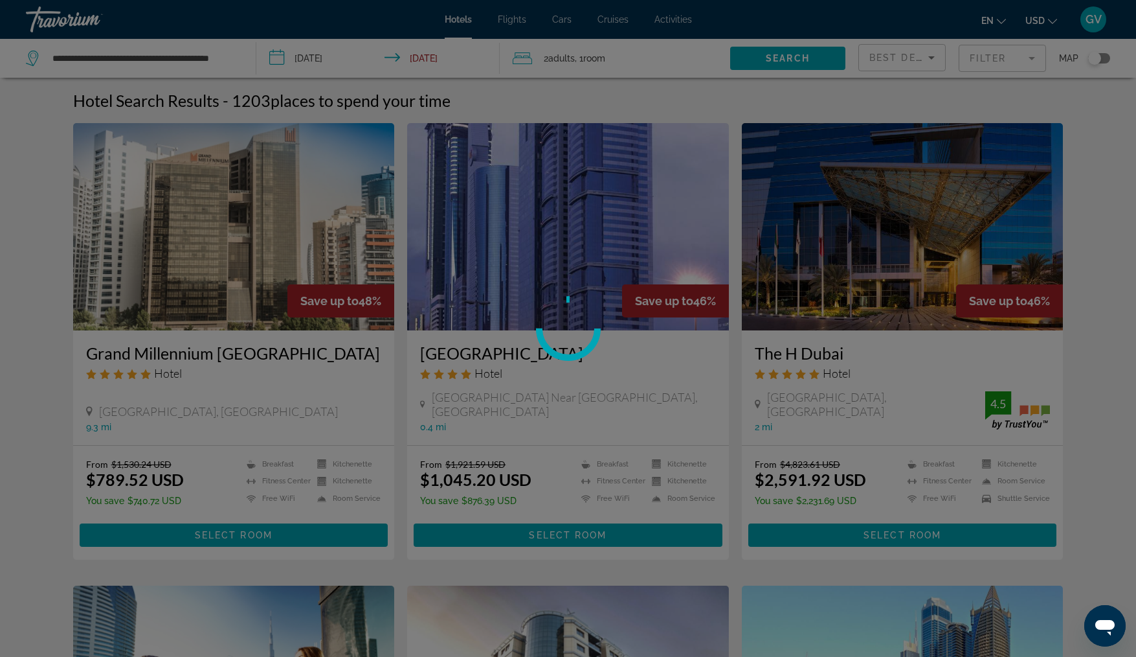
click at [180, 58] on div at bounding box center [568, 328] width 1136 height 657
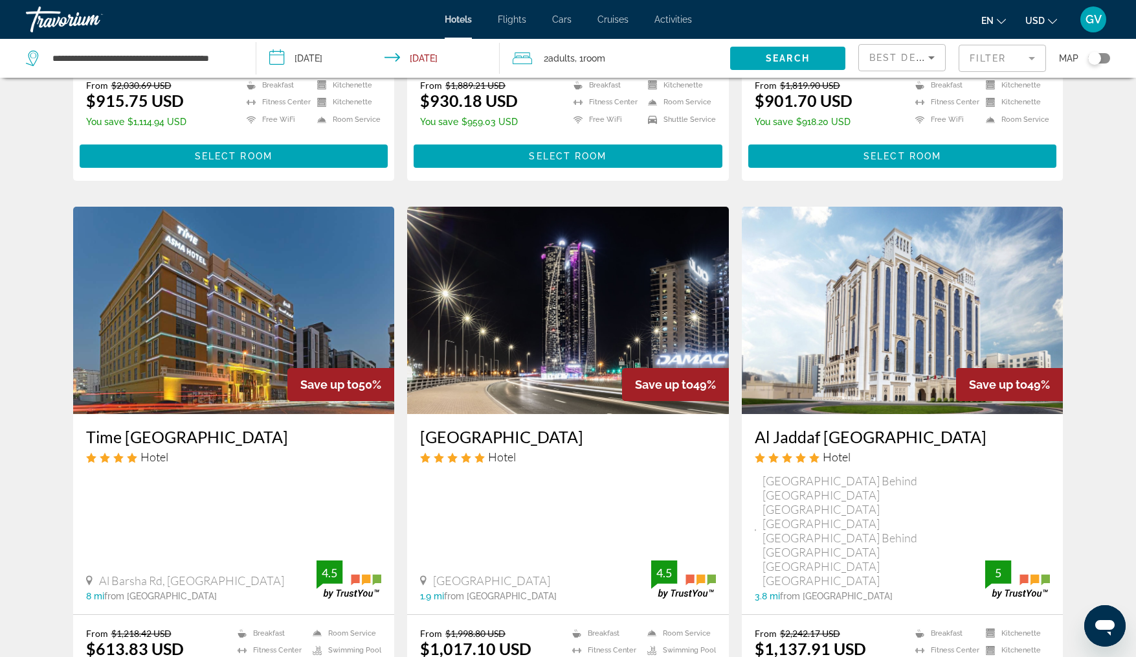
scroll to position [1389, 0]
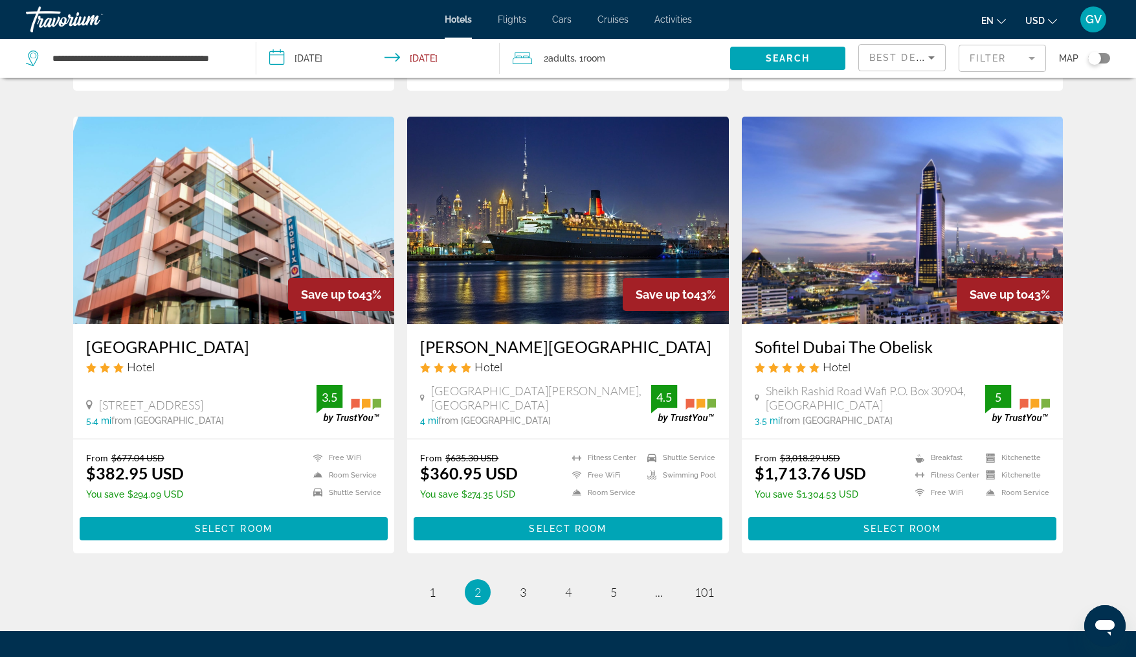
scroll to position [1406, 0]
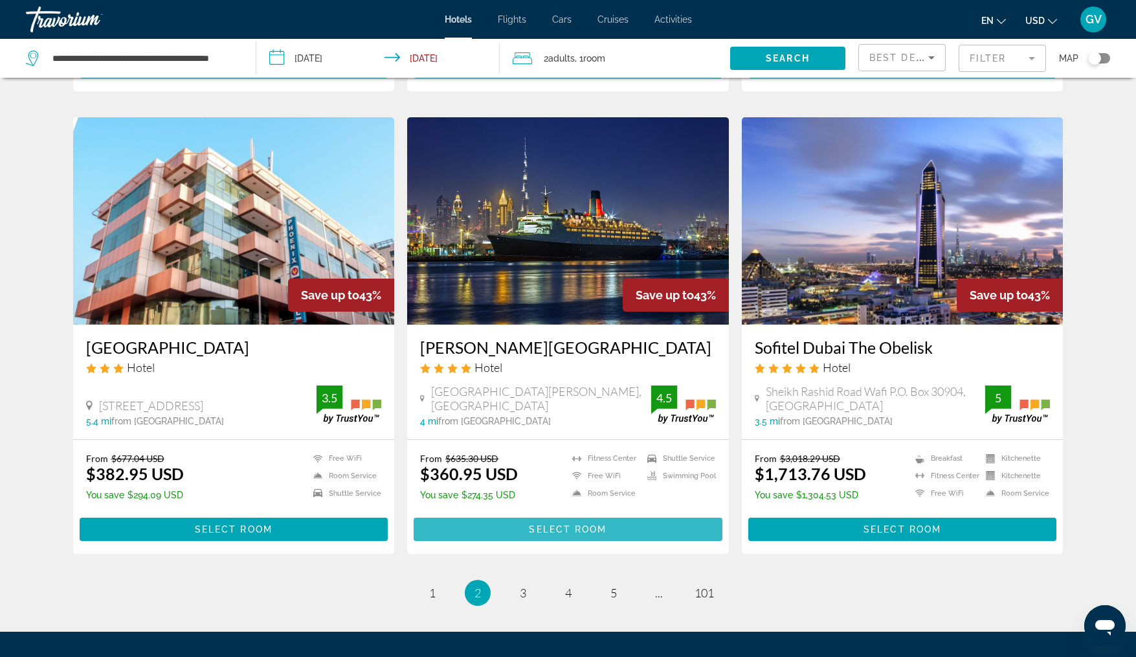
click at [553, 524] on span "Select Room" at bounding box center [568, 529] width 78 height 10
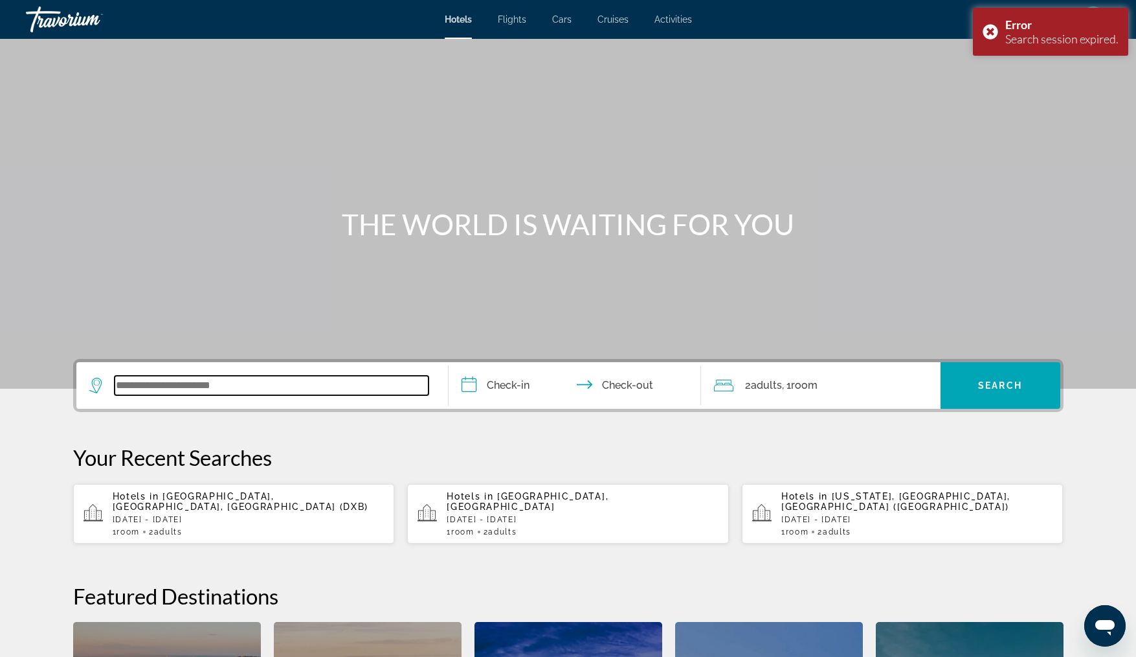
click at [221, 384] on input "Search widget" at bounding box center [272, 385] width 314 height 19
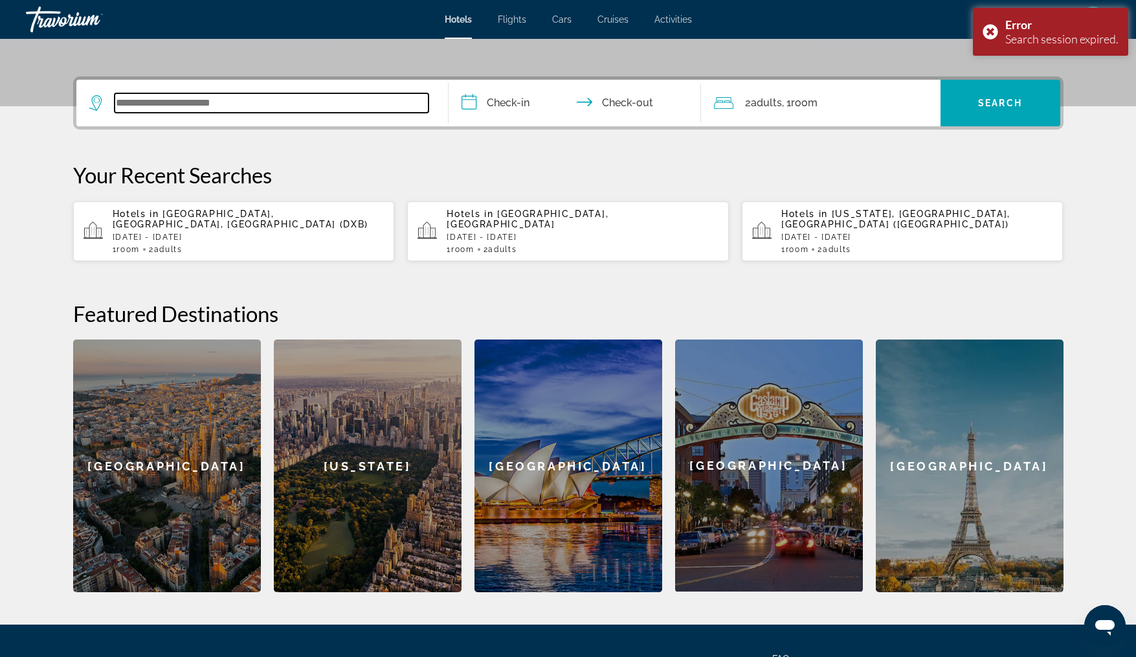
scroll to position [317, 0]
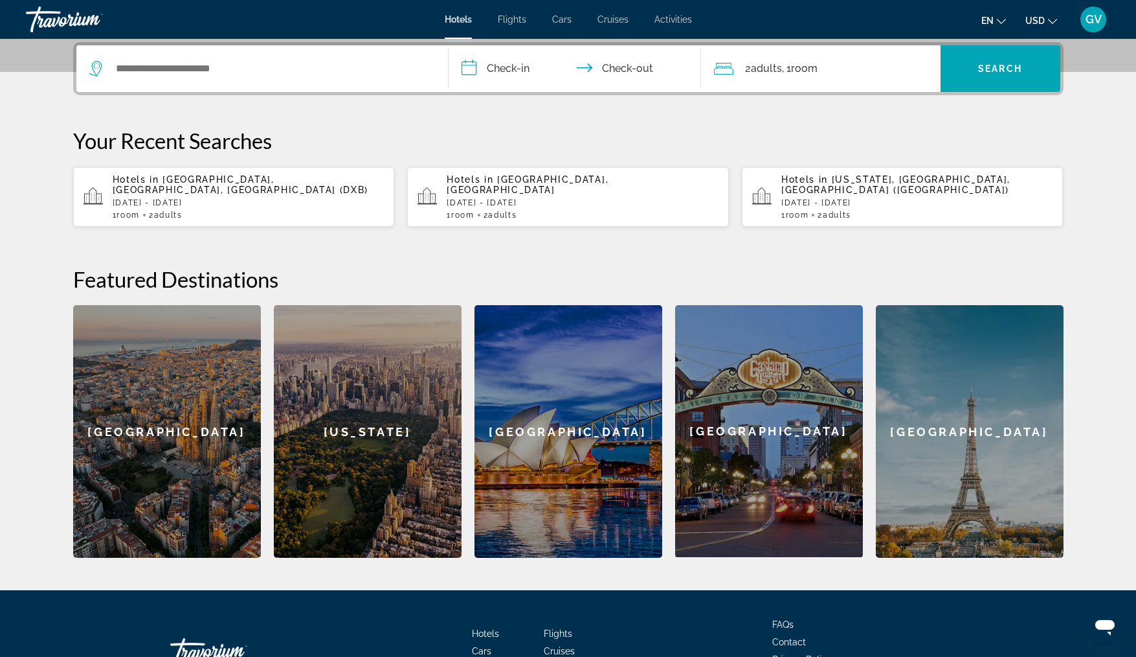
click at [140, 218] on span "Room" at bounding box center [128, 214] width 23 height 9
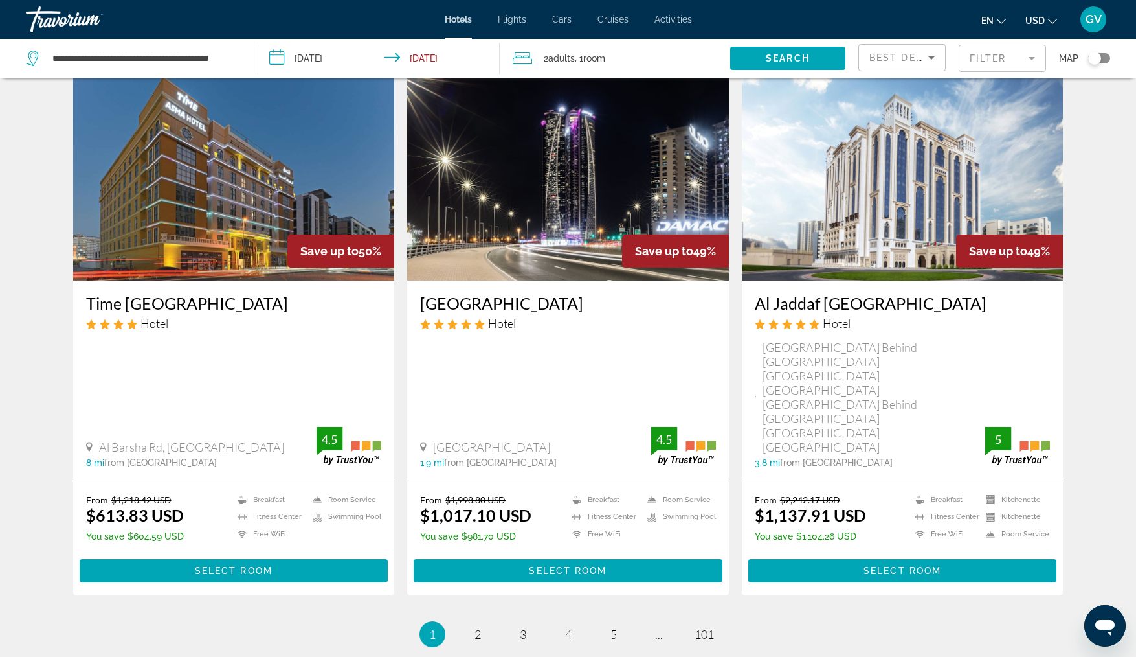
scroll to position [1564, 0]
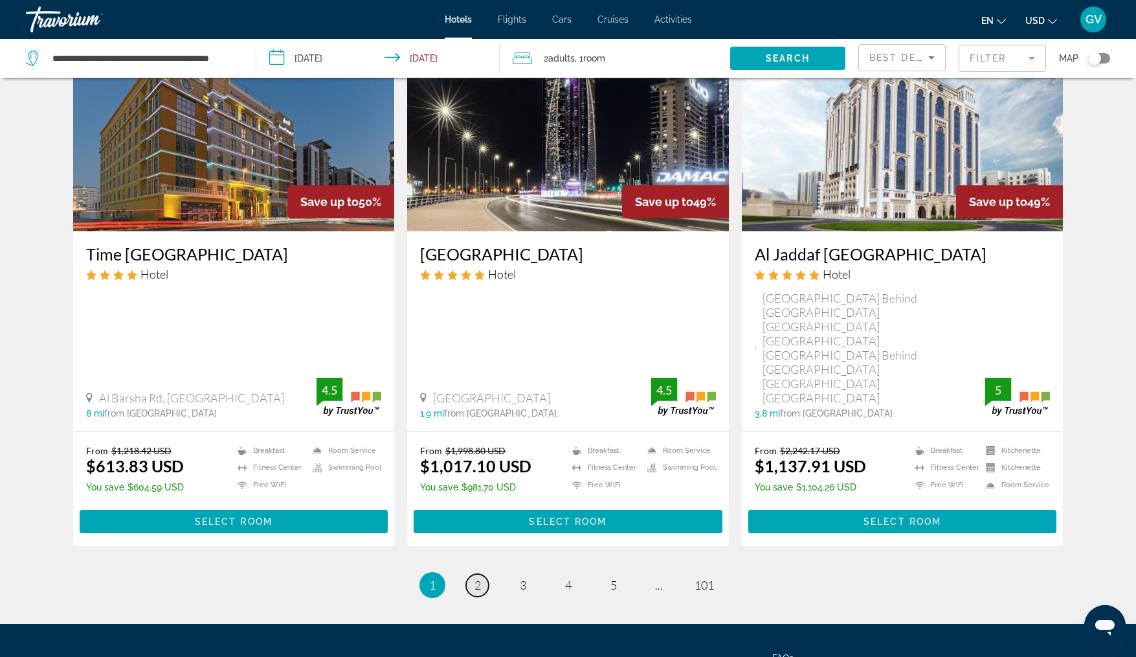
click at [477, 578] on span "2" at bounding box center [478, 585] width 6 height 14
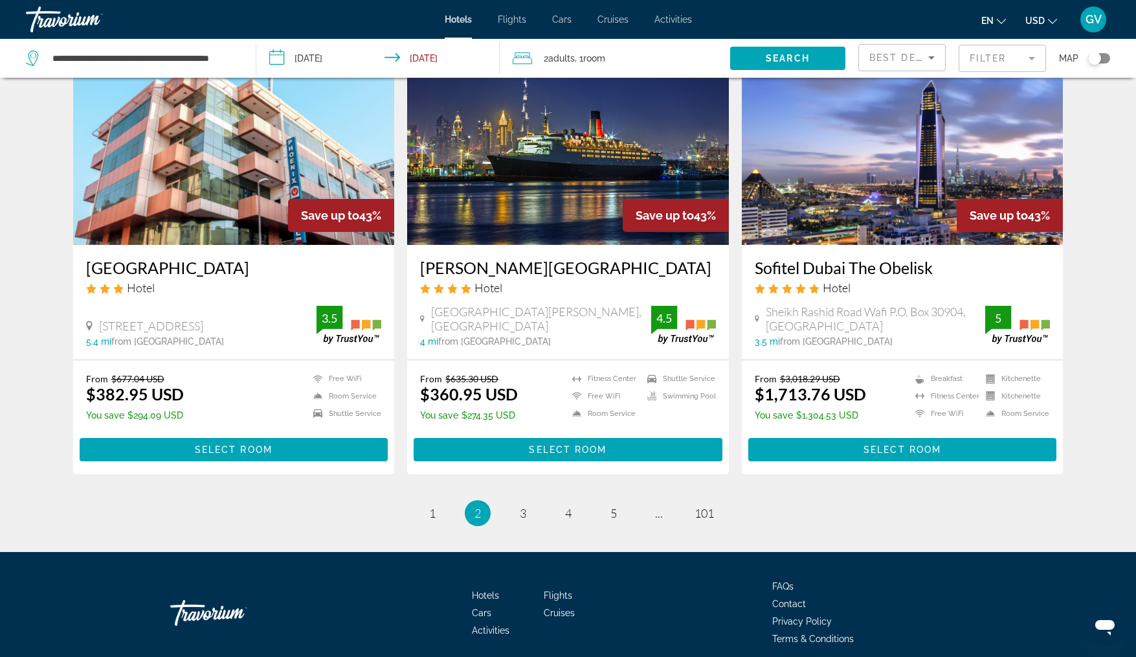
scroll to position [1490, 0]
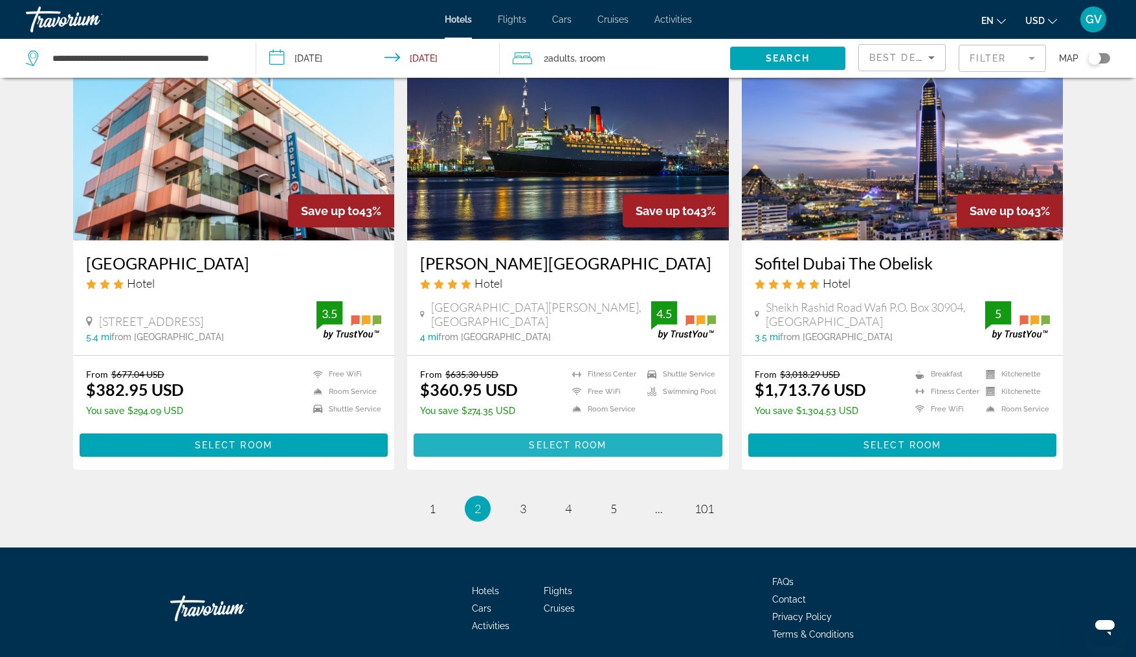
click at [547, 440] on span "Select Room" at bounding box center [568, 445] width 78 height 10
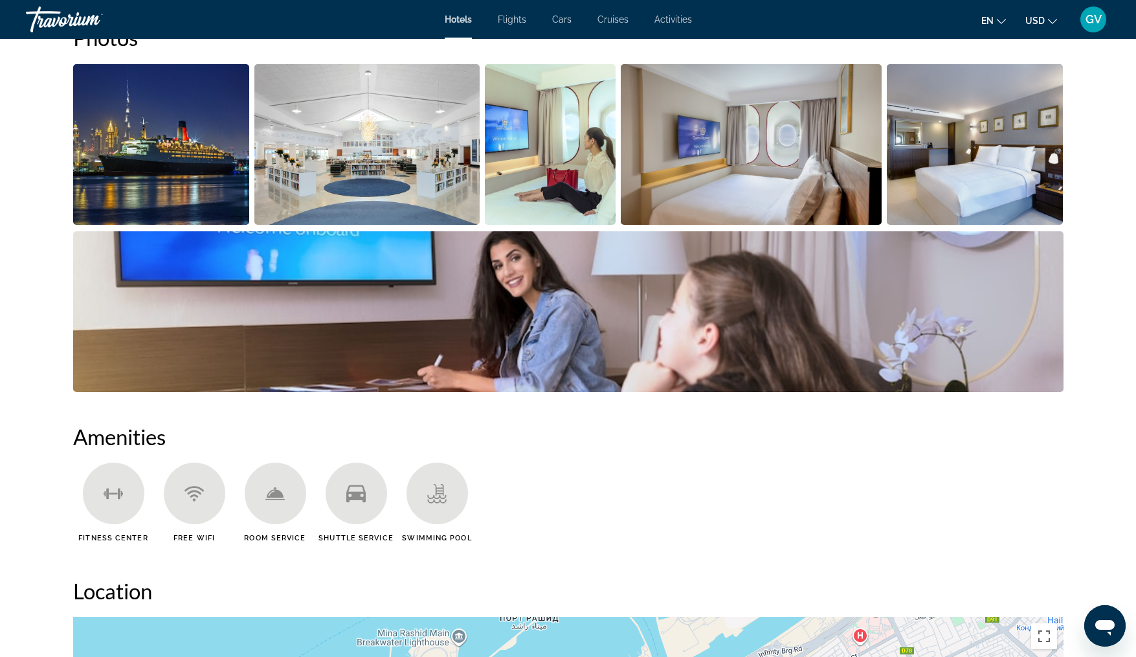
scroll to position [688, 0]
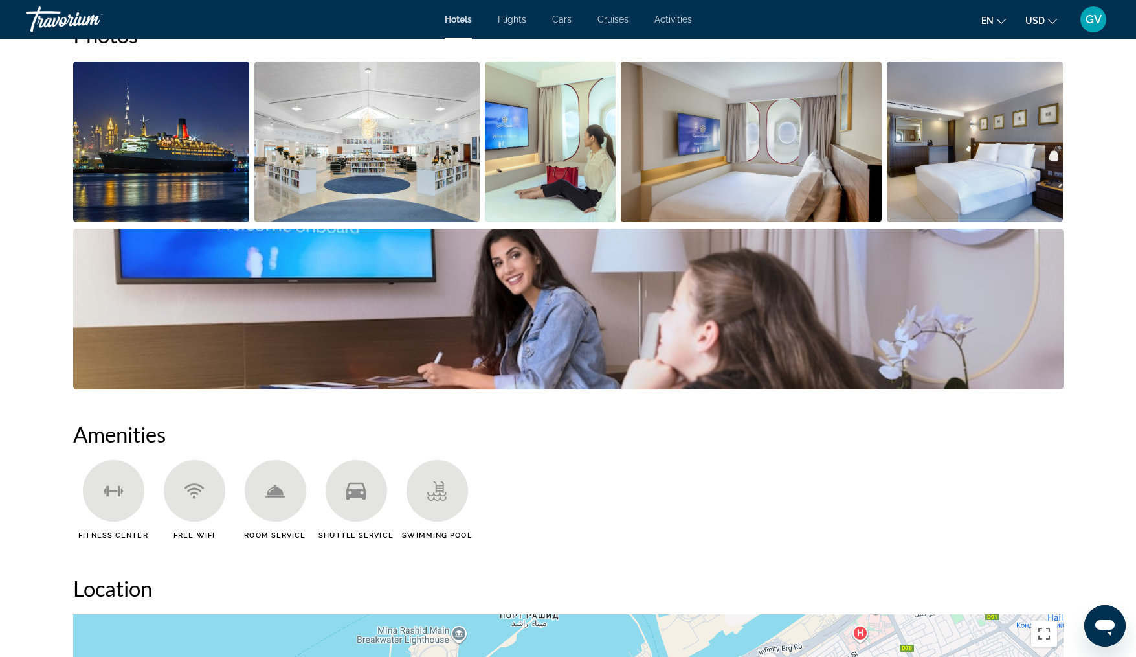
click at [353, 166] on img "Open full-screen image slider" at bounding box center [366, 142] width 225 height 161
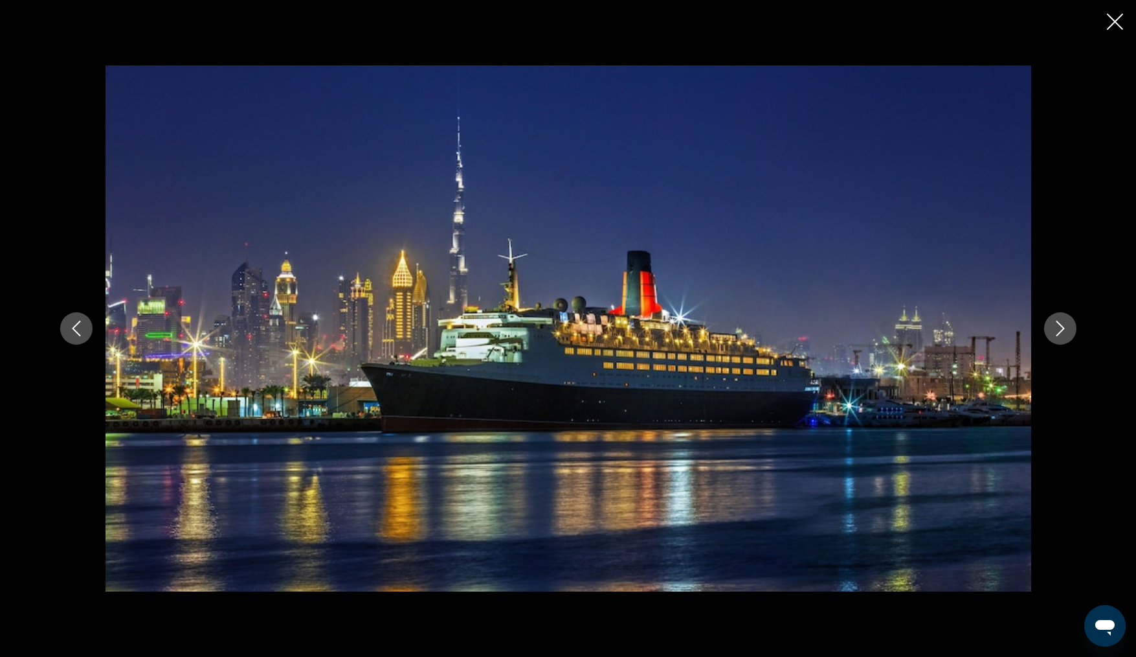
click at [1072, 325] on button "Next image" at bounding box center [1060, 328] width 32 height 32
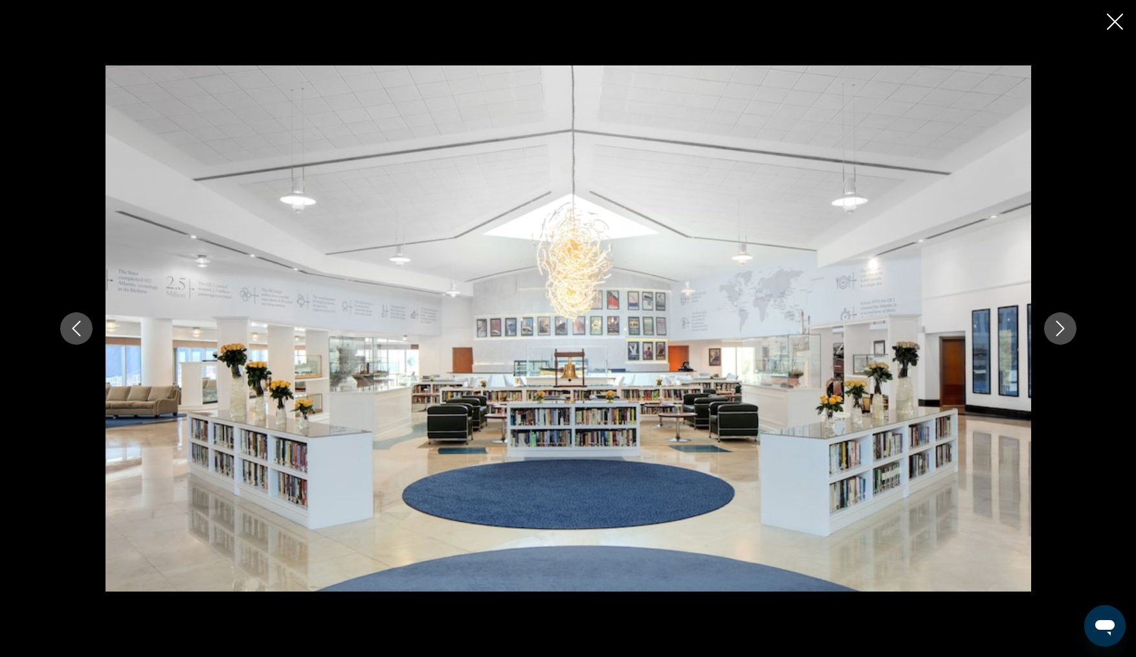
click at [1068, 333] on icon "Next image" at bounding box center [1061, 329] width 16 height 16
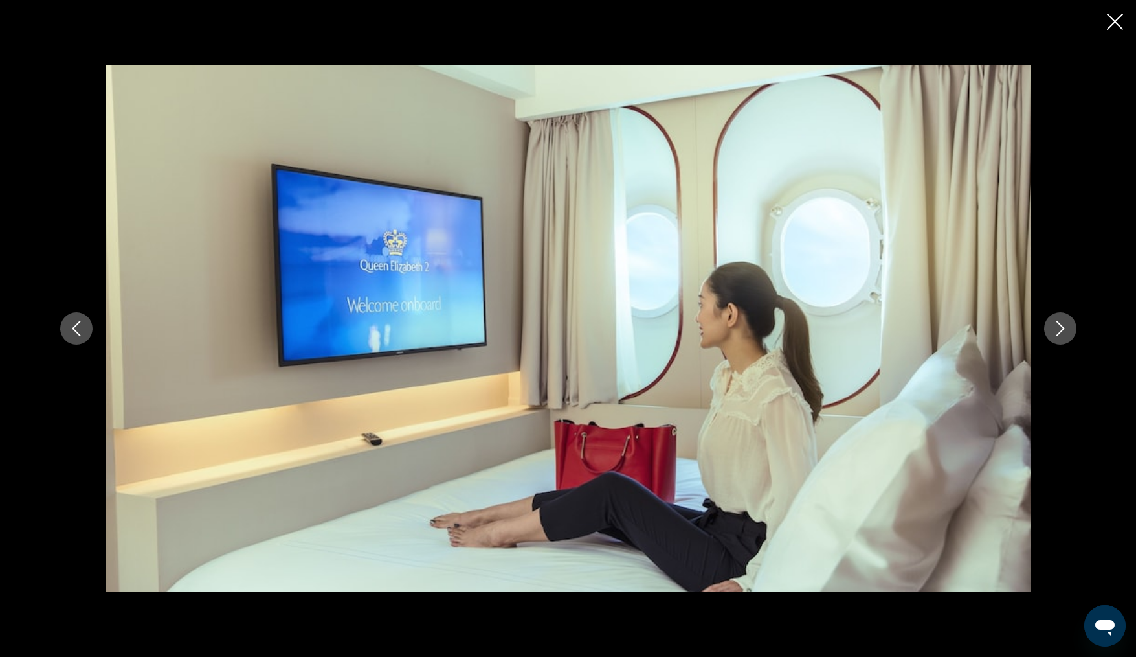
click at [1060, 330] on icon "Next image" at bounding box center [1061, 329] width 16 height 16
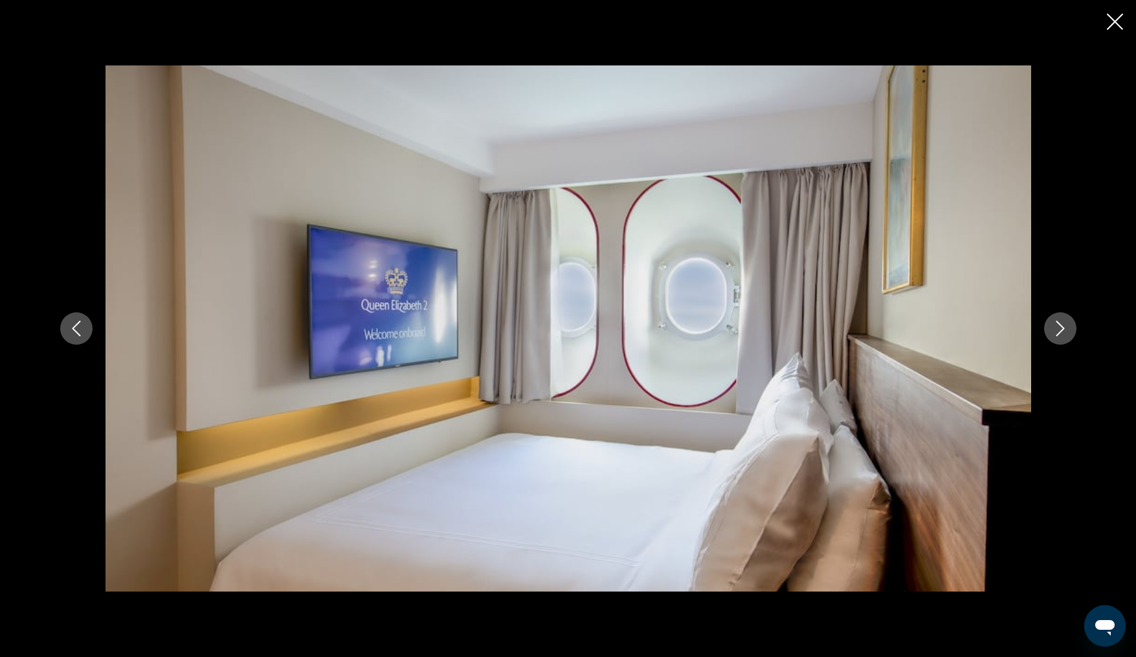
click at [1061, 333] on icon "Next image" at bounding box center [1061, 329] width 16 height 16
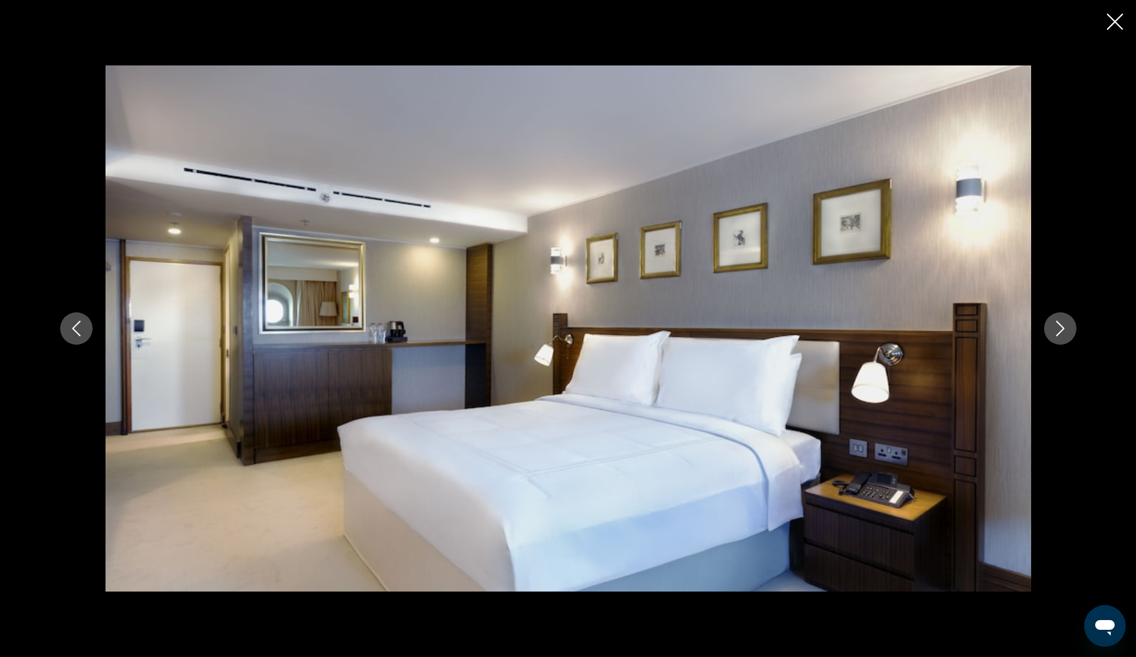
click at [1064, 330] on icon "Next image" at bounding box center [1061, 329] width 16 height 16
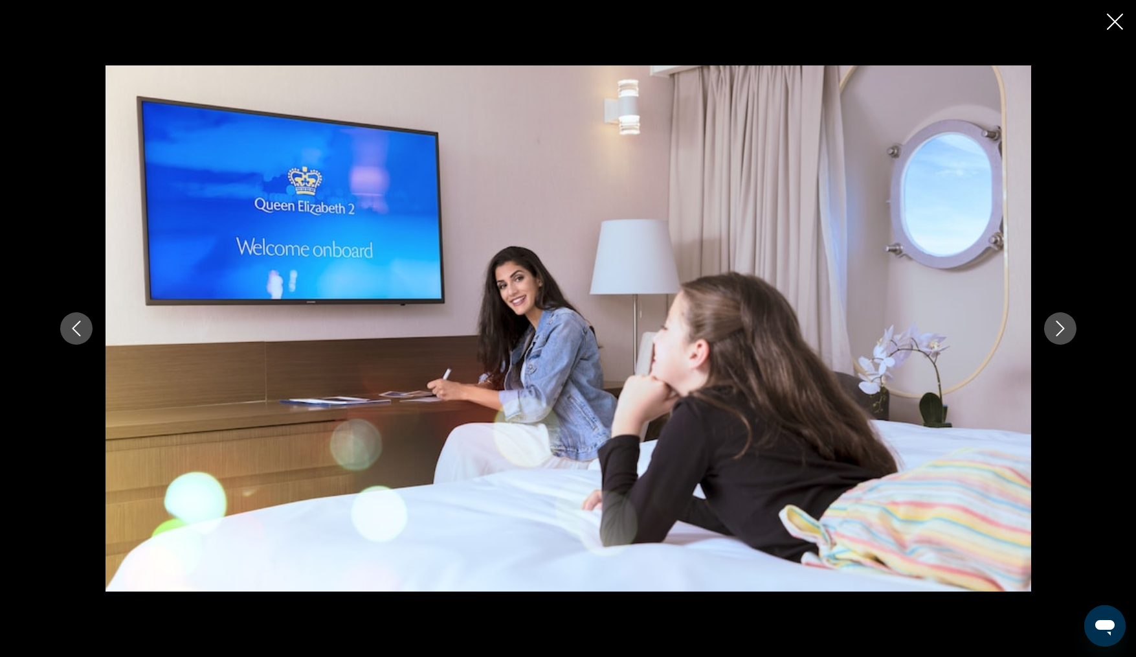
click at [1068, 333] on icon "Next image" at bounding box center [1061, 329] width 16 height 16
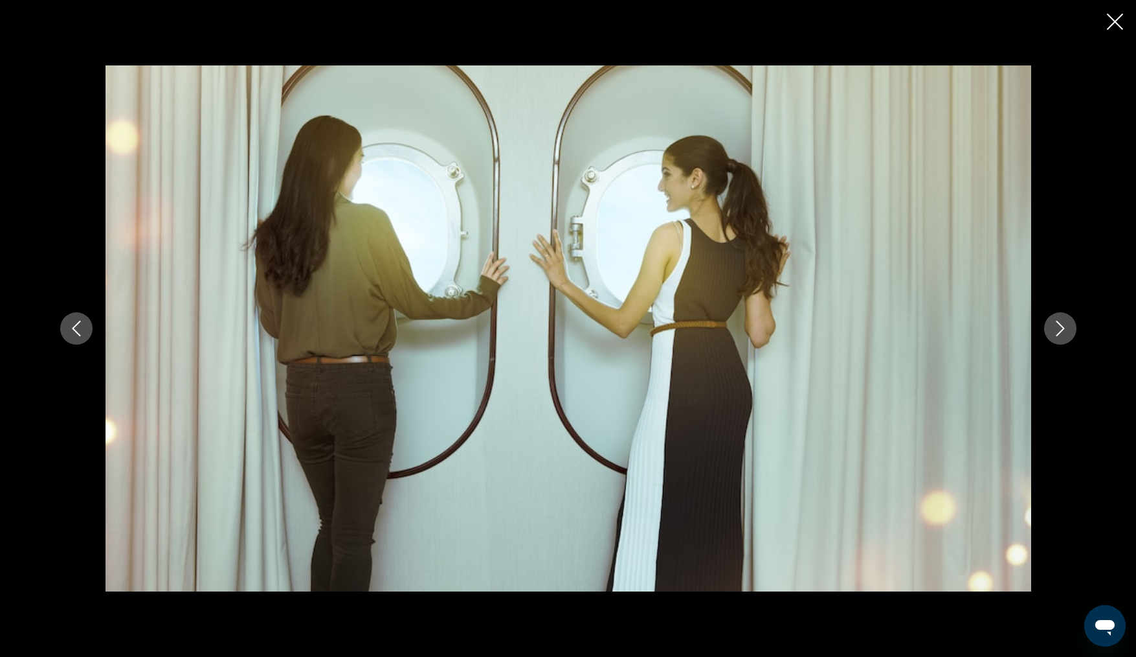
click at [1063, 330] on icon "Next image" at bounding box center [1060, 329] width 8 height 16
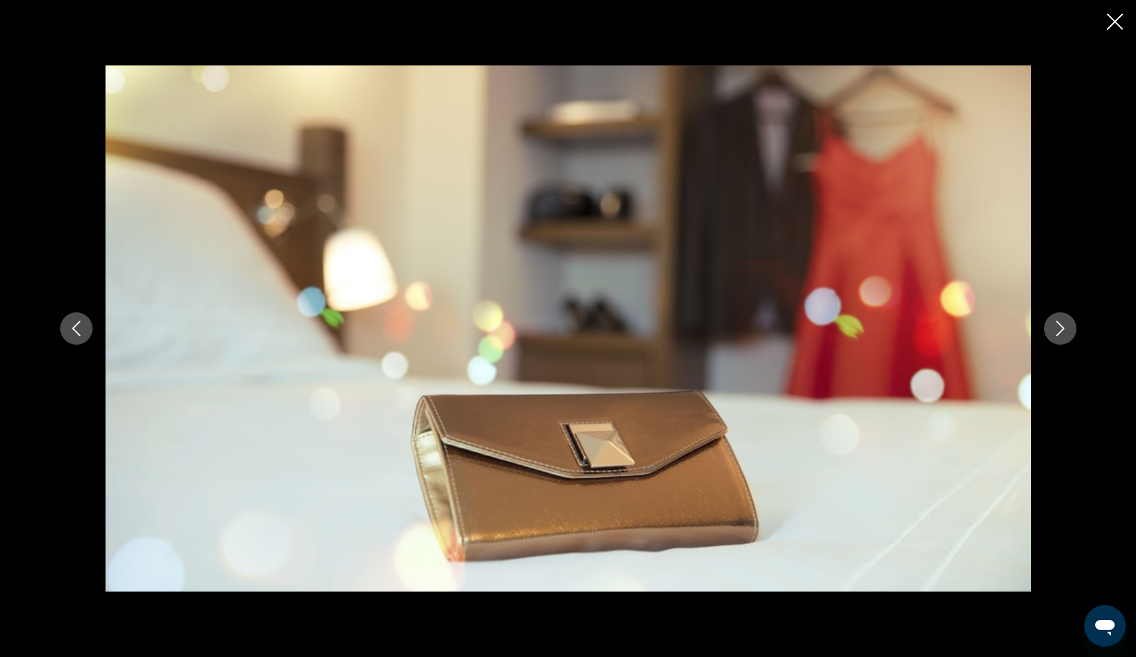
click at [1059, 330] on icon "Next image" at bounding box center [1061, 329] width 16 height 16
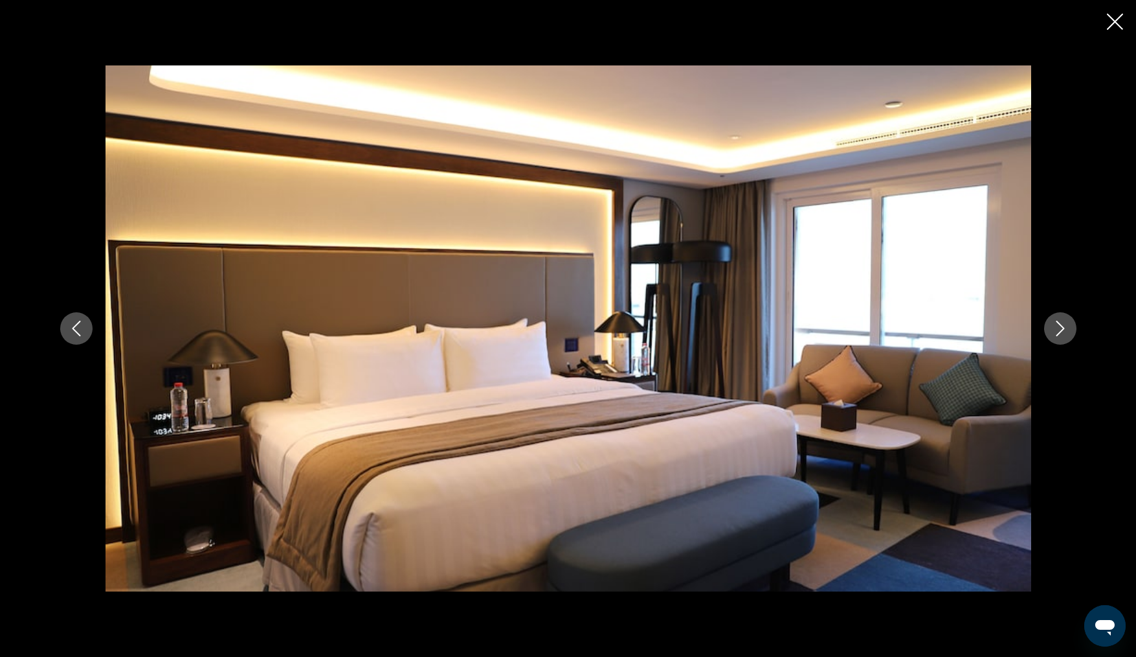
click at [1065, 332] on icon "Next image" at bounding box center [1061, 329] width 16 height 16
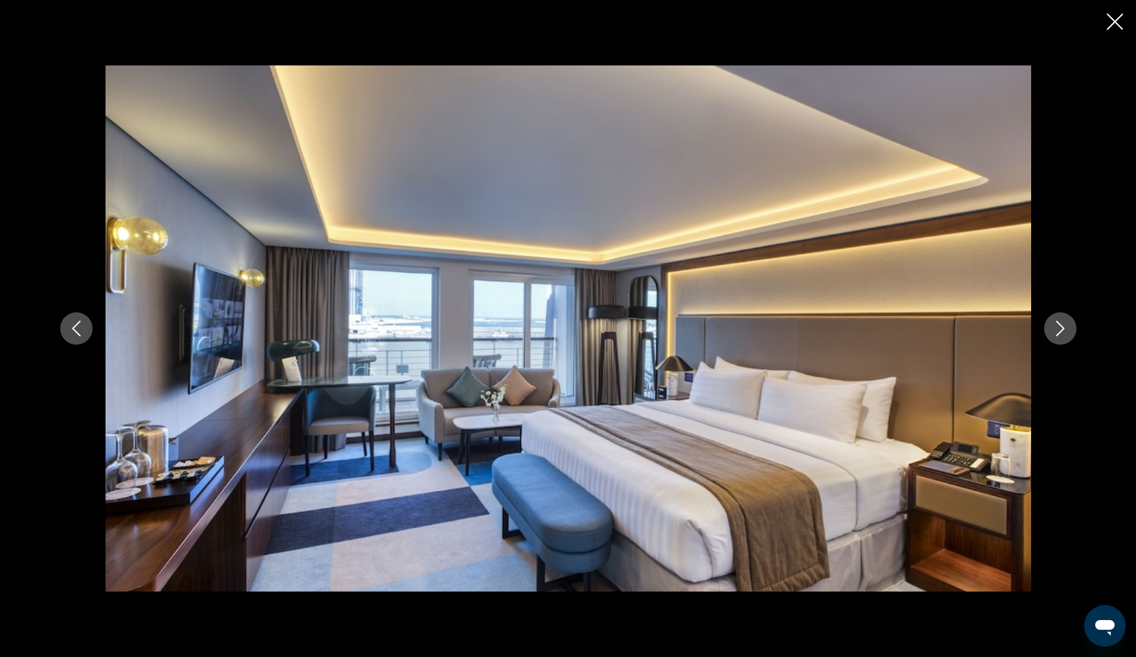
click at [1067, 334] on icon "Next image" at bounding box center [1061, 329] width 16 height 16
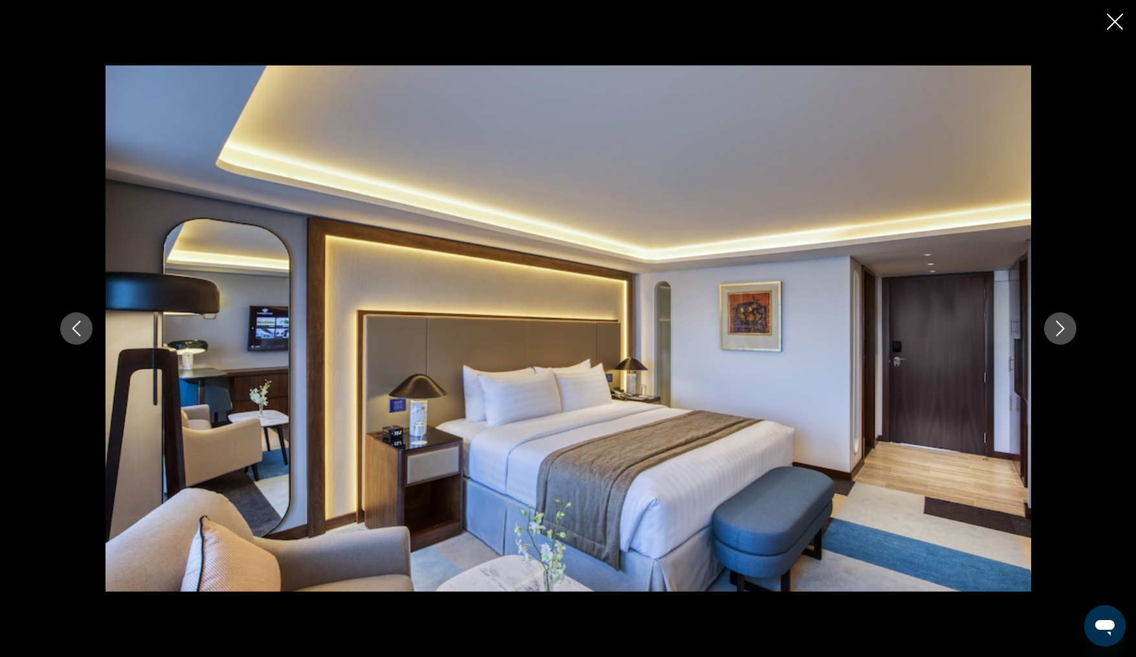
click at [1061, 334] on icon "Next image" at bounding box center [1061, 329] width 16 height 16
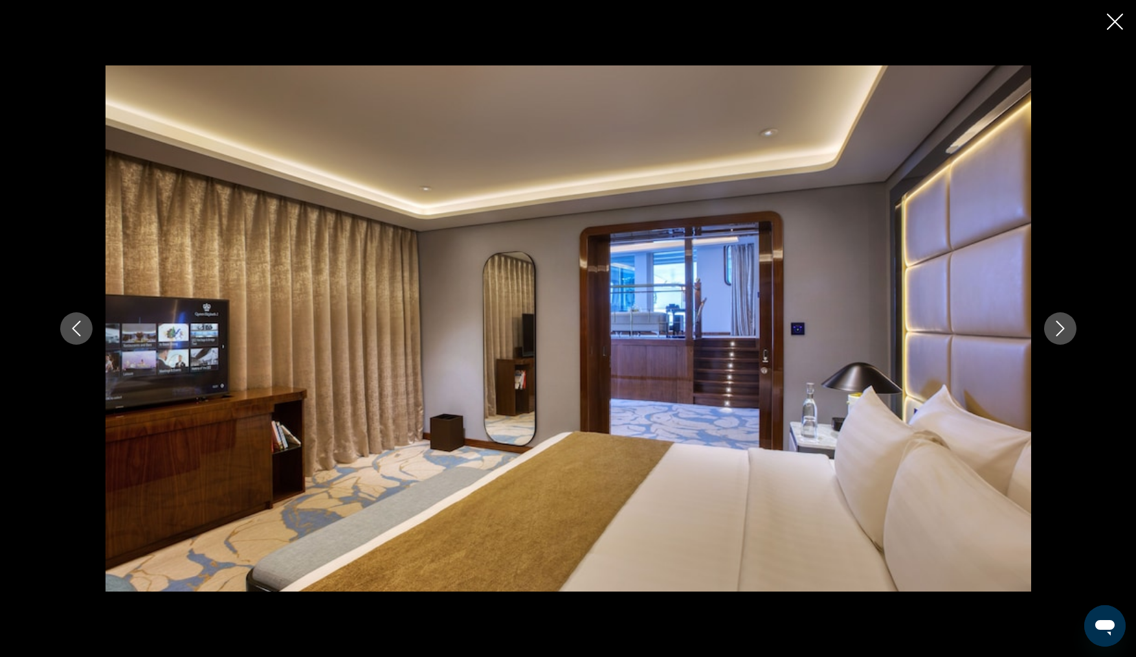
click at [1060, 328] on icon "Next image" at bounding box center [1061, 329] width 16 height 16
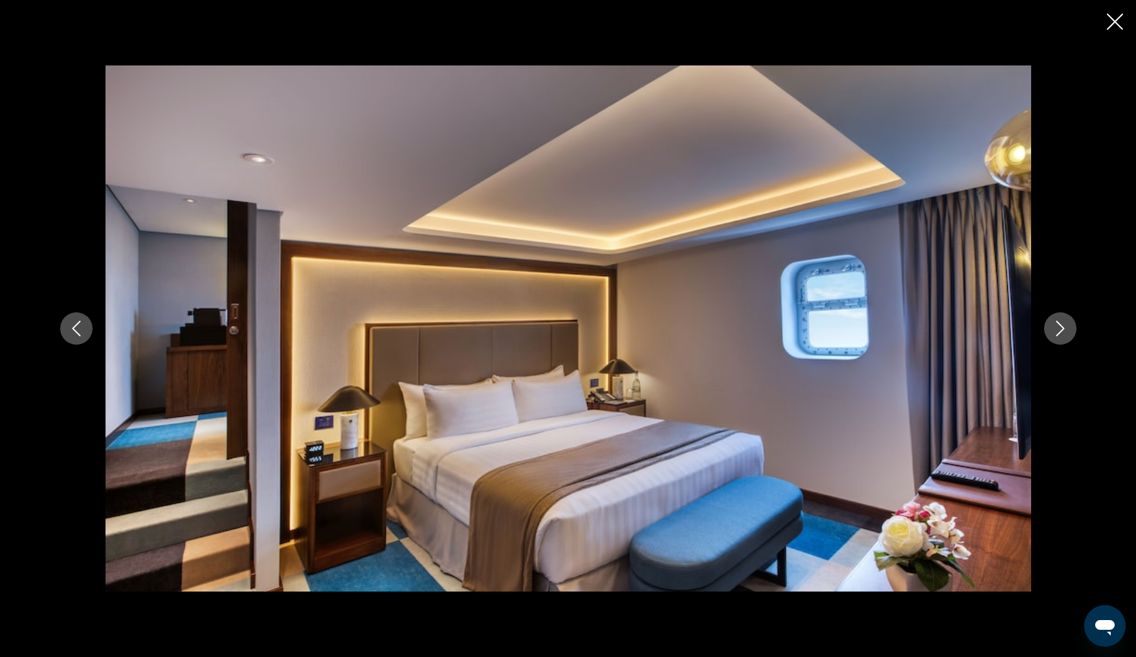
click at [1059, 333] on icon "Next image" at bounding box center [1060, 329] width 8 height 16
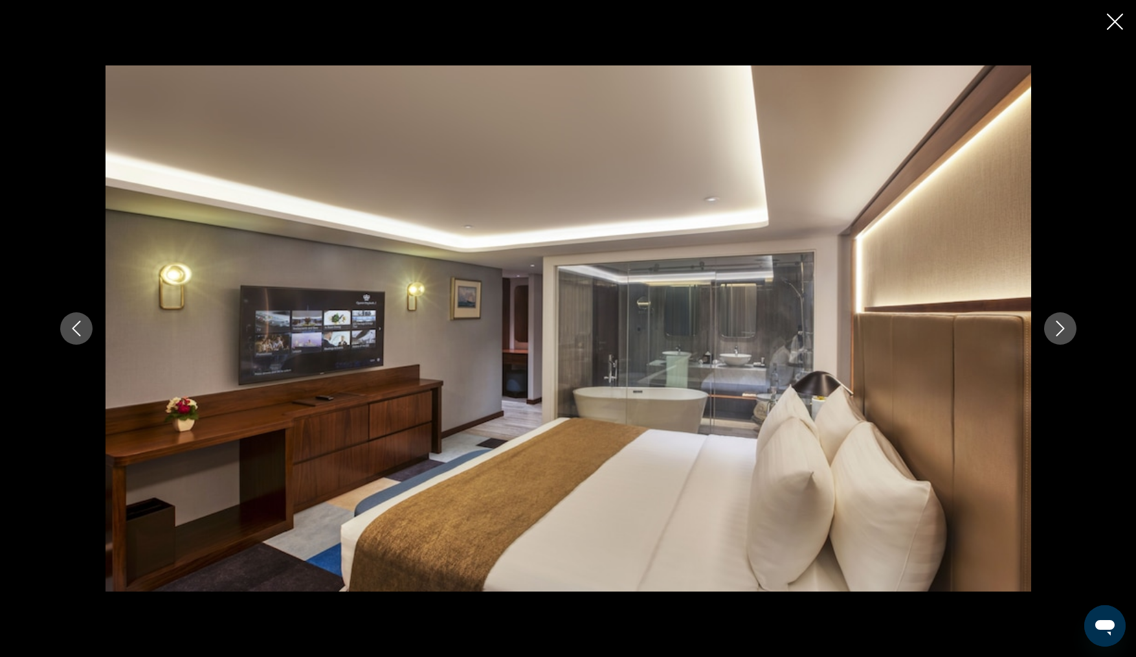
click at [1060, 330] on icon "Next image" at bounding box center [1061, 329] width 16 height 16
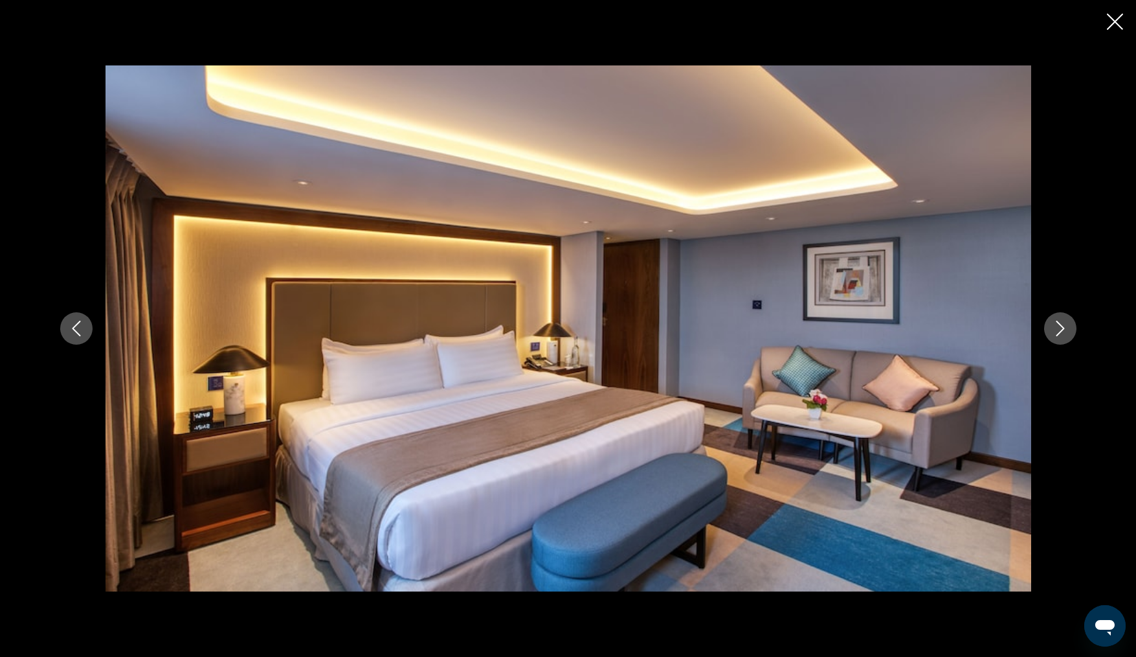
click at [1064, 333] on icon "Next image" at bounding box center [1061, 329] width 16 height 16
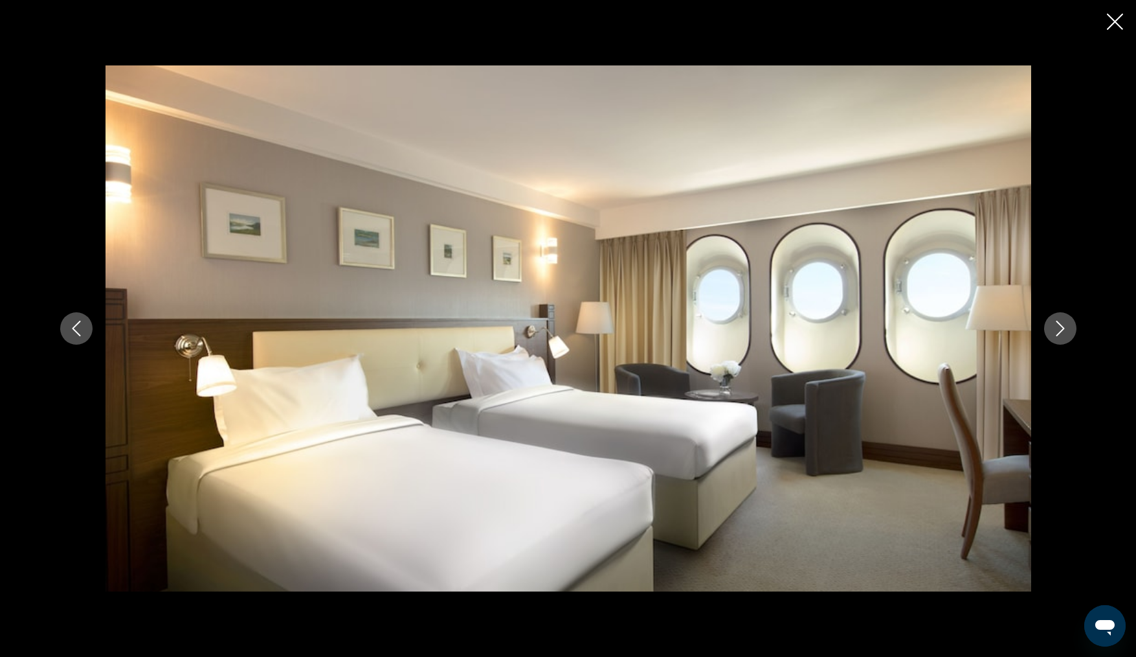
click at [1062, 337] on button "Next image" at bounding box center [1060, 328] width 32 height 32
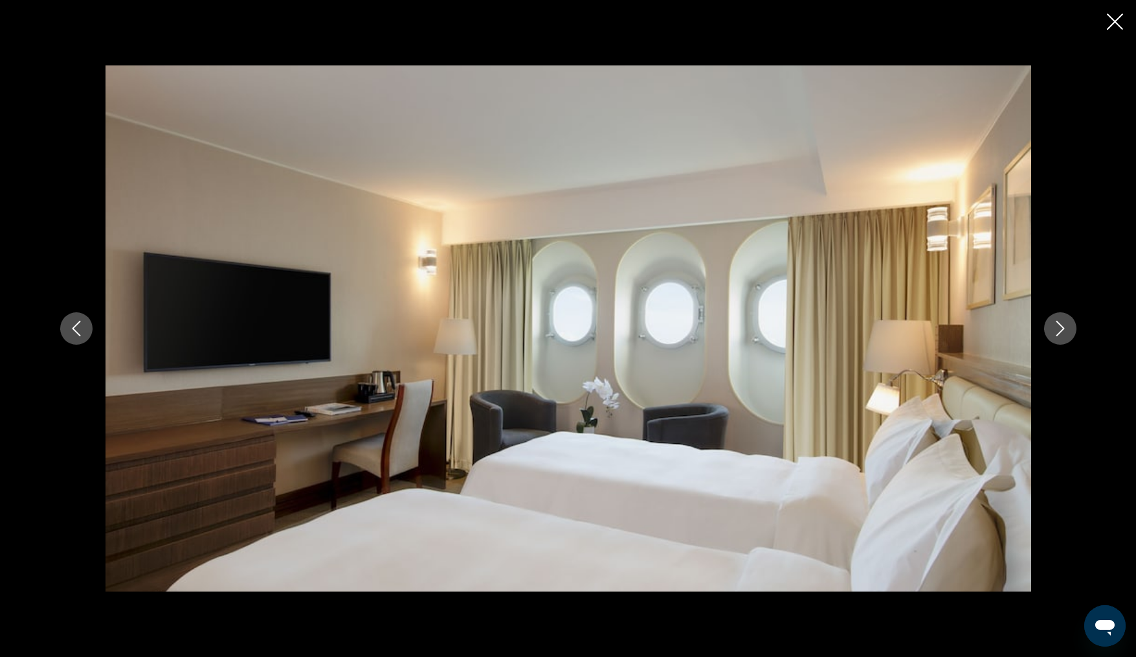
click at [1056, 344] on button "Next image" at bounding box center [1060, 328] width 32 height 32
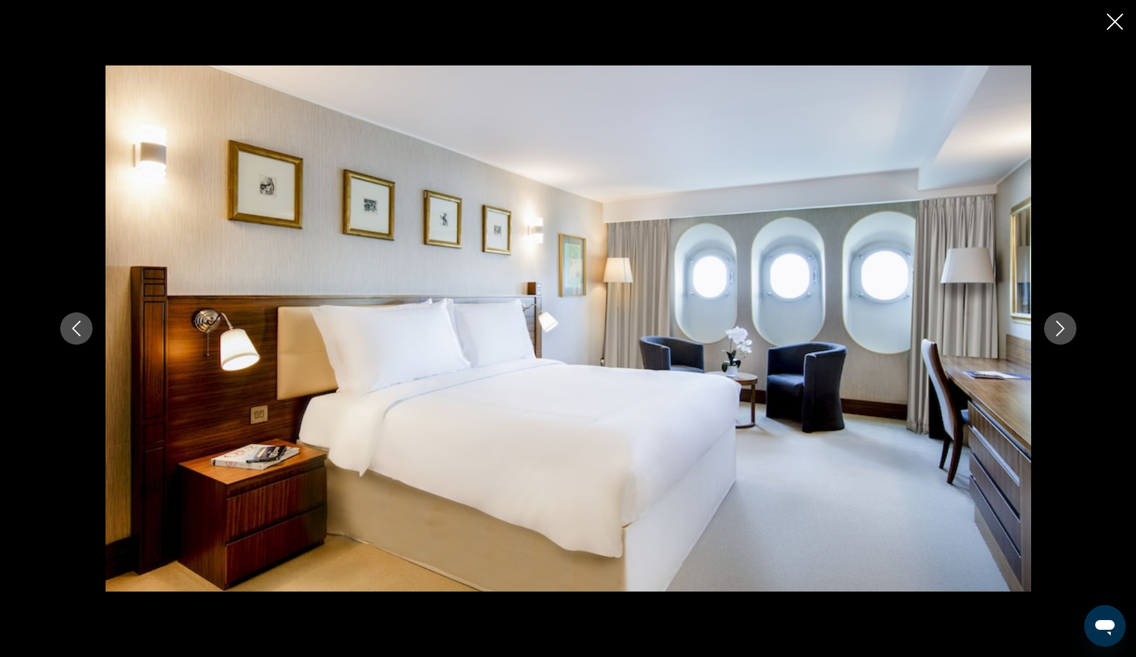
click at [1057, 341] on button "Next image" at bounding box center [1060, 328] width 32 height 32
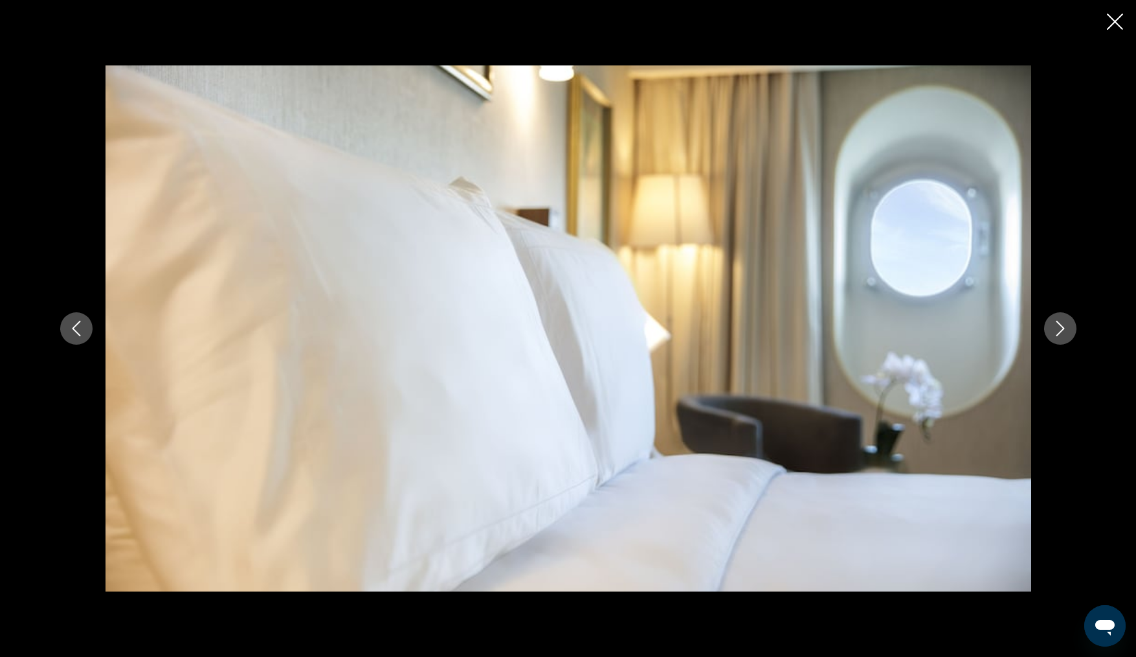
click at [1057, 337] on button "Next image" at bounding box center [1060, 328] width 32 height 32
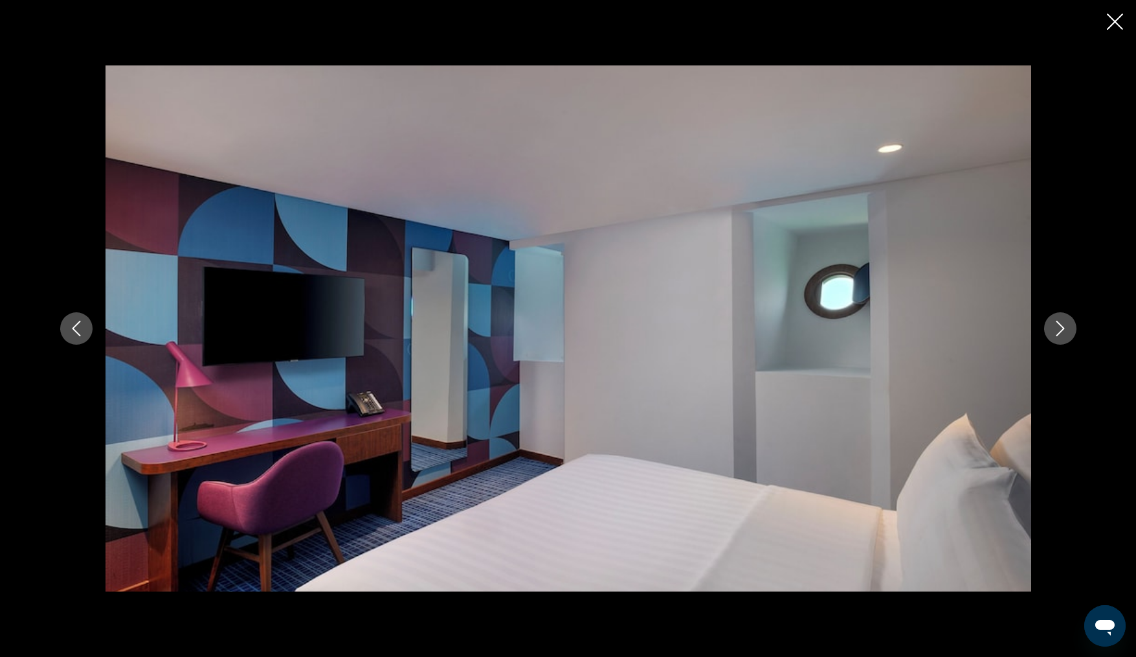
click at [1059, 339] on button "Next image" at bounding box center [1060, 328] width 32 height 32
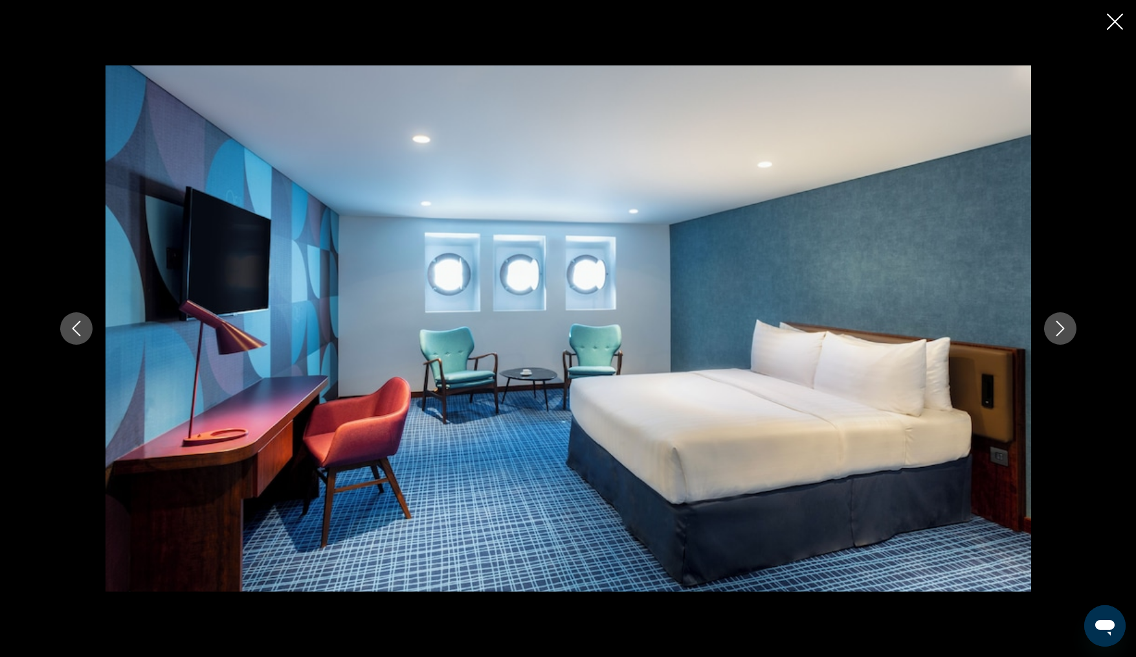
click at [1115, 23] on icon "Close slideshow" at bounding box center [1115, 22] width 16 height 16
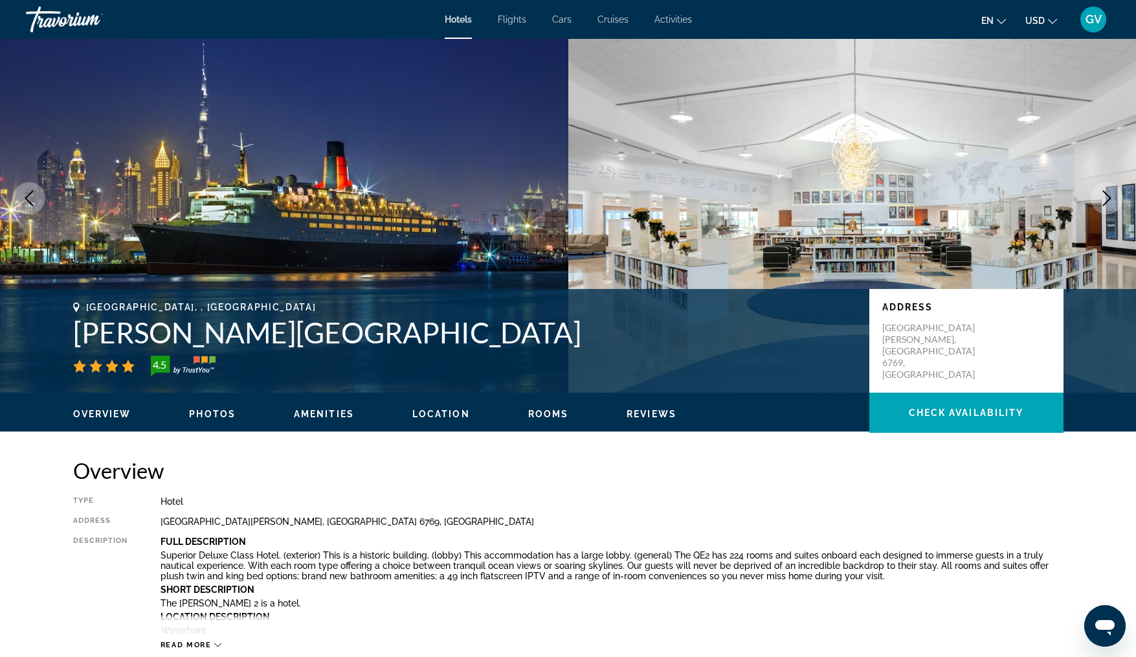
scroll to position [0, 0]
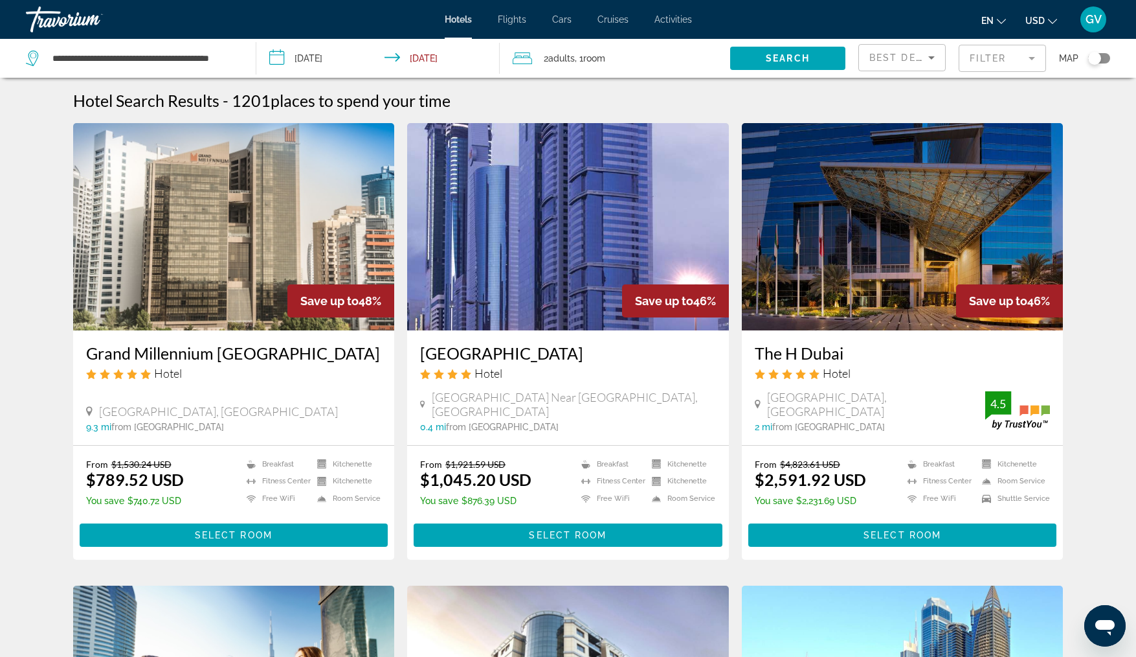
click at [567, 63] on span "2 Adult Adults" at bounding box center [559, 58] width 31 height 18
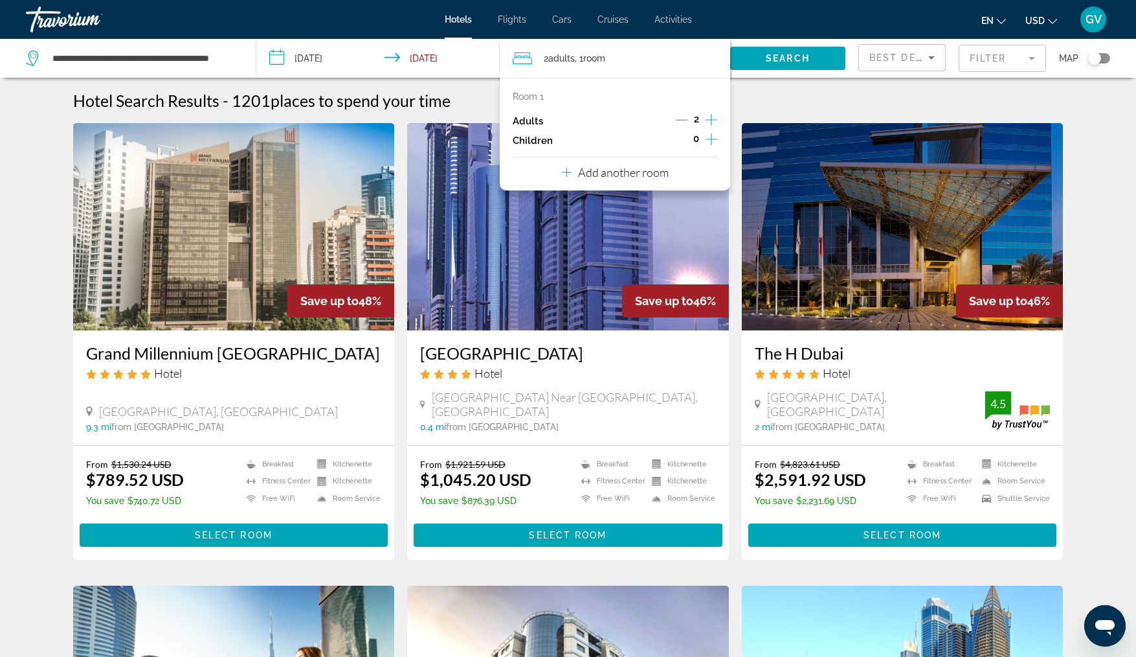
click at [715, 122] on icon "Increment adults" at bounding box center [712, 120] width 12 height 16
click at [711, 143] on icon "Increment children" at bounding box center [712, 139] width 12 height 16
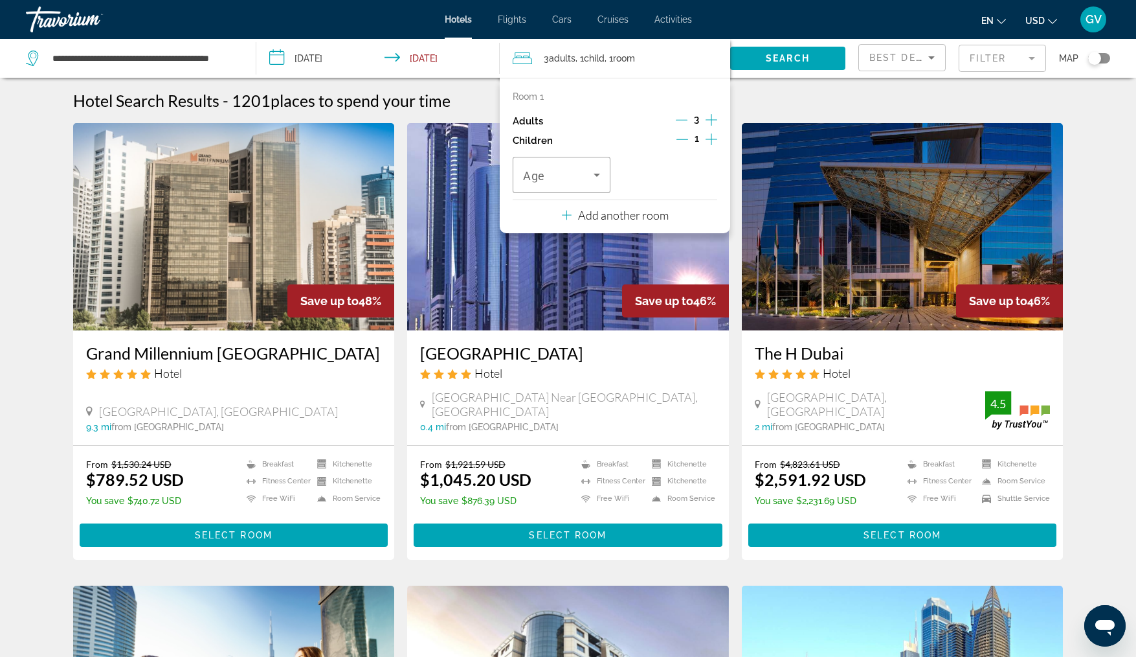
click at [711, 147] on button "Increment children" at bounding box center [712, 140] width 12 height 19
click at [725, 140] on div "Room 1 Adults 3 Children 2 Age Age Add another room" at bounding box center [615, 155] width 231 height 155
click at [716, 137] on icon "Increment children" at bounding box center [712, 139] width 12 height 16
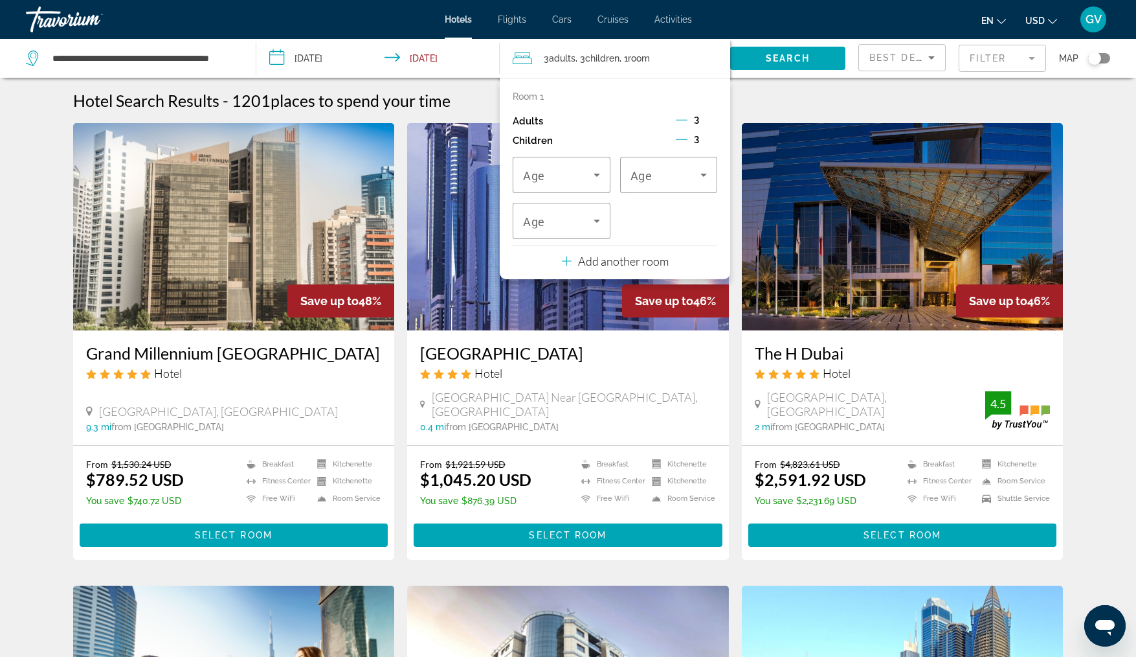
click at [622, 274] on div "Room 1 Adults 3 Children 3 Age Age Age Add another room" at bounding box center [615, 178] width 231 height 201
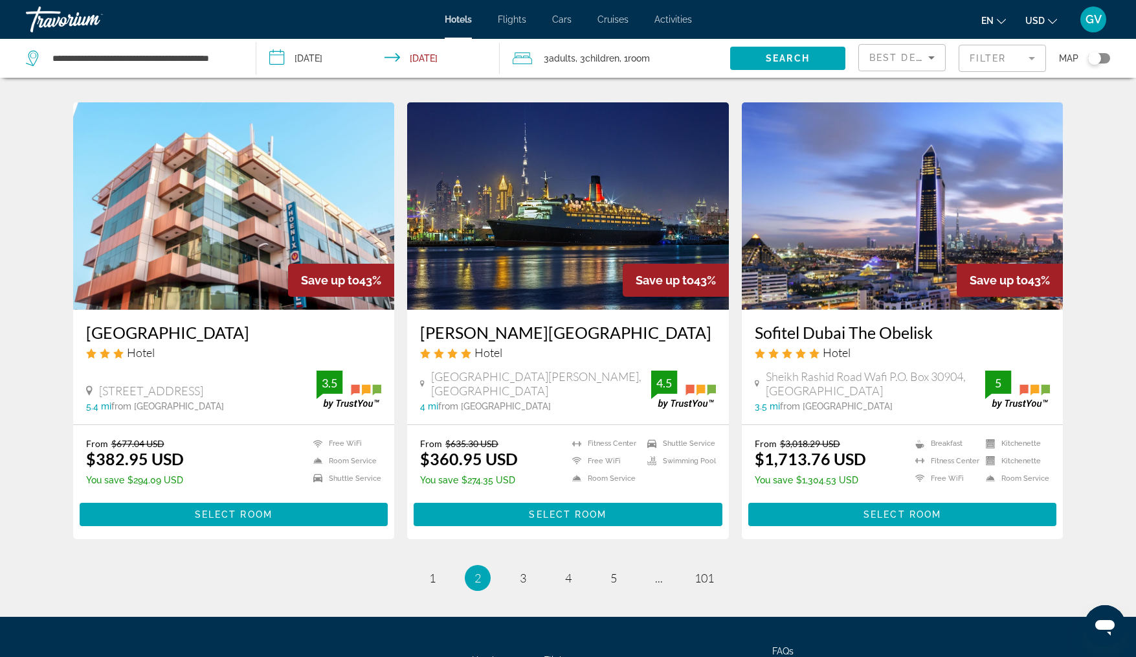
scroll to position [1524, 0]
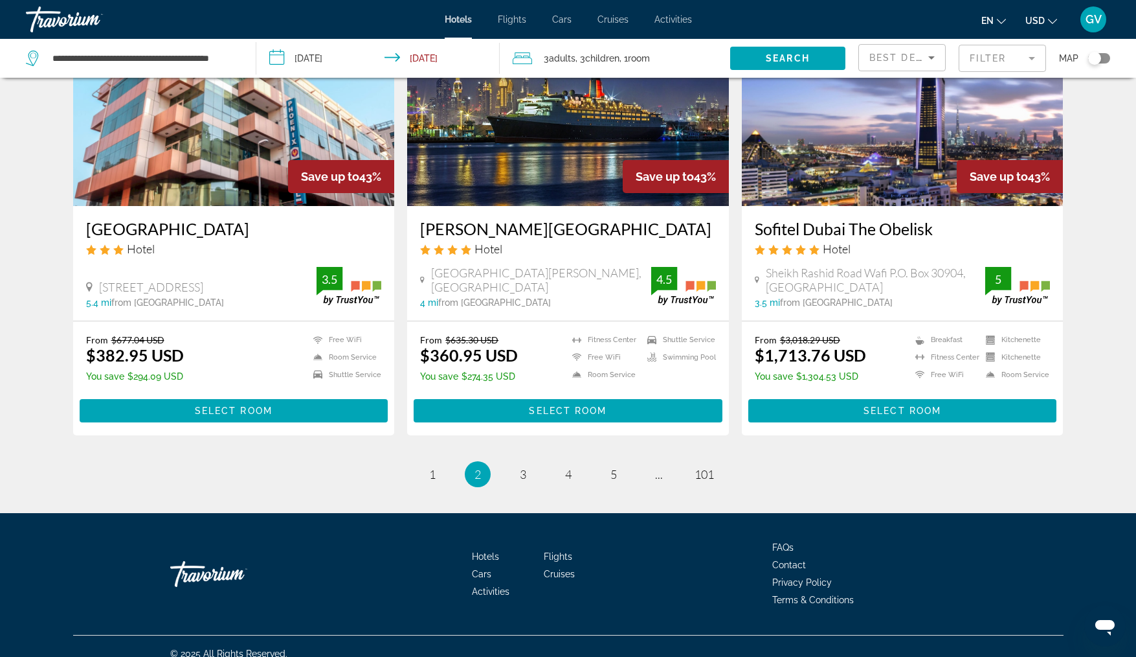
click at [876, 513] on div "Hotels Flights Cars Cruises Activities FAQs Contact Privacy Policy Terms & Cond…" at bounding box center [568, 574] width 991 height 122
click at [525, 467] on span "3" at bounding box center [523, 474] width 6 height 14
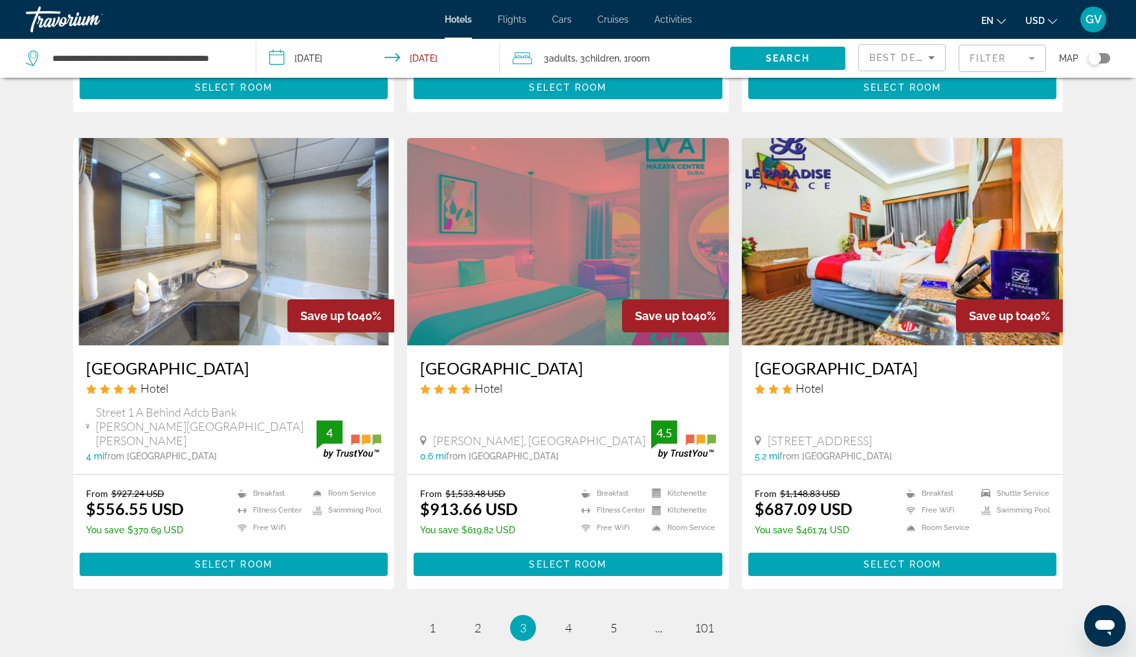
scroll to position [1423, 0]
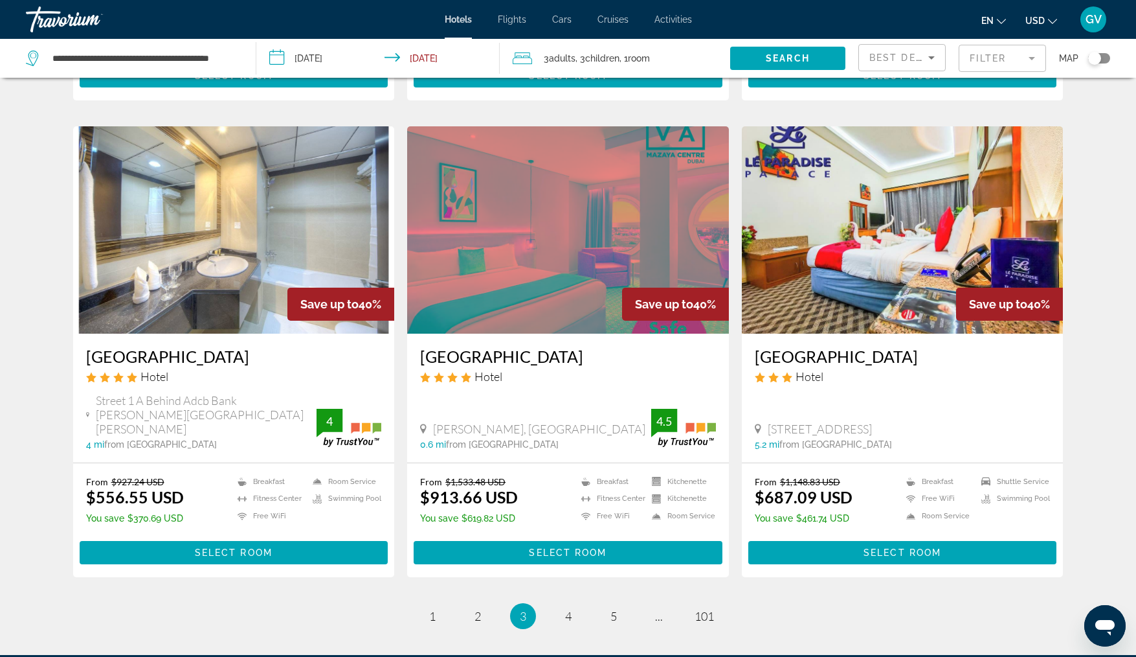
click at [576, 605] on link "page 4" at bounding box center [568, 616] width 23 height 23
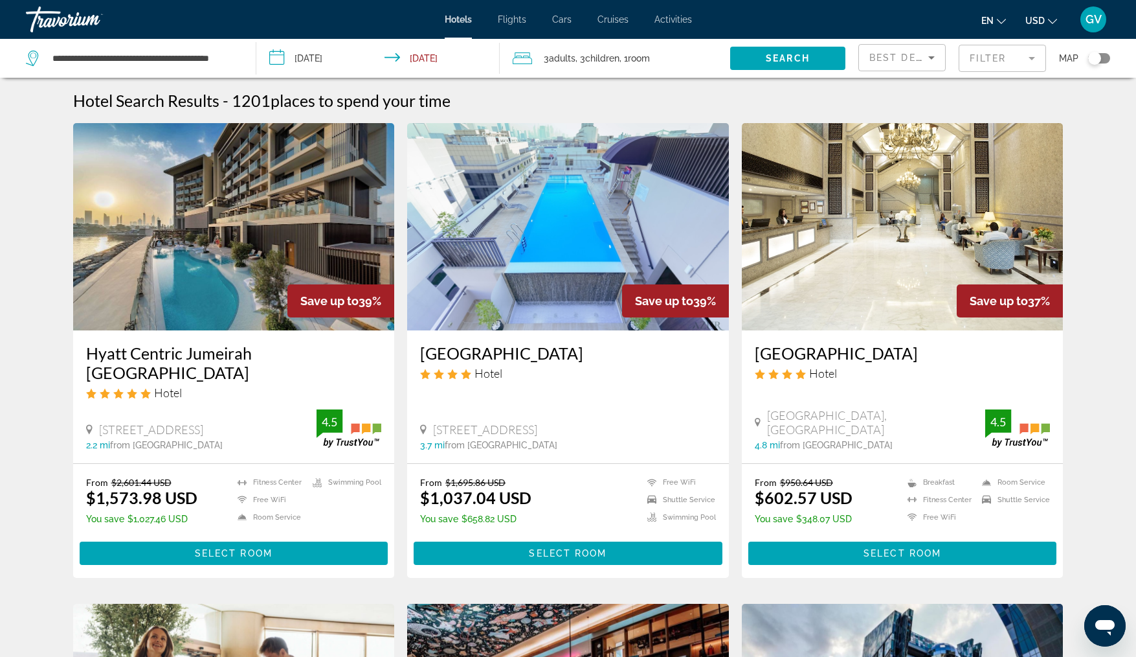
click at [546, 61] on span "3 Adult Adults" at bounding box center [560, 58] width 32 height 18
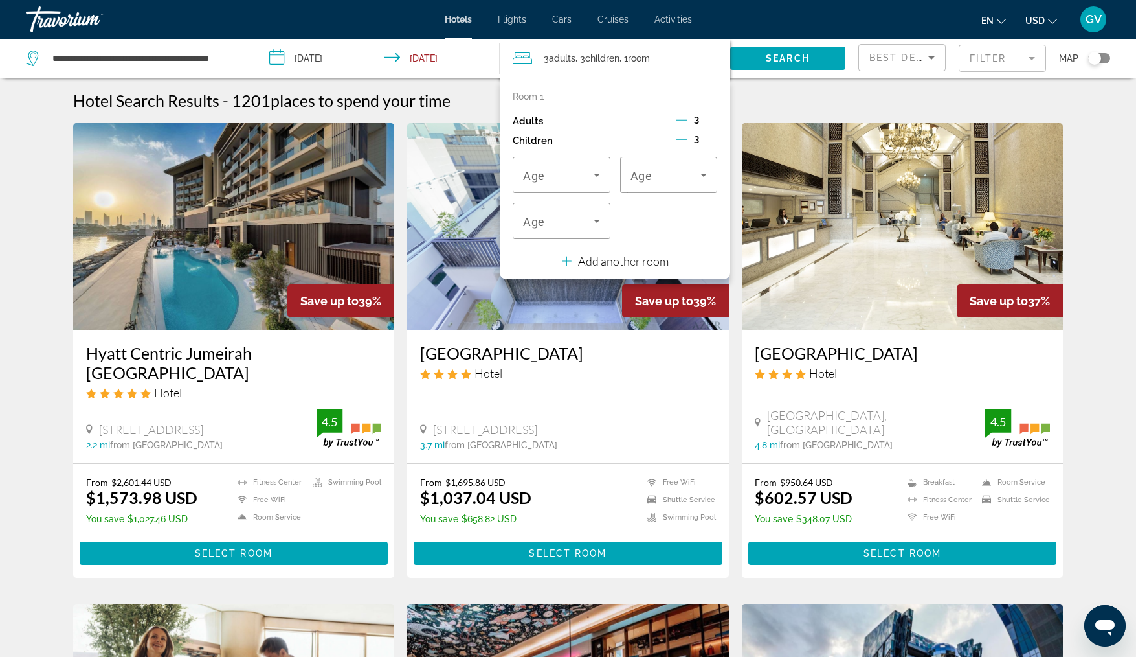
click at [679, 118] on icon "Decrement adults" at bounding box center [682, 120] width 12 height 12
click at [602, 216] on icon "Travelers: 2 adults, 3 children" at bounding box center [597, 221] width 16 height 16
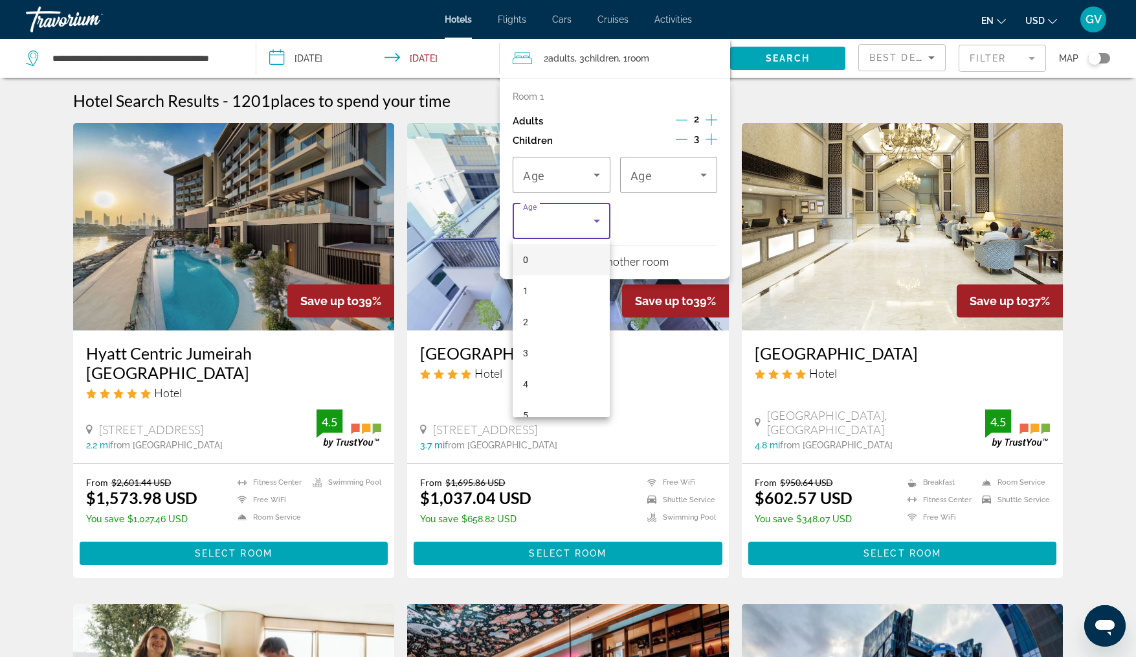
click at [635, 205] on div at bounding box center [568, 328] width 1136 height 657
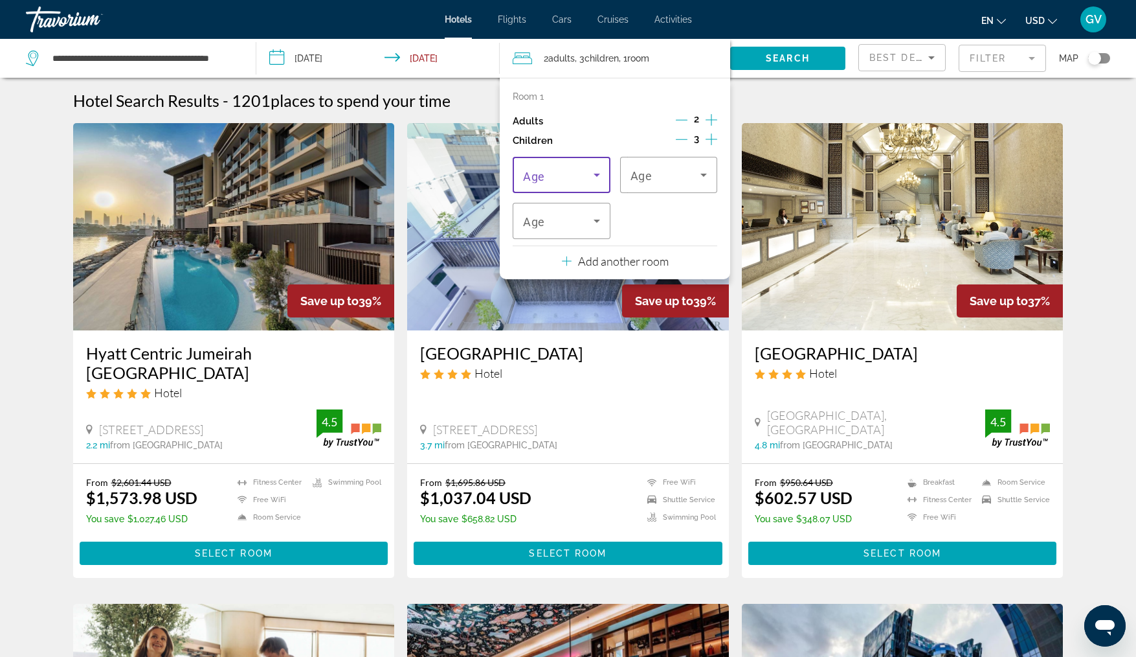
click at [593, 174] on icon "Travelers: 2 adults, 3 children" at bounding box center [597, 175] width 16 height 16
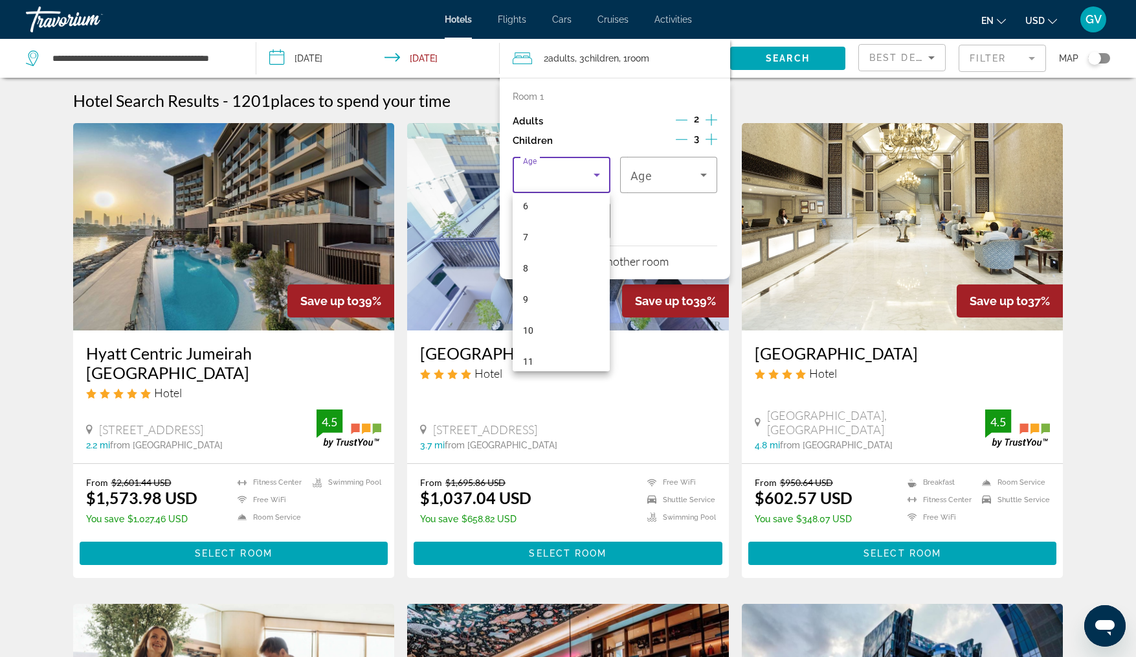
scroll to position [233, 0]
click at [552, 355] on mat-option "12" at bounding box center [561, 353] width 97 height 31
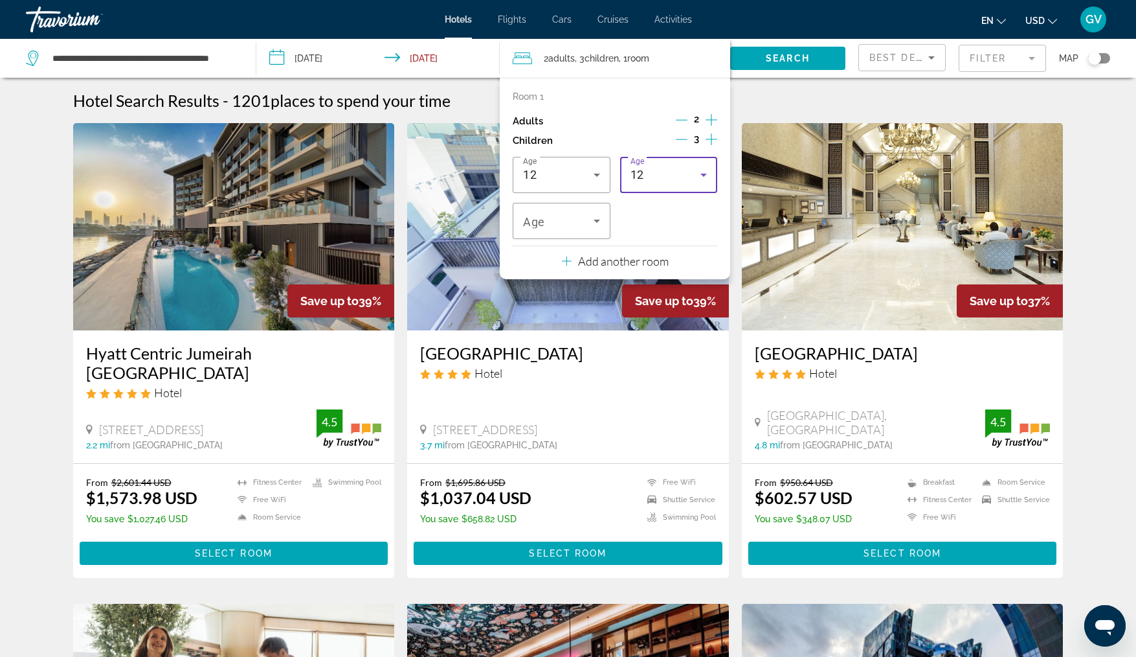
click at [706, 177] on icon "Travelers: 2 adults, 3 children" at bounding box center [704, 175] width 16 height 16
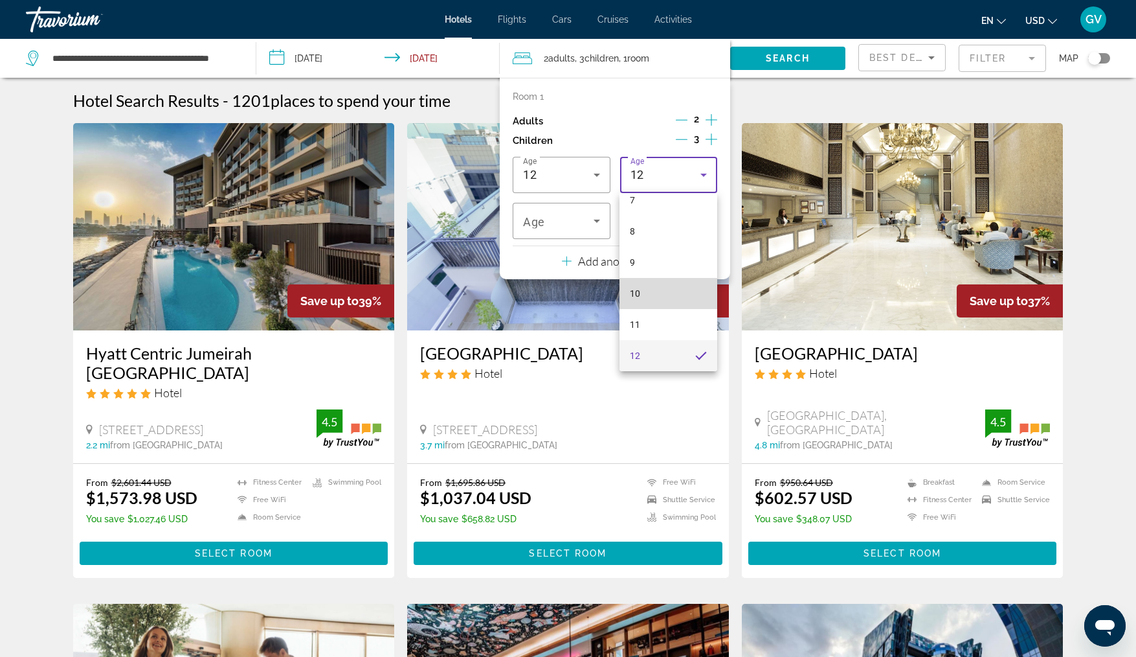
click at [670, 286] on mat-option "10" at bounding box center [668, 293] width 97 height 31
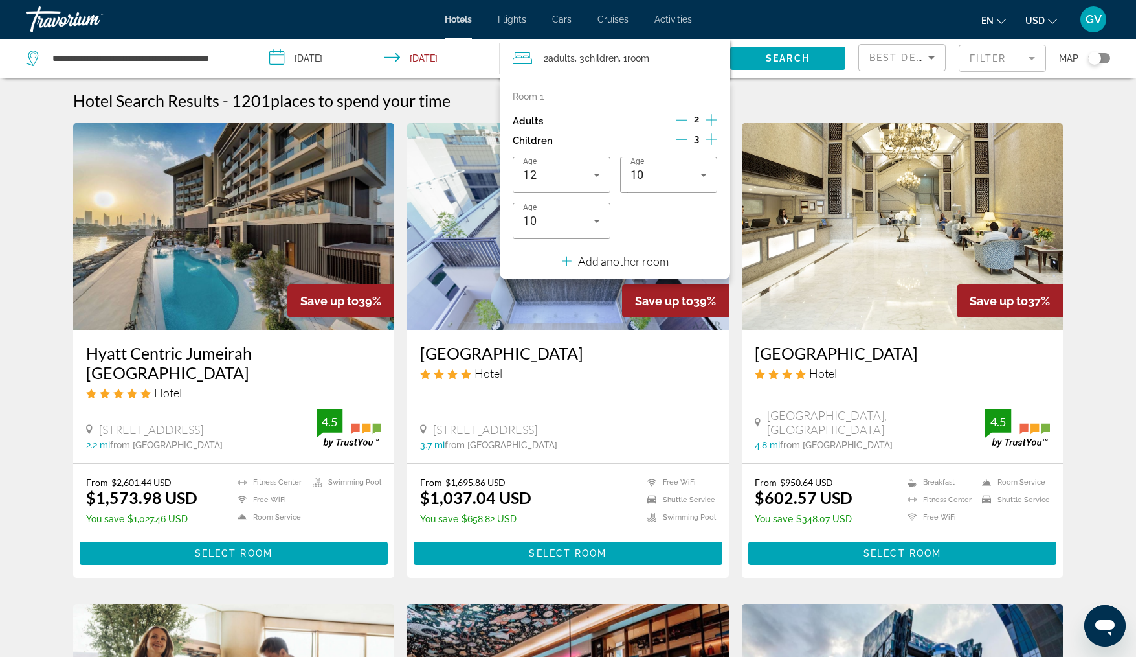
click at [679, 137] on icon "Decrement children" at bounding box center [682, 139] width 12 height 12
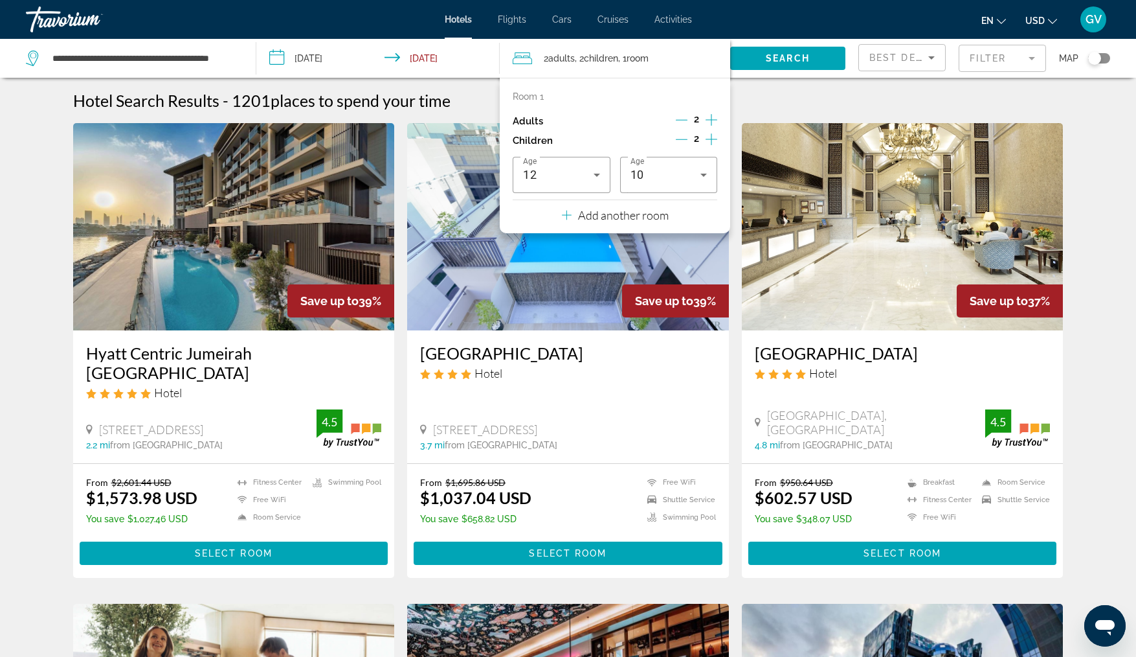
click at [565, 215] on icon "Travelers: 2 adults, 2 children" at bounding box center [567, 215] width 10 height 10
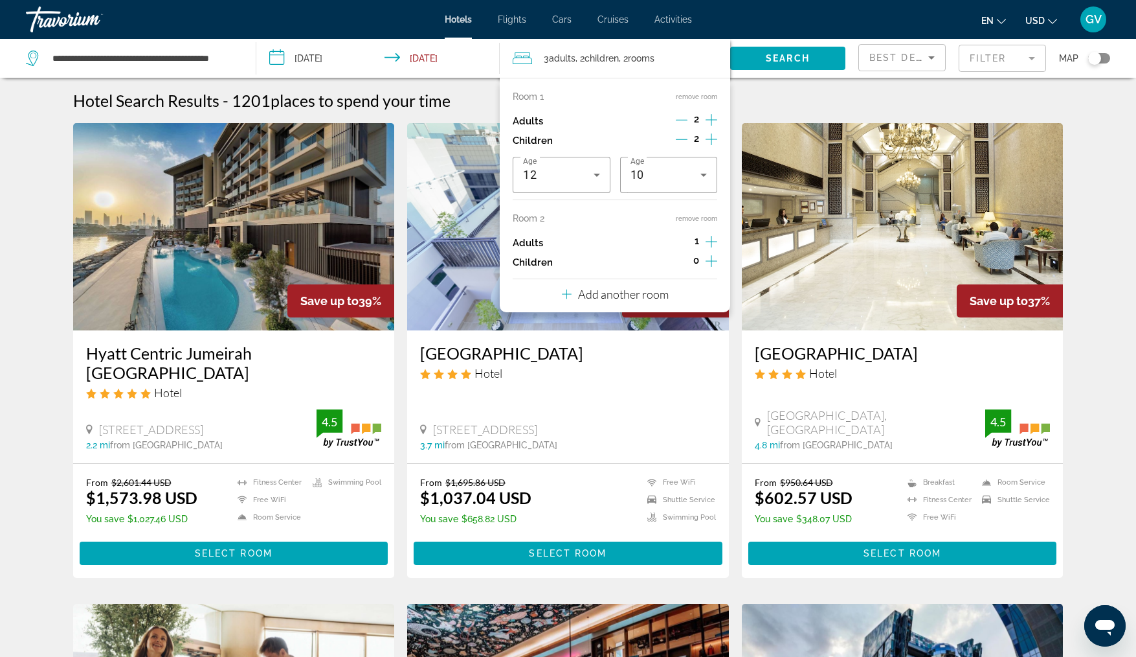
click at [710, 262] on icon "Increment children" at bounding box center [712, 261] width 12 height 16
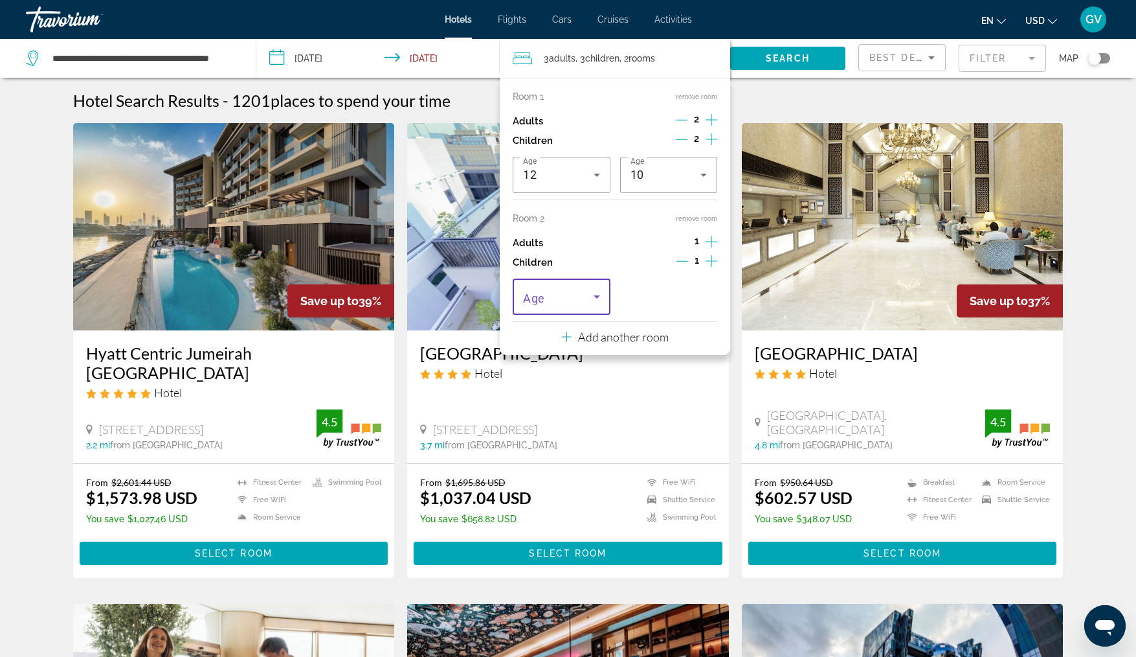
click at [598, 294] on icon "Travelers: 3 adults, 3 children" at bounding box center [597, 297] width 16 height 16
click at [527, 367] on span "3" at bounding box center [525, 364] width 5 height 16
click at [599, 174] on icon "Travelers: 3 adults, 3 children" at bounding box center [597, 175] width 16 height 16
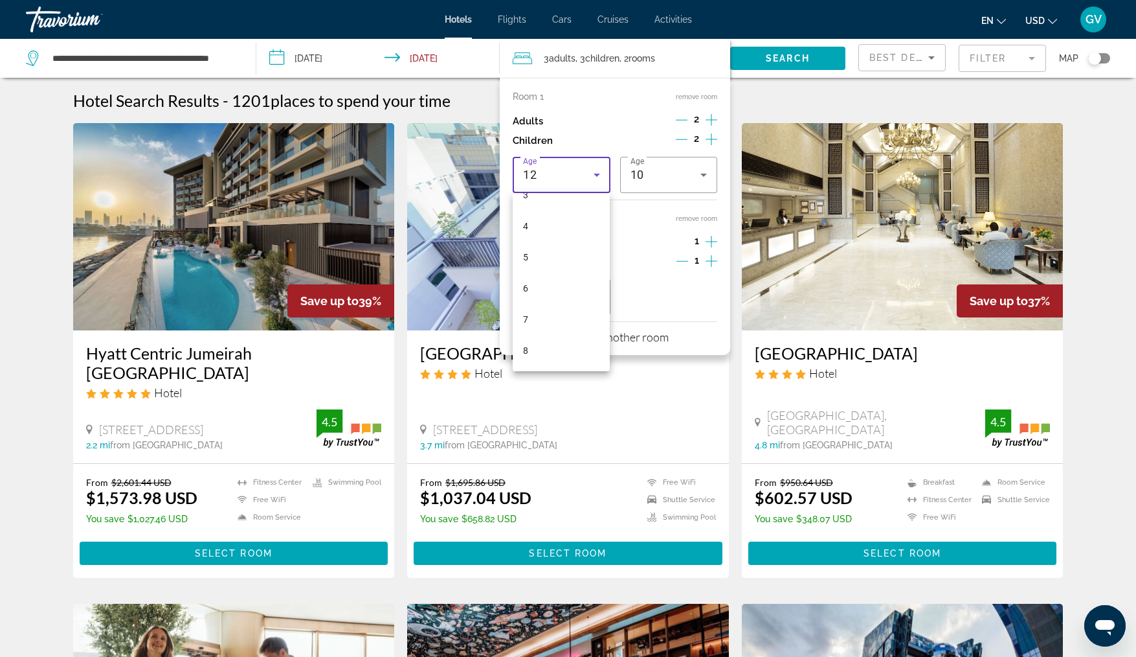
scroll to position [76, 0]
click at [543, 232] on mat-option "3" at bounding box center [561, 231] width 97 height 31
click at [685, 134] on icon "Decrement children" at bounding box center [682, 139] width 12 height 12
click at [710, 142] on icon "Increment children" at bounding box center [712, 139] width 12 height 16
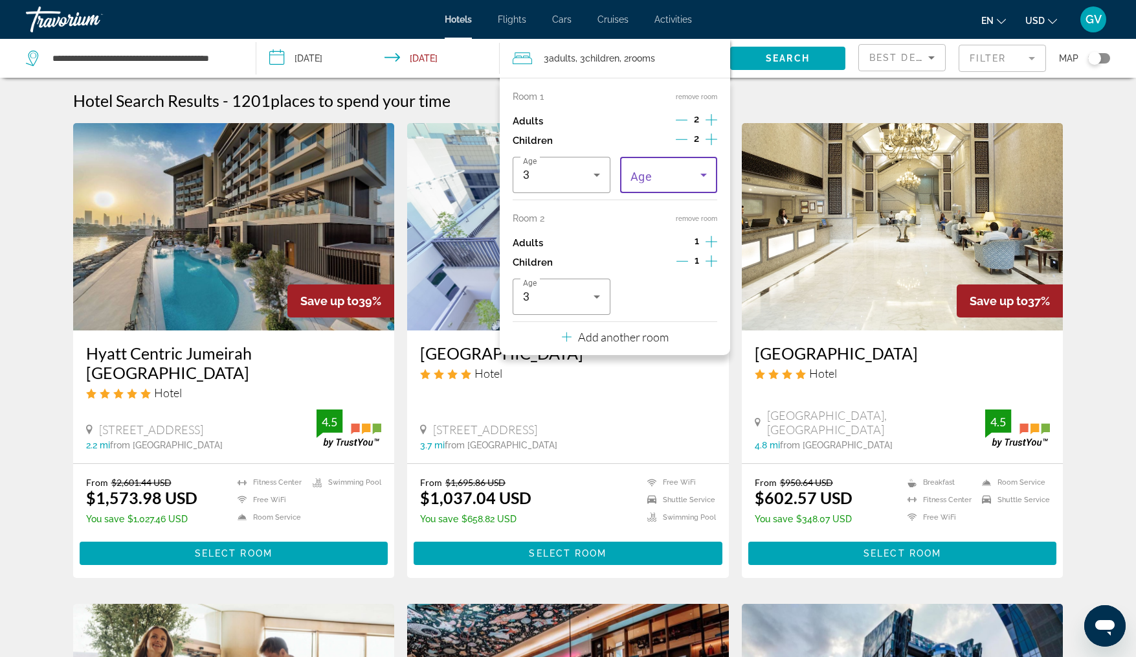
click at [703, 178] on icon "Travelers: 3 adults, 3 children" at bounding box center [704, 175] width 16 height 16
click at [648, 333] on mat-option "10" at bounding box center [668, 330] width 97 height 31
click at [570, 339] on icon "Travelers: 3 adults, 3 children" at bounding box center [567, 337] width 10 height 16
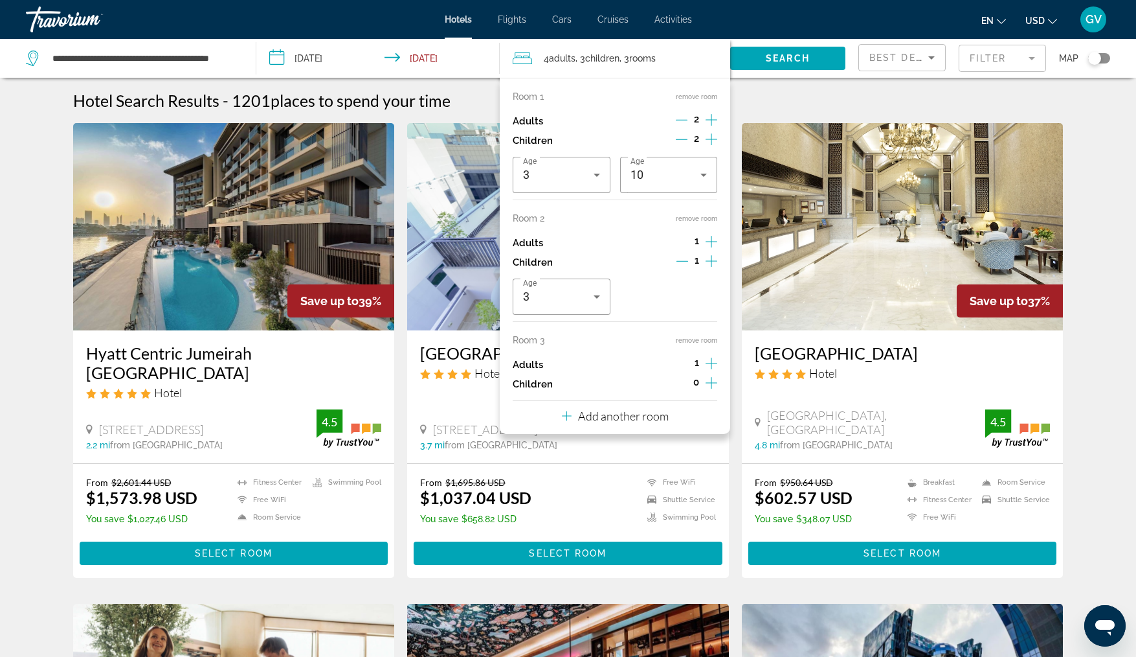
click at [712, 383] on icon "Increment children" at bounding box center [712, 383] width 12 height 12
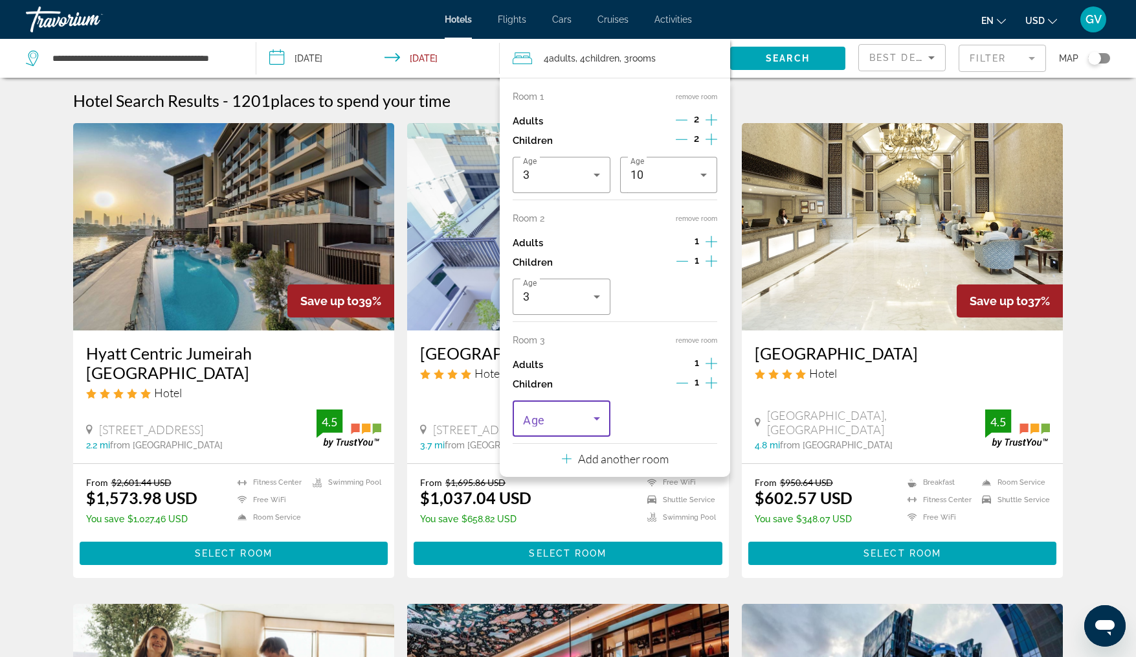
click at [598, 417] on icon "Travelers: 4 adults, 4 children" at bounding box center [597, 418] width 6 height 3
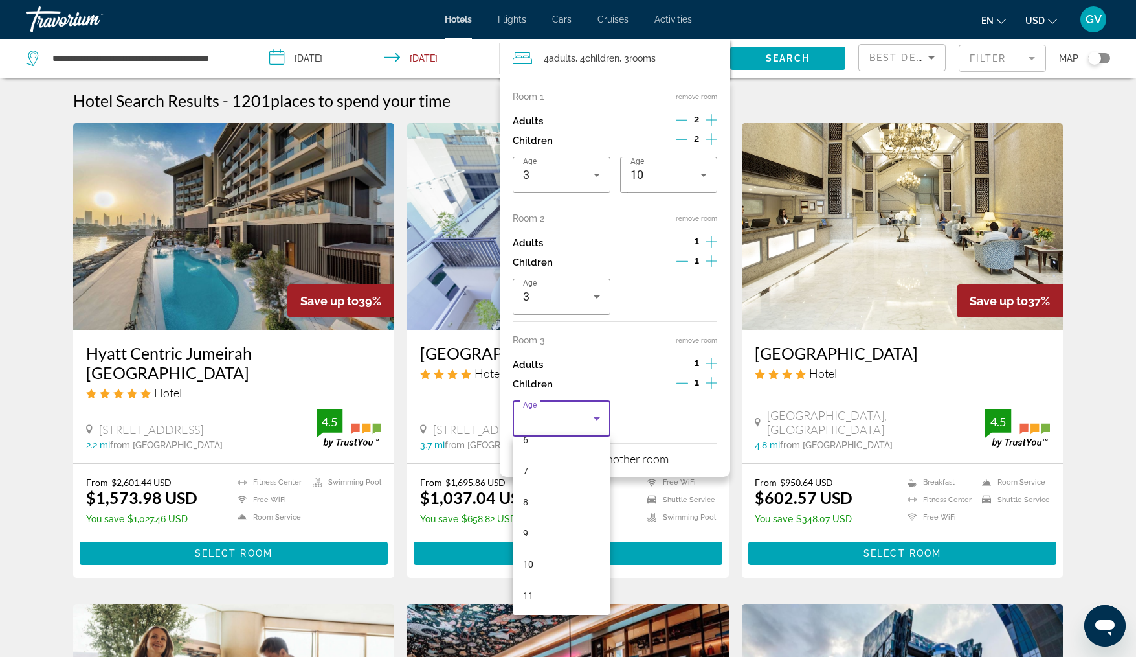
scroll to position [233, 0]
click at [528, 597] on span "12" at bounding box center [528, 597] width 10 height 16
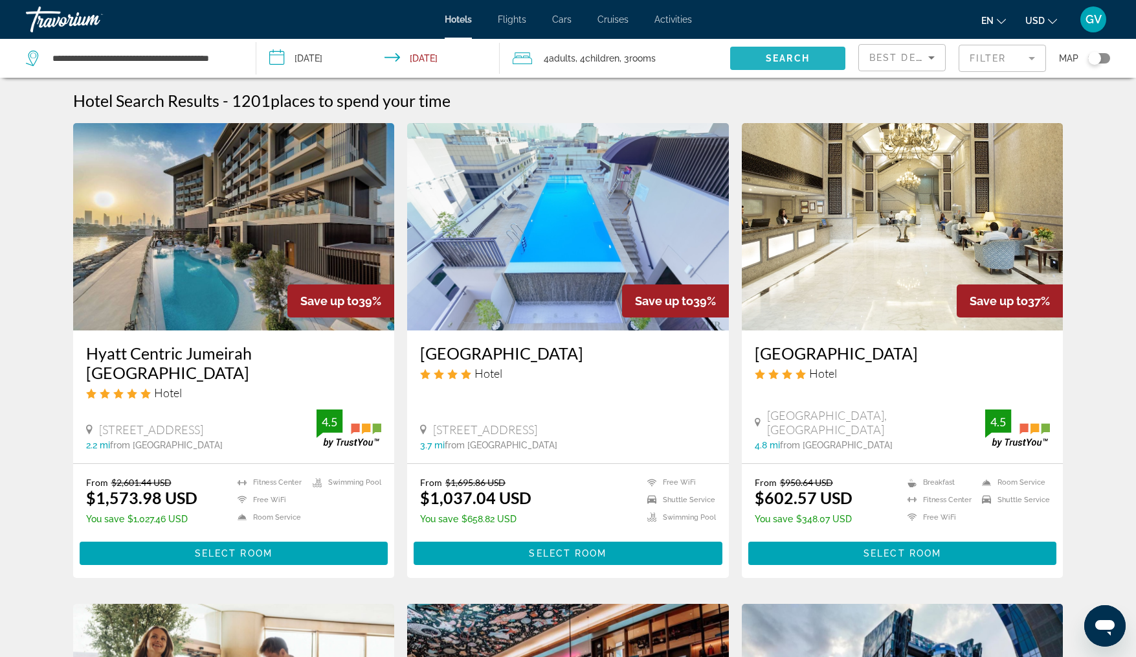
click at [778, 56] on span "Search" at bounding box center [788, 58] width 44 height 10
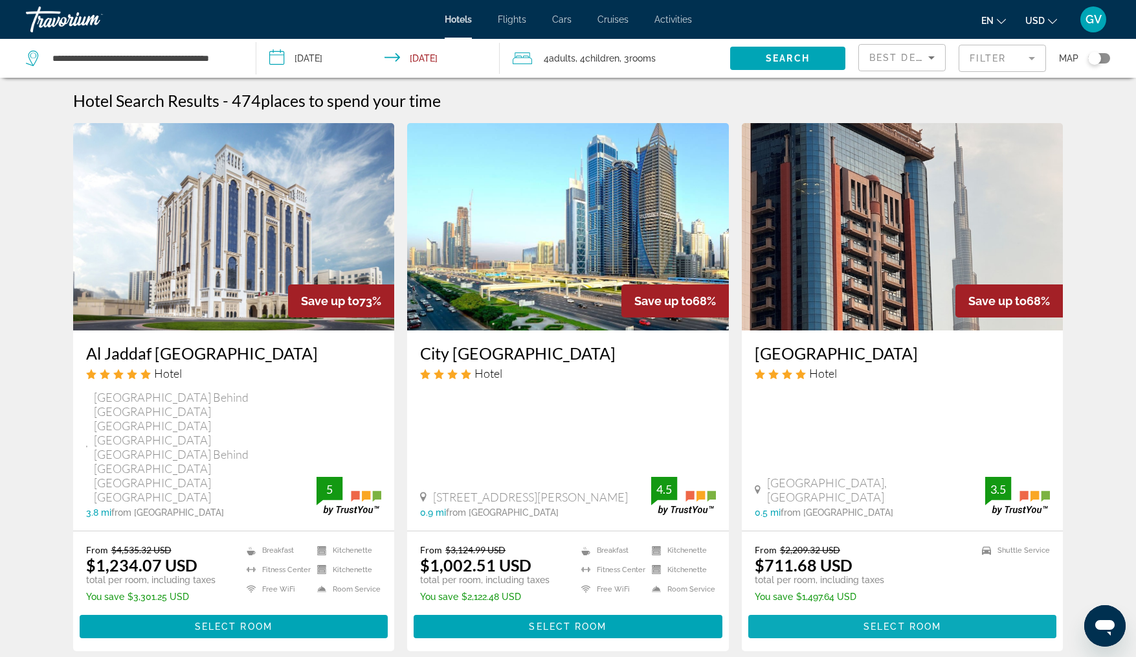
click at [905, 611] on span "Main content" at bounding box center [903, 626] width 309 height 31
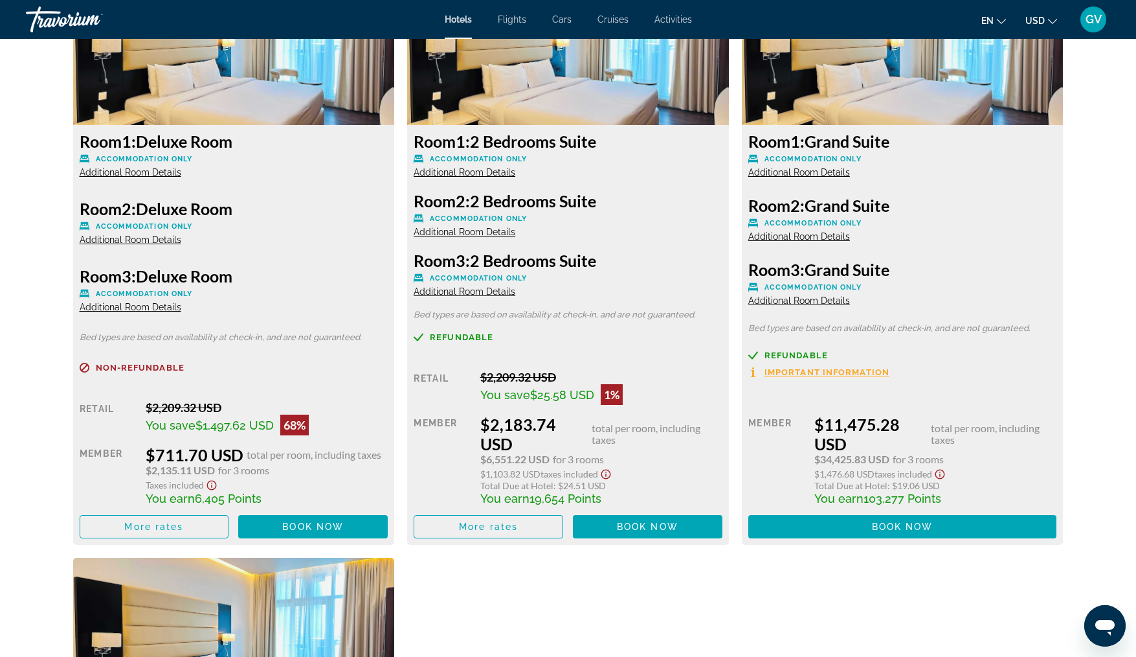
scroll to position [1871, 0]
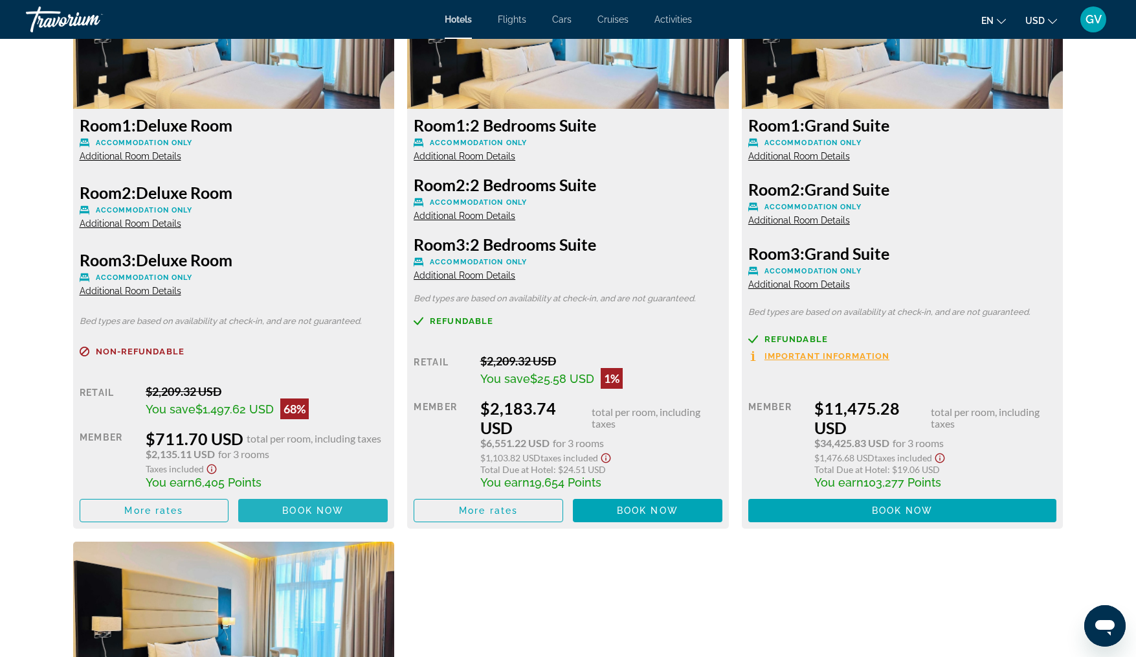
click at [313, 504] on span "Main content" at bounding box center [313, 510] width 150 height 31
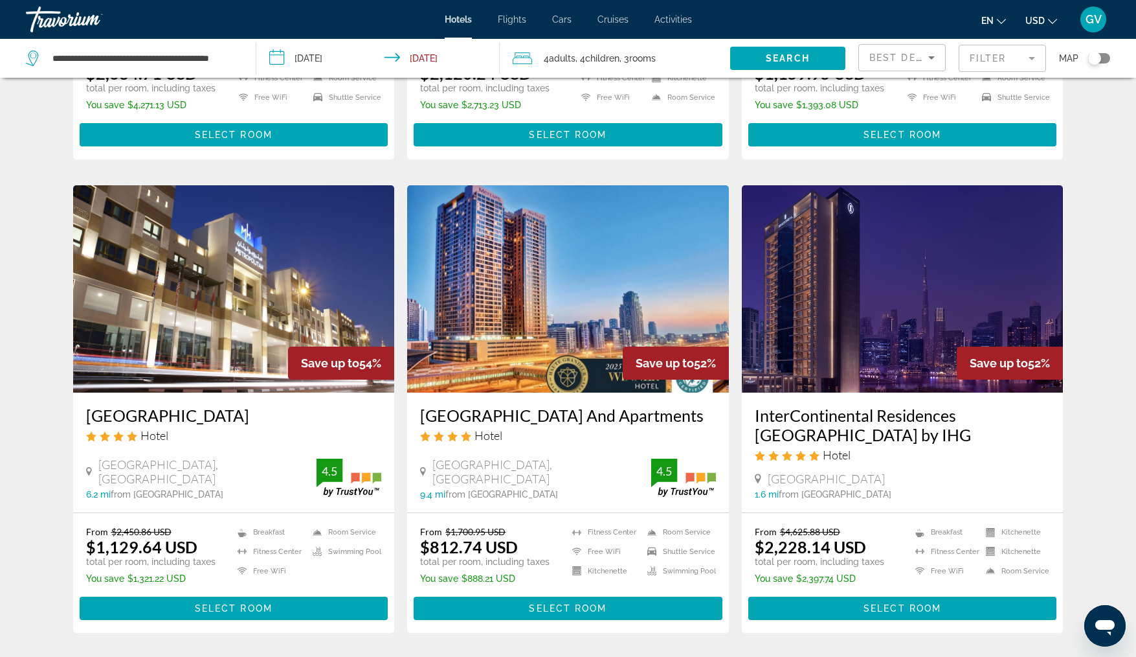
scroll to position [1492, 0]
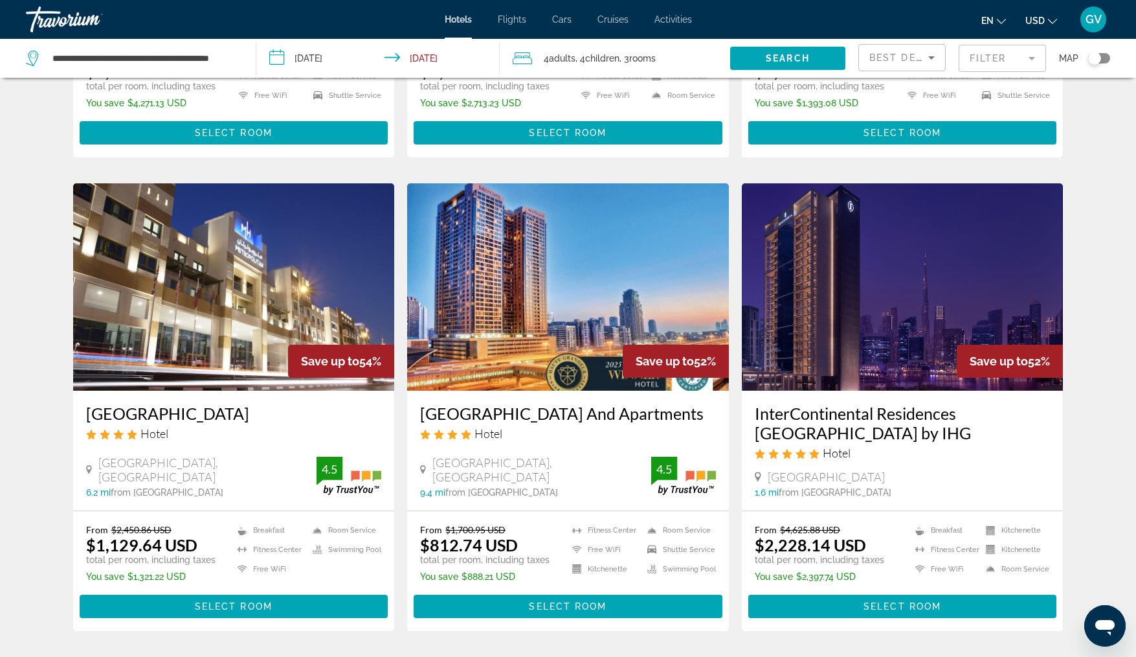
click at [475, 656] on span "2" at bounding box center [478, 669] width 6 height 14
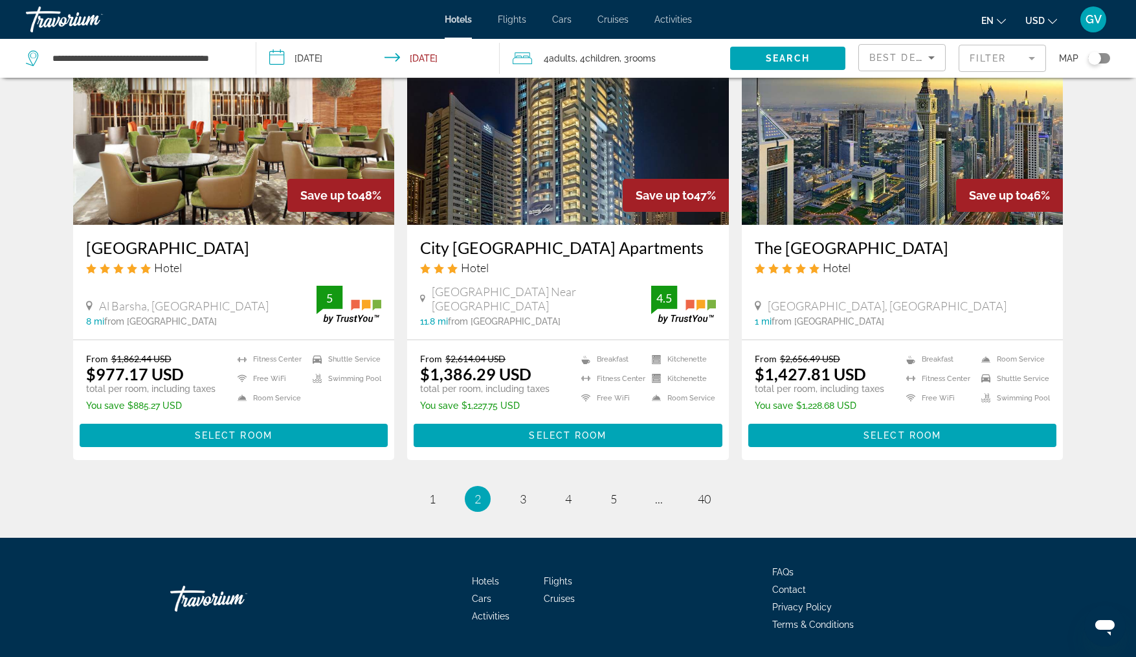
scroll to position [1567, 0]
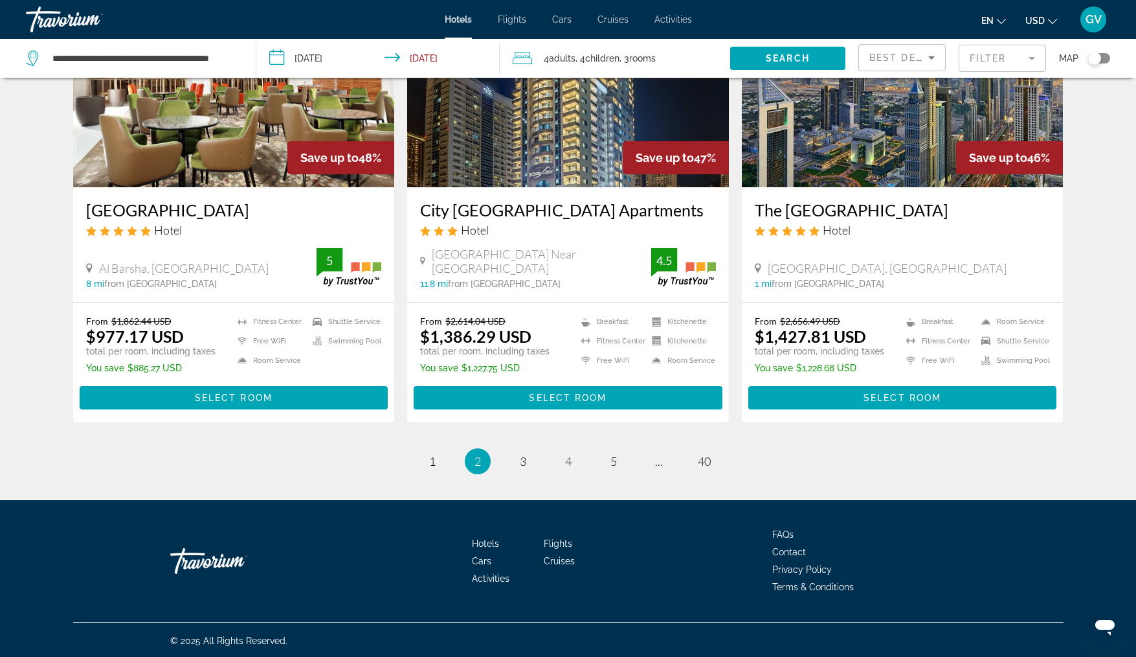
drag, startPoint x: 1144, startPoint y: 173, endPoint x: 9, endPoint y: 24, distance: 1144.2
click at [523, 462] on span "3" at bounding box center [523, 461] width 6 height 14
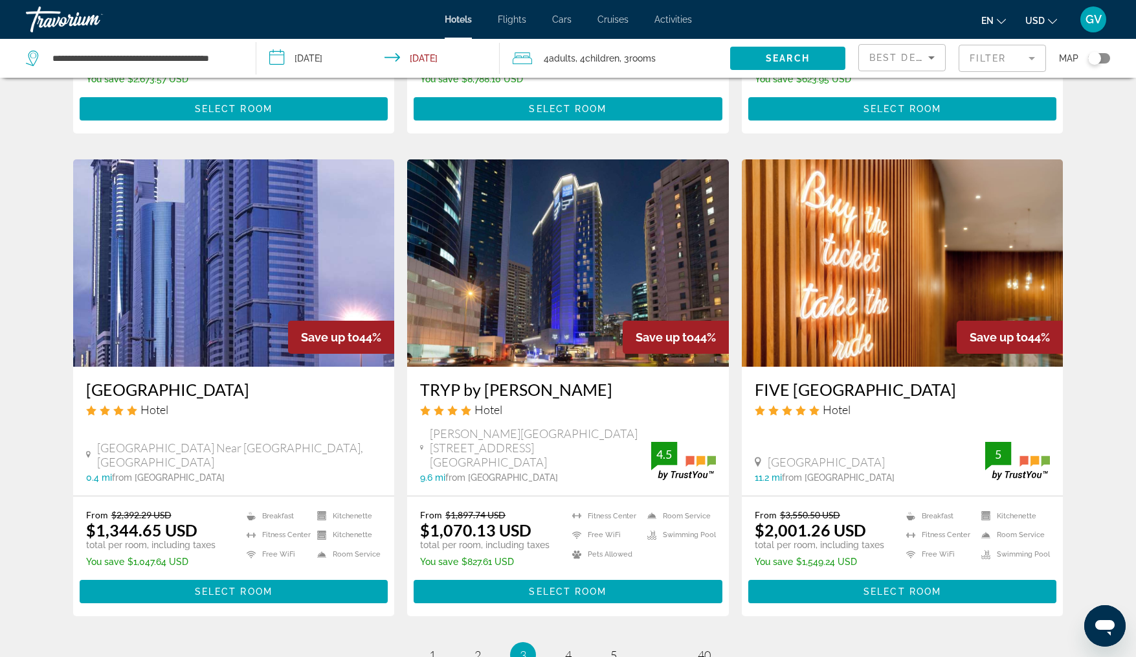
scroll to position [1475, 0]
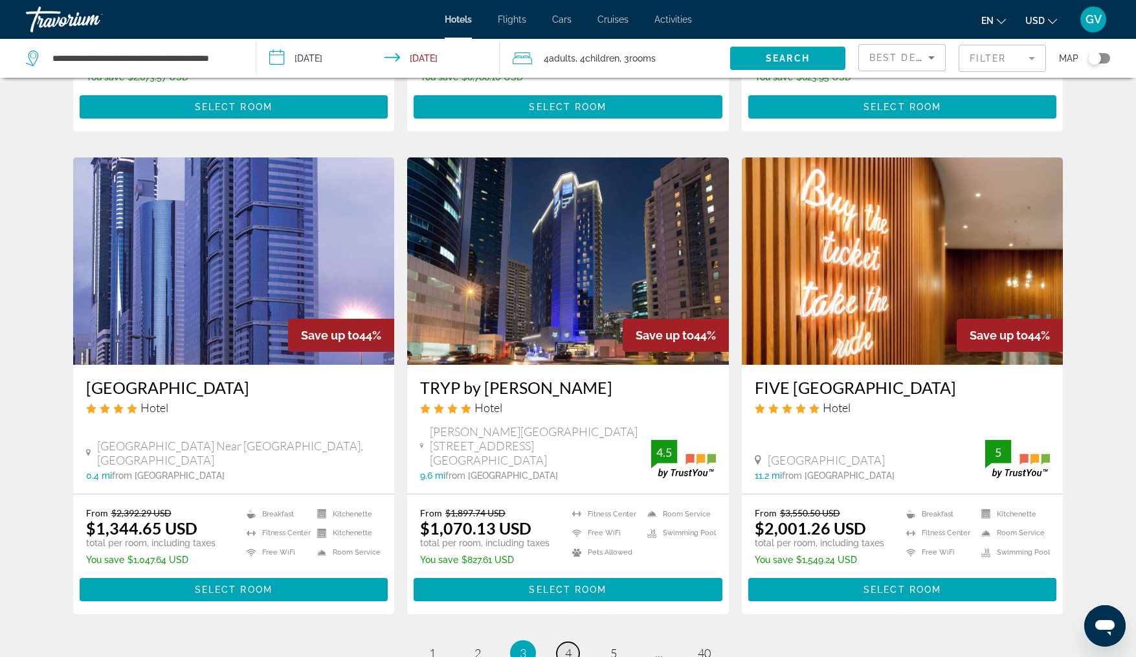
click at [567, 646] on span "4" at bounding box center [568, 653] width 6 height 14
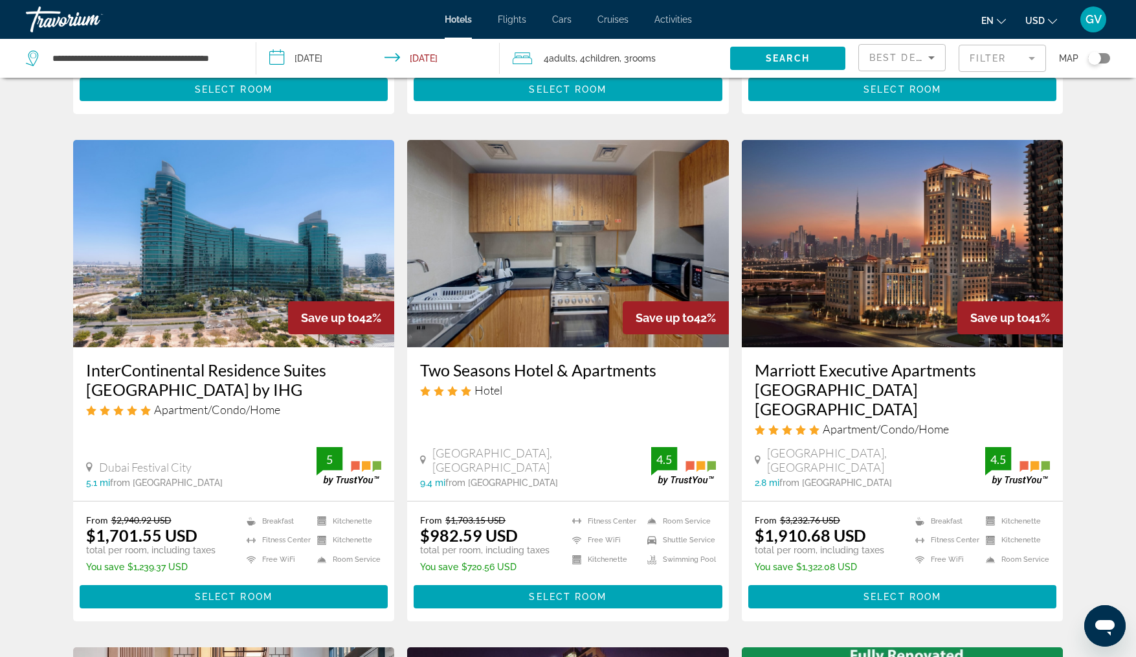
scroll to position [958, 0]
